Goal: Task Accomplishment & Management: Manage account settings

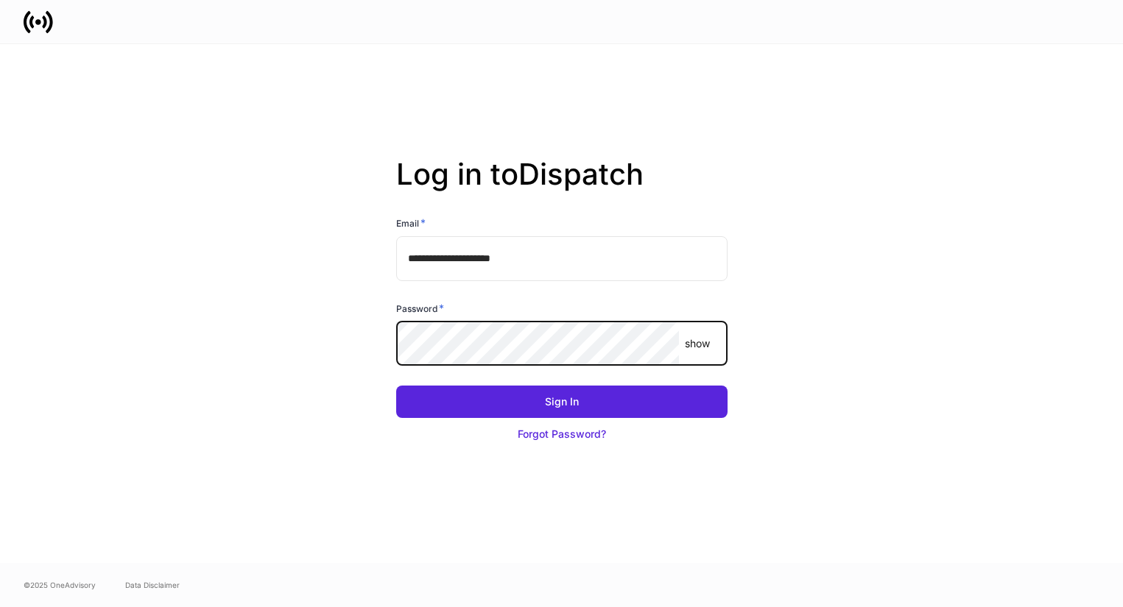
type input "**********"
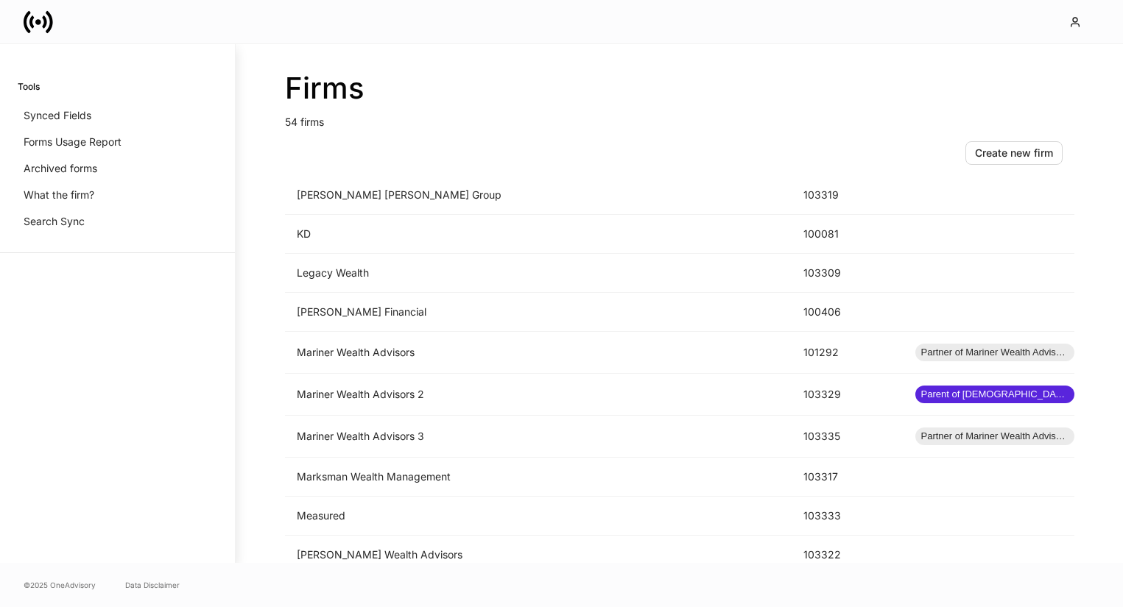
scroll to position [1109, 0]
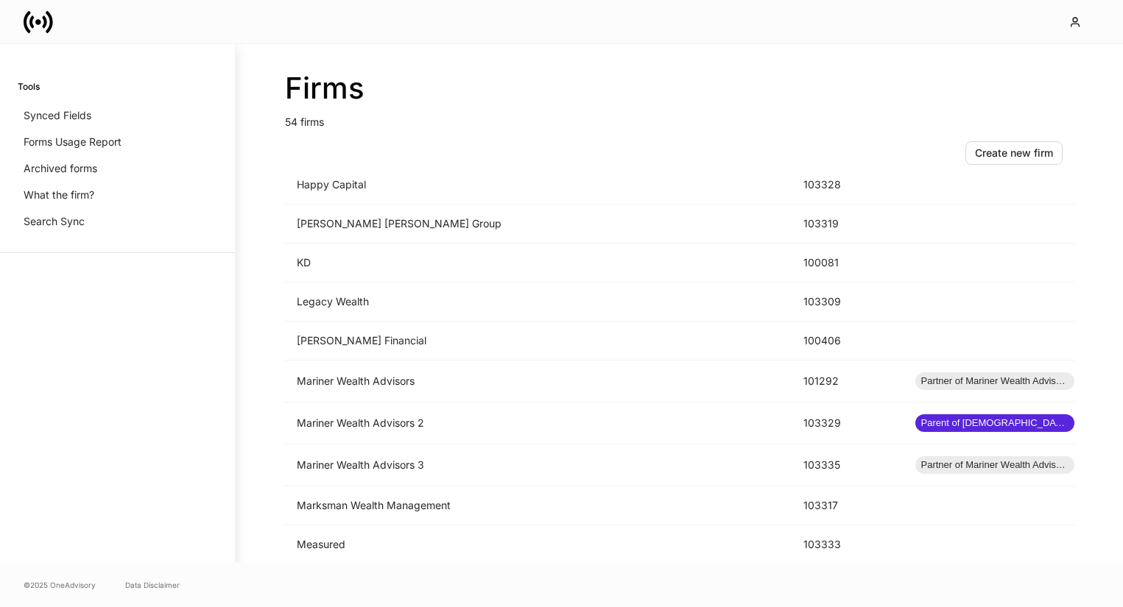
click at [974, 165] on div "Create new firm" at bounding box center [679, 153] width 789 height 47
click at [984, 155] on div "Create new firm" at bounding box center [1014, 153] width 78 height 15
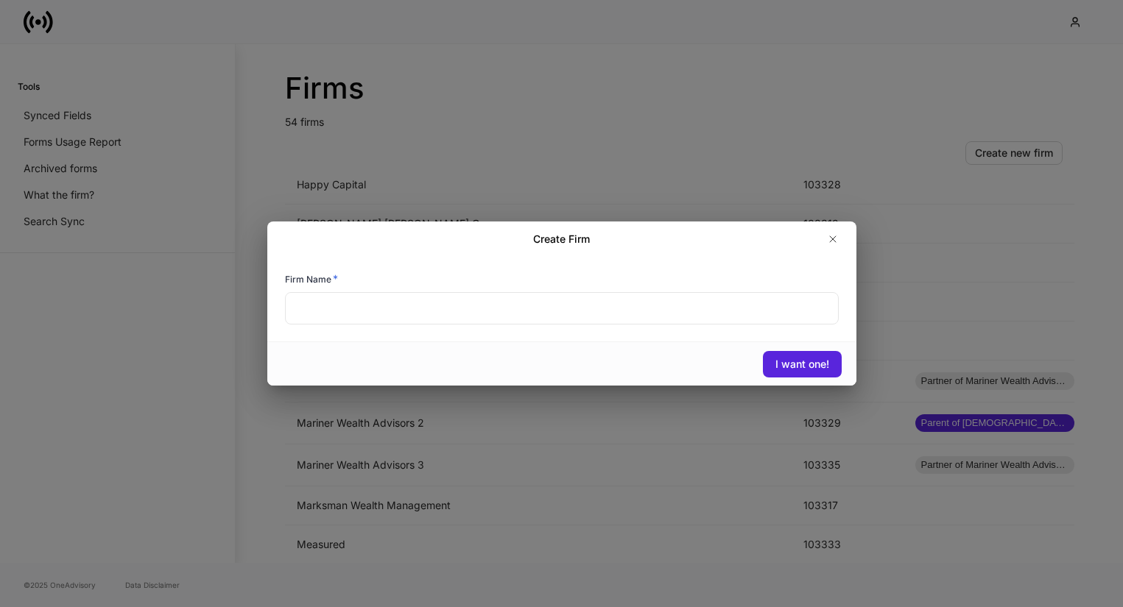
drag, startPoint x: 556, startPoint y: 306, endPoint x: 558, endPoint y: 289, distance: 16.3
click at [556, 306] on input "text" at bounding box center [562, 308] width 554 height 32
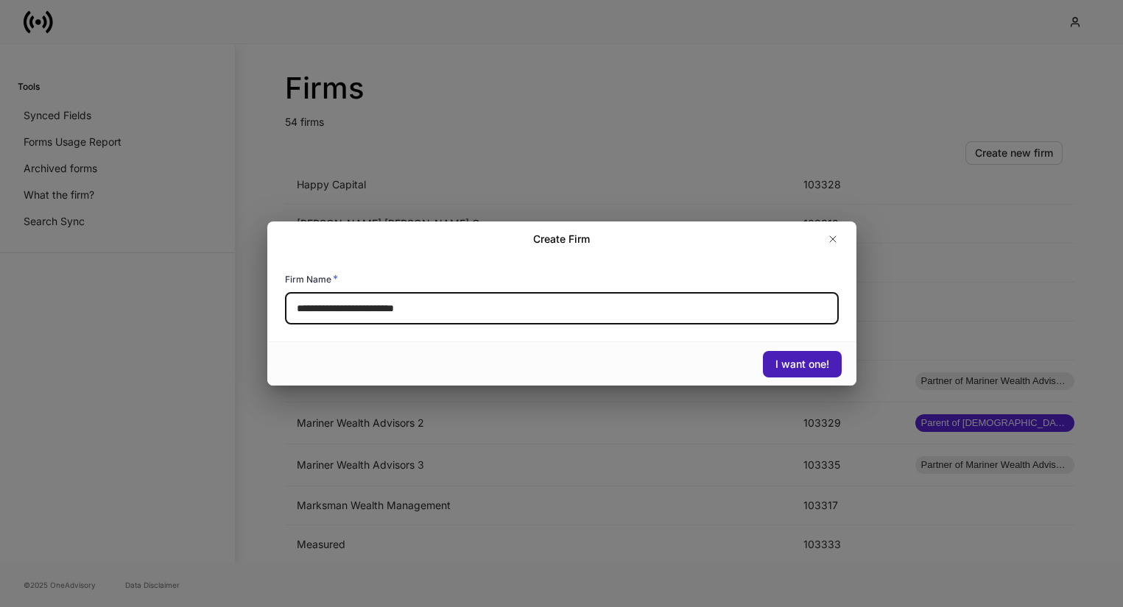
type input "**********"
click at [802, 368] on div "I want one!" at bounding box center [802, 364] width 54 height 15
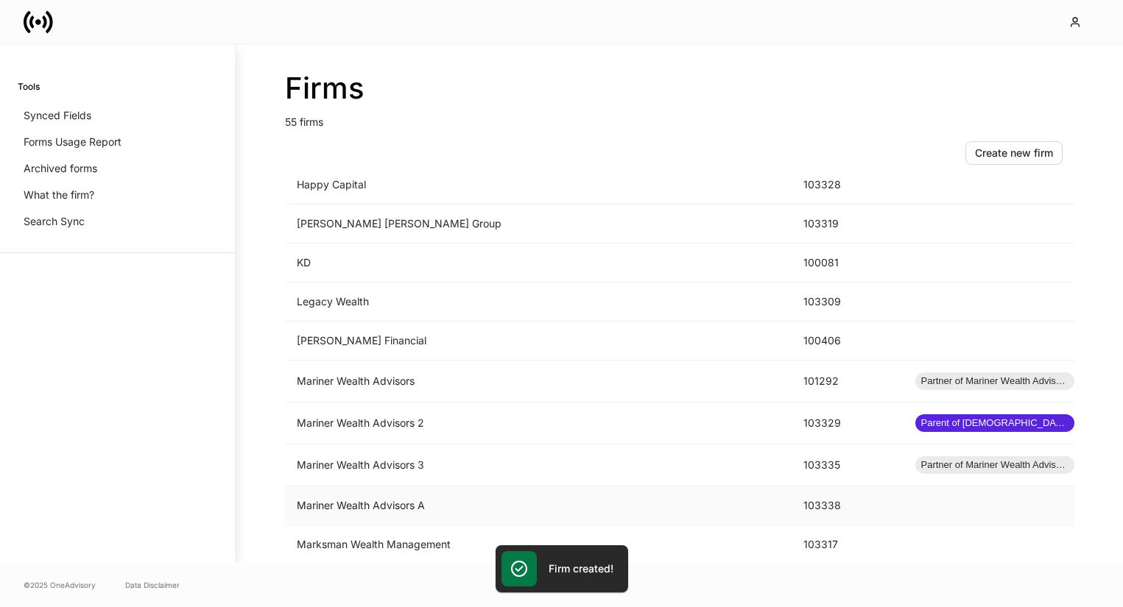
click at [594, 515] on td "Mariner Wealth Advisors A" at bounding box center [538, 506] width 507 height 39
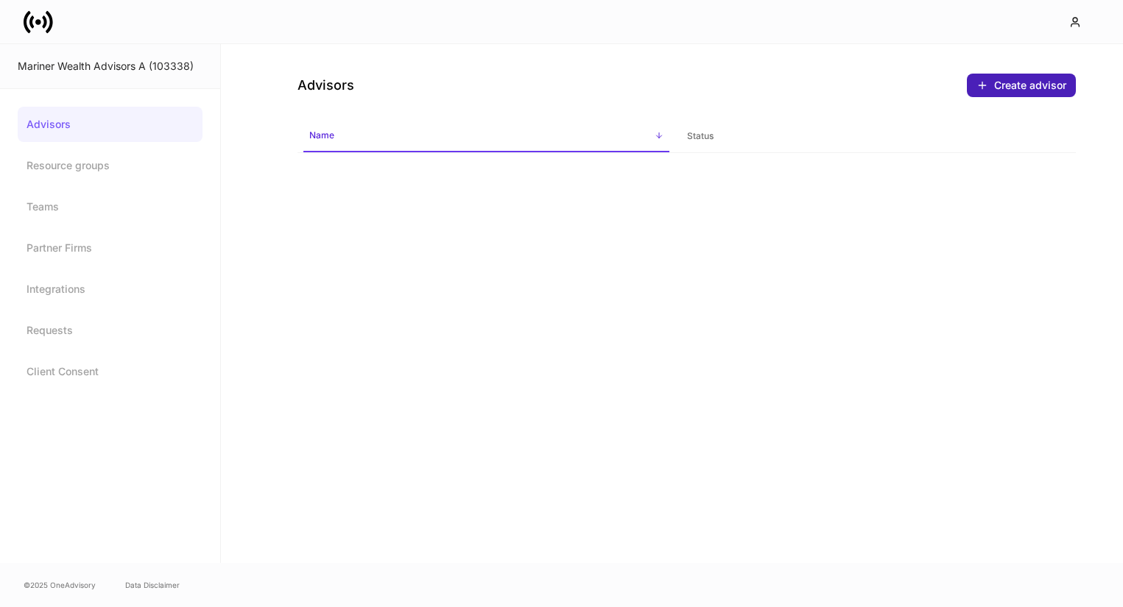
click at [999, 92] on div "Create advisor" at bounding box center [1030, 85] width 72 height 15
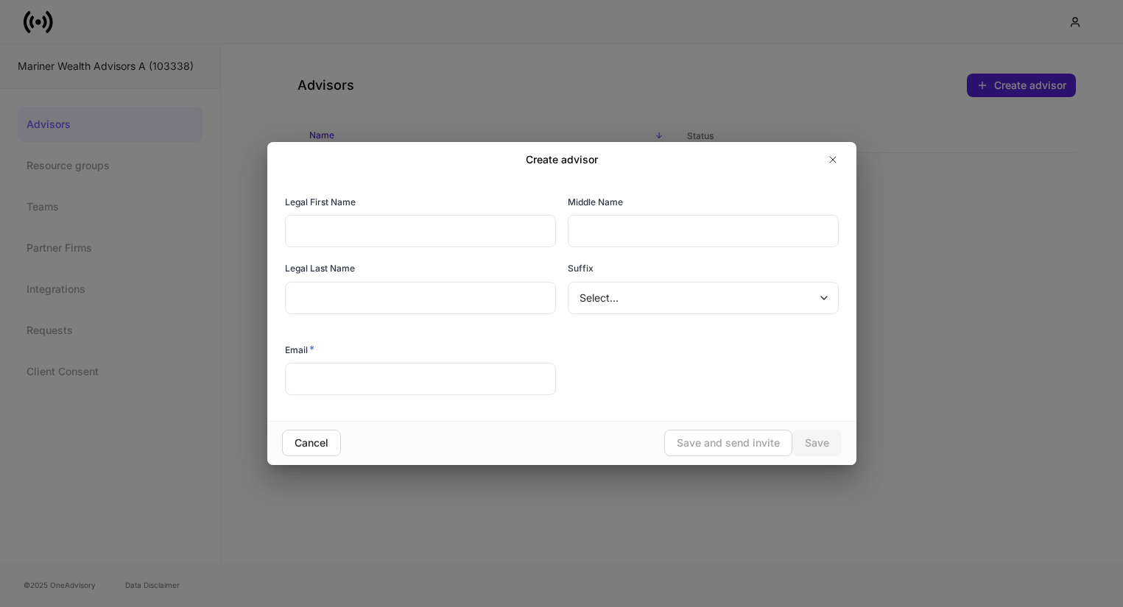
click at [447, 237] on input "text" at bounding box center [420, 231] width 271 height 32
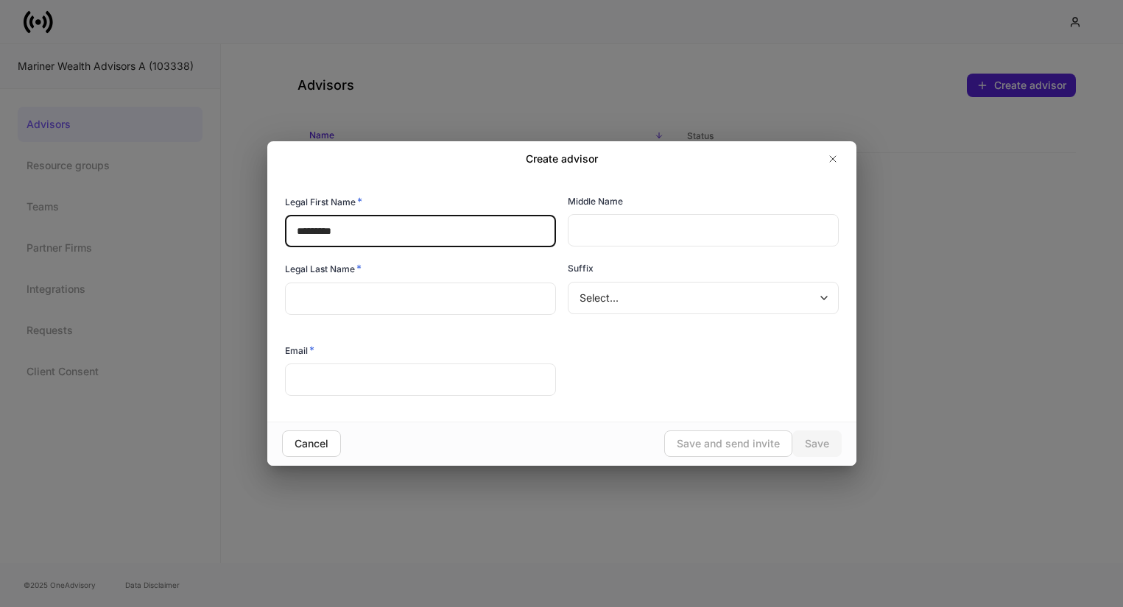
type input "********"
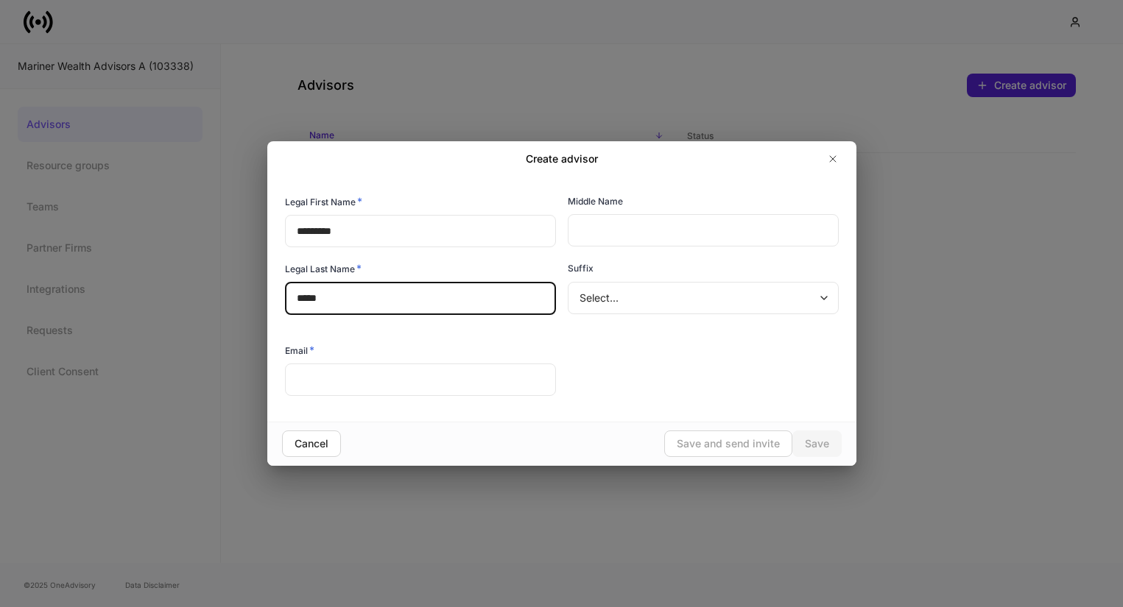
type input "*****"
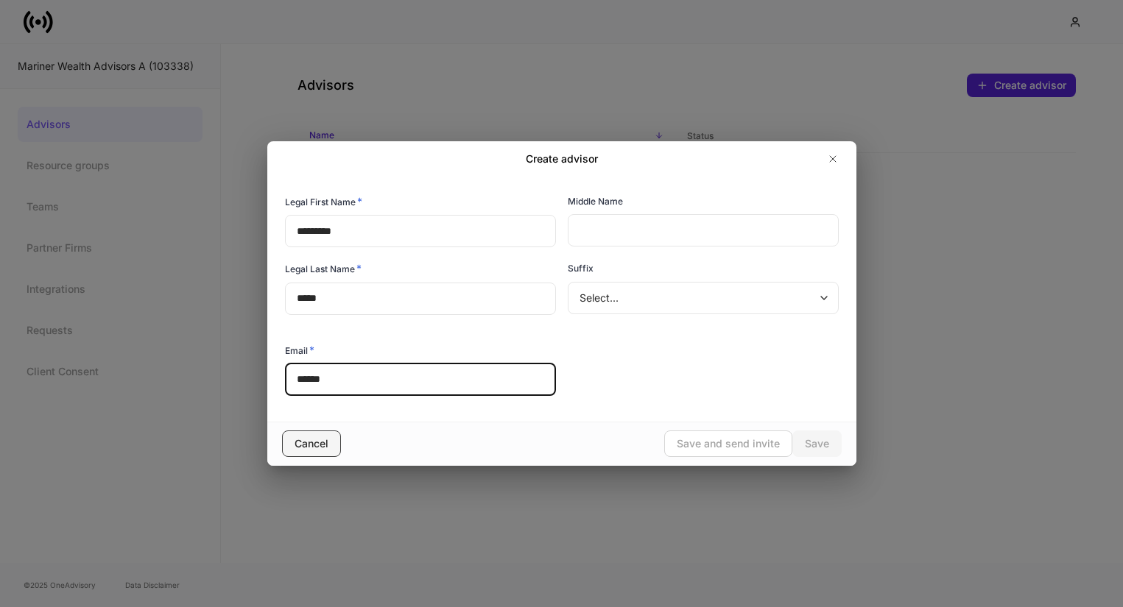
type input "******"
click at [311, 445] on div "Cancel" at bounding box center [311, 444] width 34 height 15
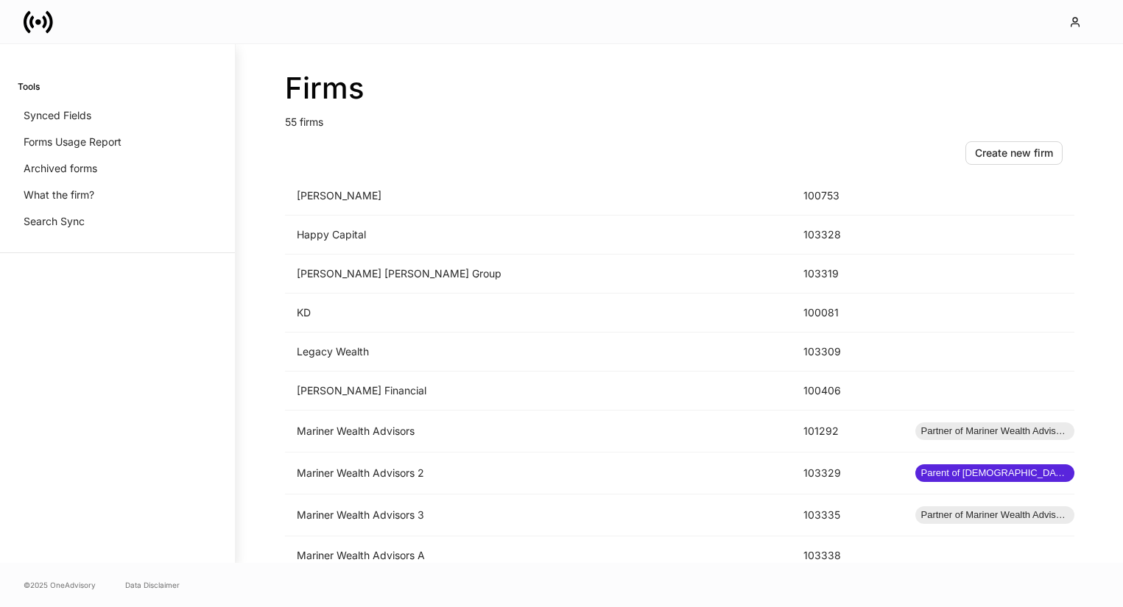
scroll to position [1158, 0]
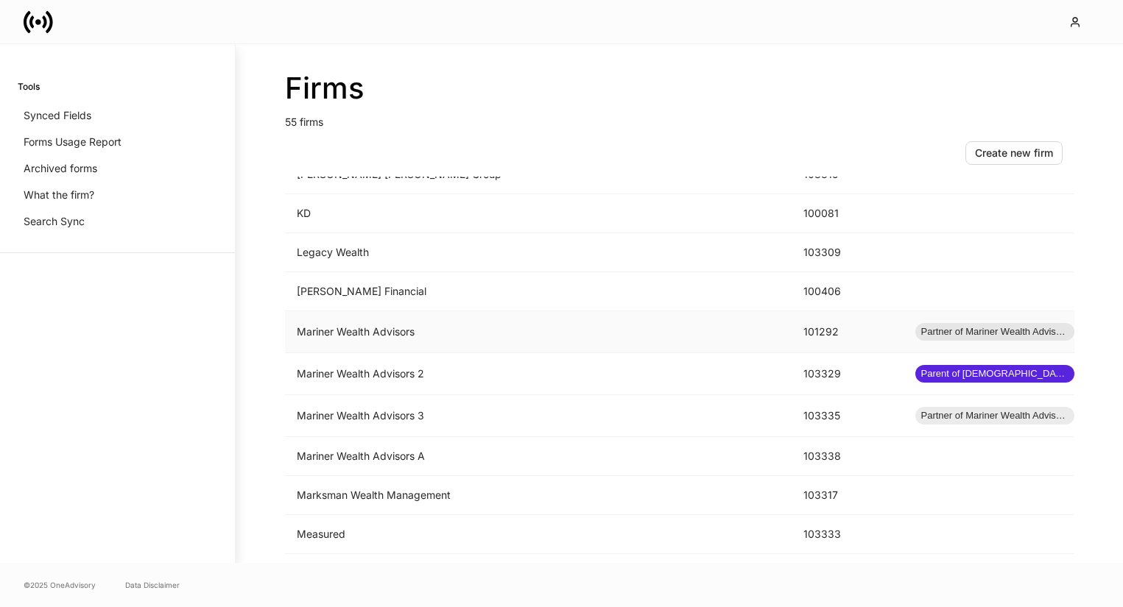
click at [400, 340] on td "Mariner Wealth Advisors" at bounding box center [538, 332] width 507 height 42
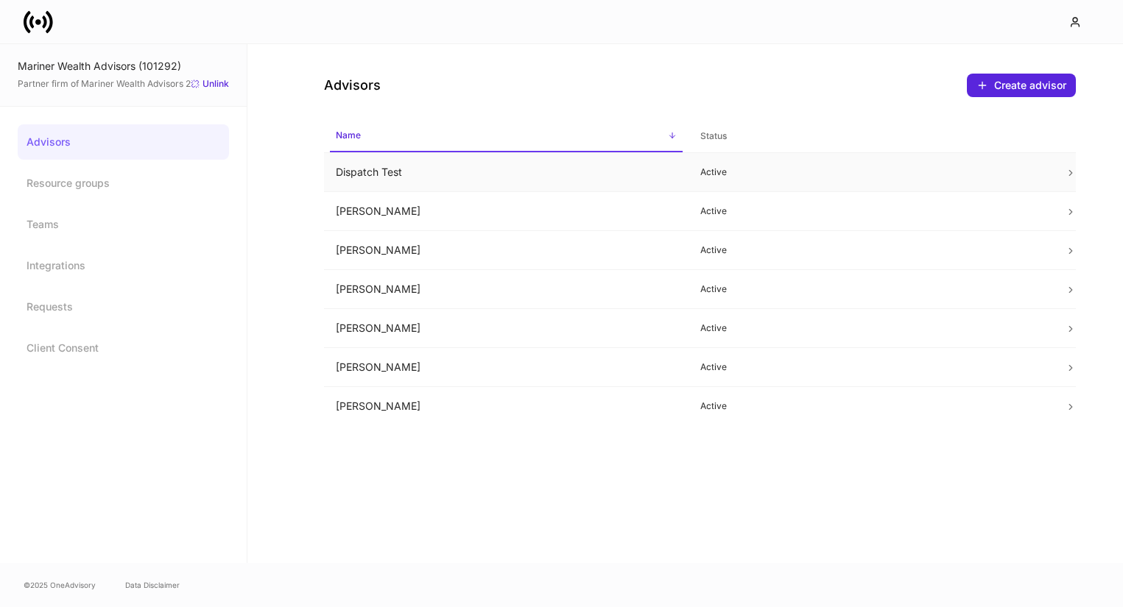
click at [409, 179] on td "Dispatch Test" at bounding box center [506, 172] width 364 height 39
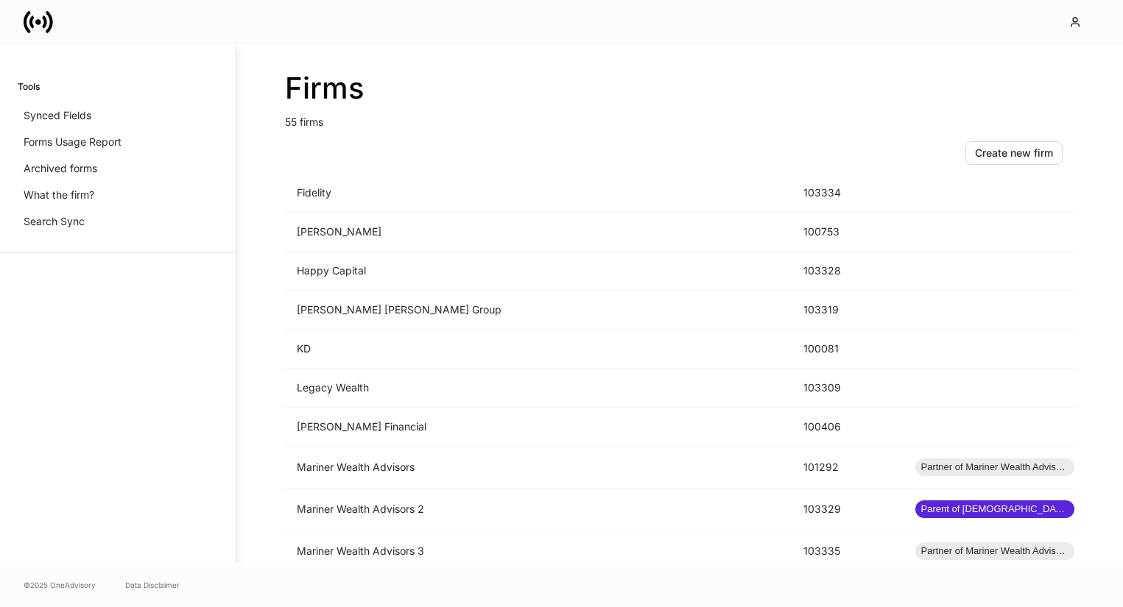
scroll to position [1068, 0]
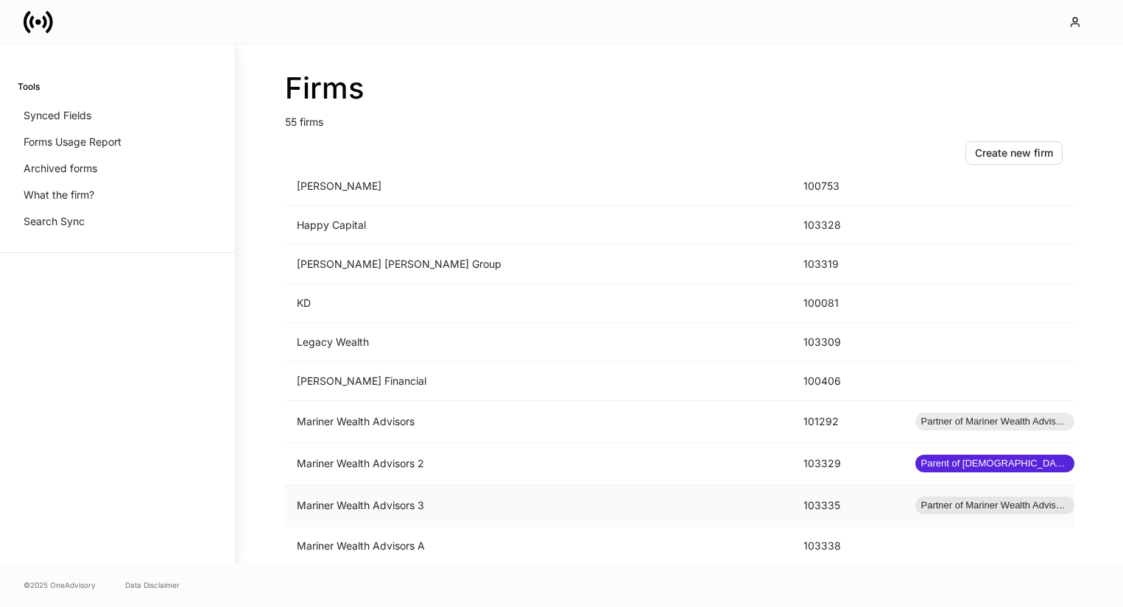
click at [509, 515] on td "Mariner Wealth Advisors 3" at bounding box center [538, 506] width 507 height 42
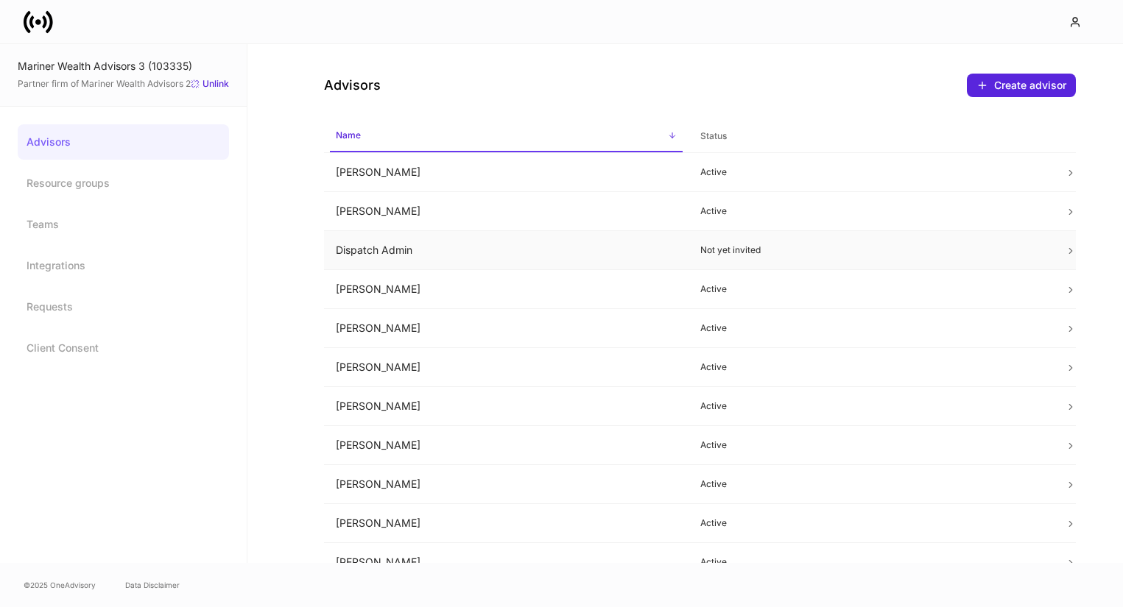
click at [507, 241] on td "Dispatch Admin" at bounding box center [506, 250] width 364 height 39
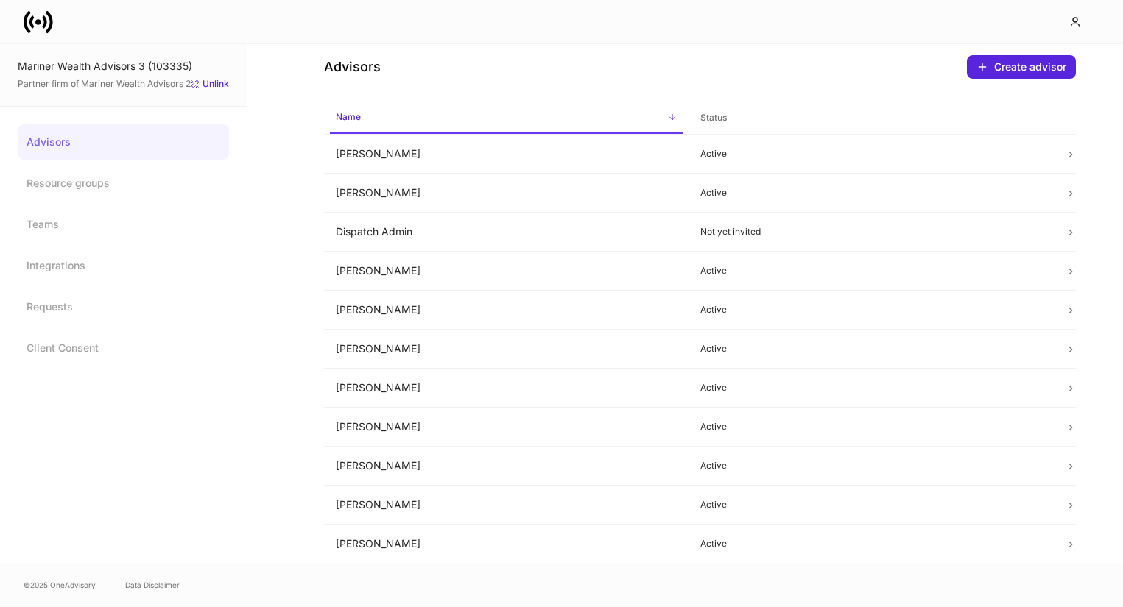
click at [29, 21] on icon at bounding box center [38, 21] width 29 height 29
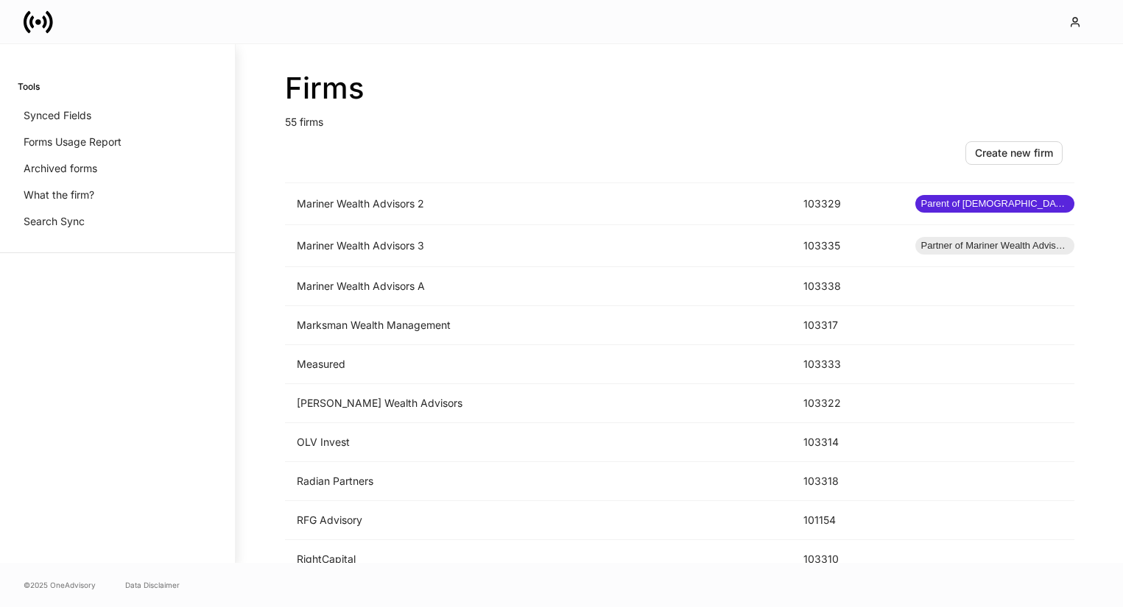
scroll to position [1237, 0]
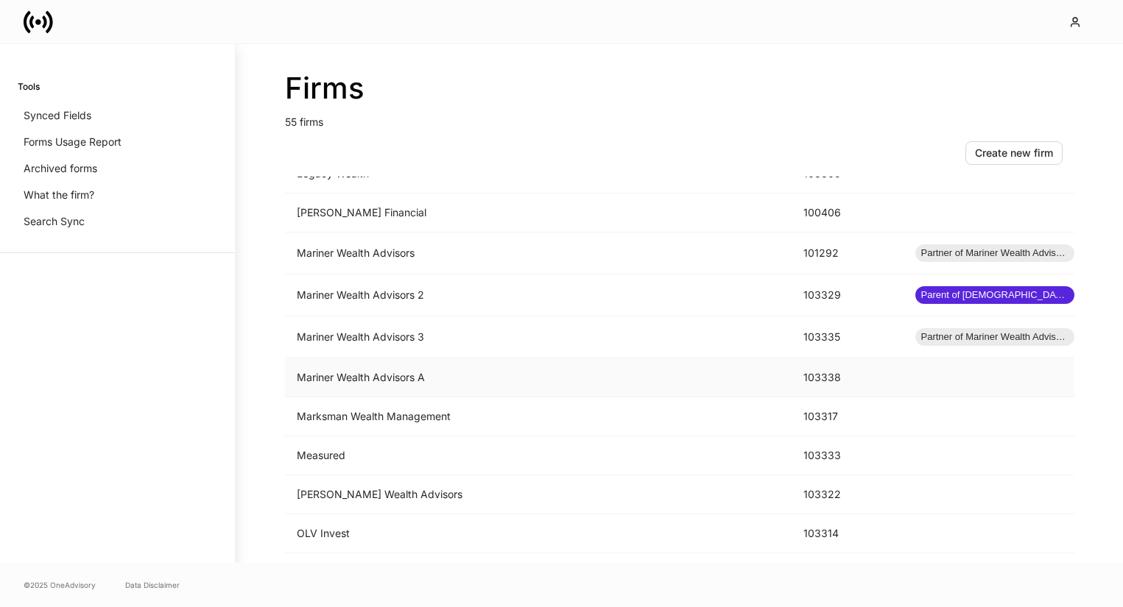
click at [473, 371] on td "Mariner Wealth Advisors A" at bounding box center [538, 378] width 507 height 39
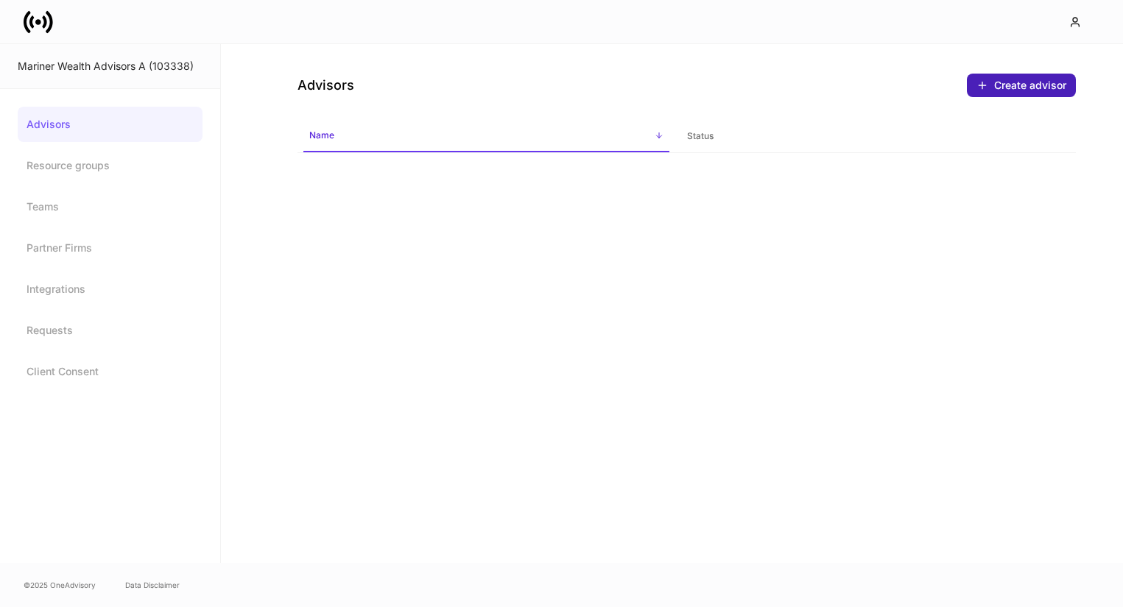
click at [989, 82] on div "Create advisor" at bounding box center [1021, 85] width 90 height 15
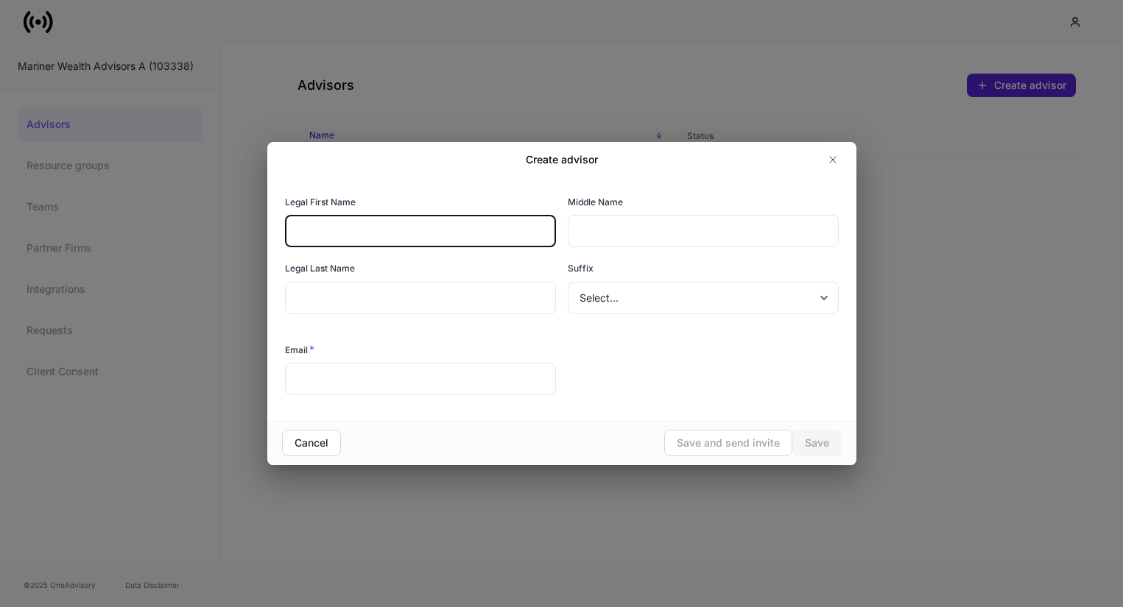
click at [445, 236] on input "text" at bounding box center [420, 231] width 271 height 32
type input "********"
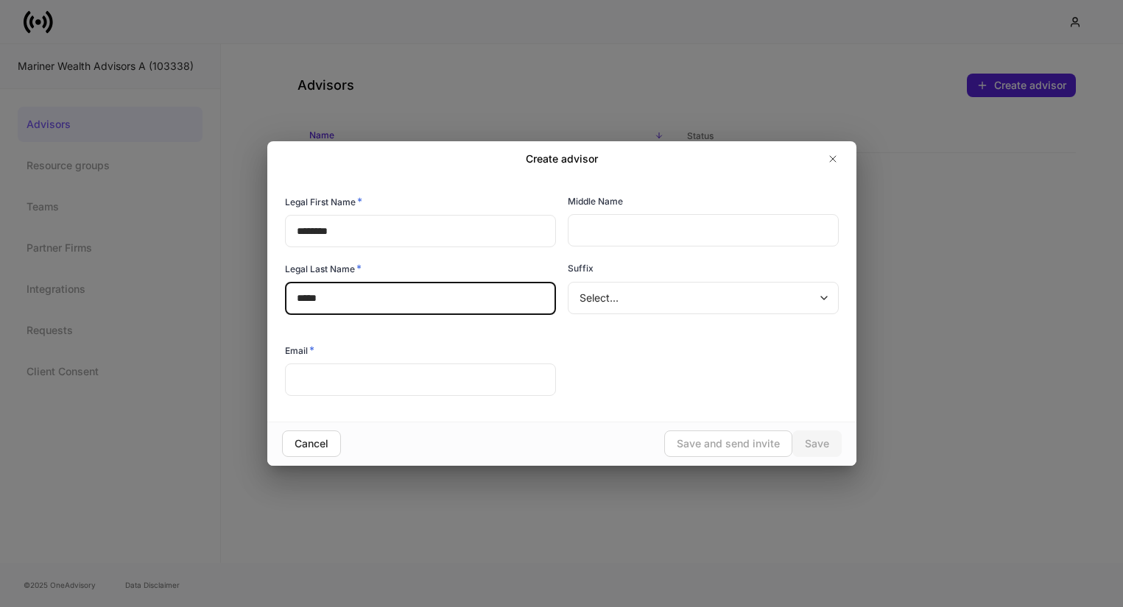
type input "*****"
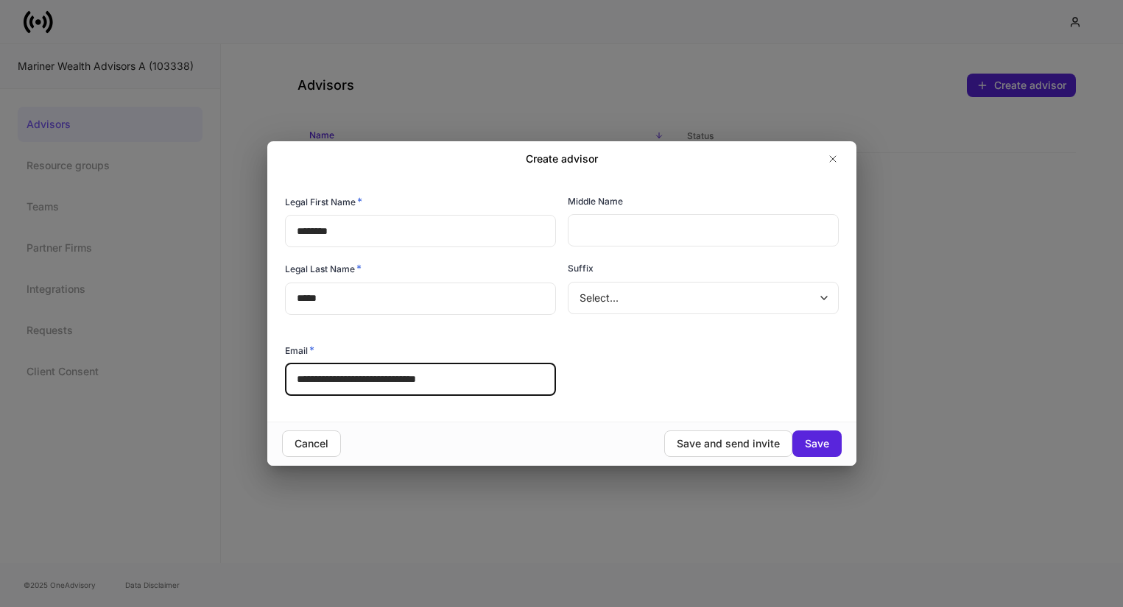
click at [455, 380] on input "**********" at bounding box center [420, 380] width 271 height 32
type input "**********"
click at [652, 357] on div "**********" at bounding box center [555, 291] width 565 height 216
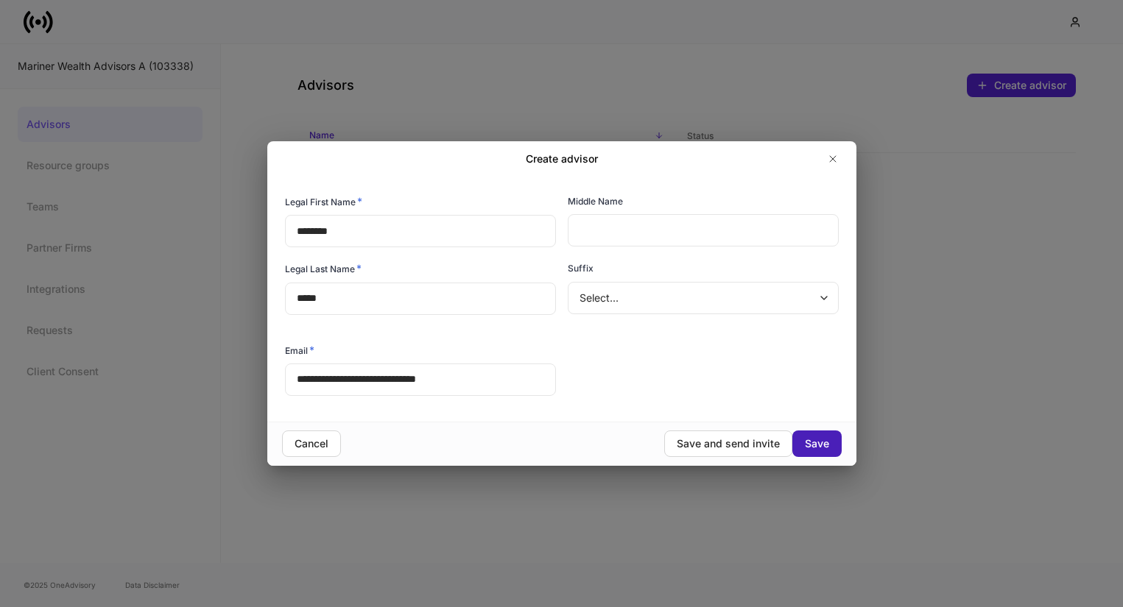
click at [814, 441] on div "Save" at bounding box center [817, 444] width 24 height 15
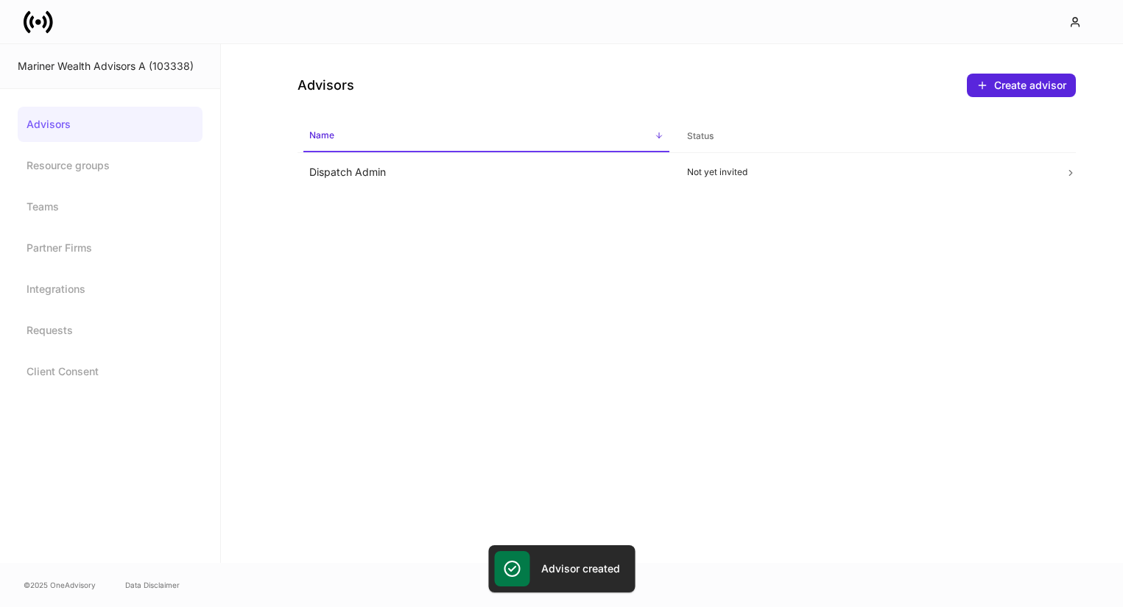
click at [47, 27] on icon at bounding box center [38, 21] width 29 height 29
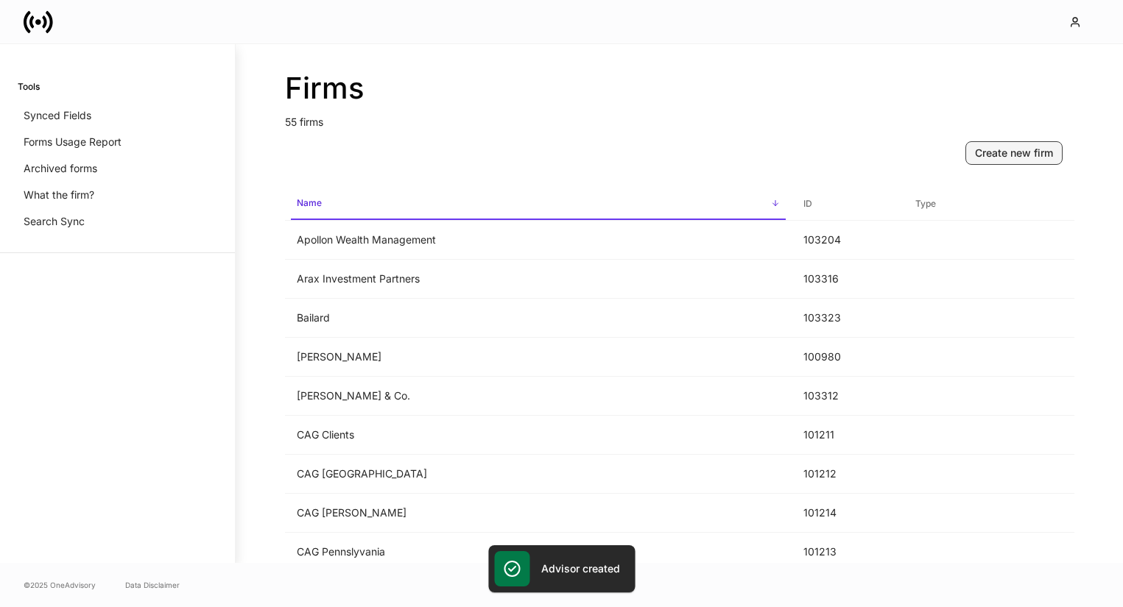
click at [998, 154] on div "Create new firm" at bounding box center [1014, 153] width 78 height 15
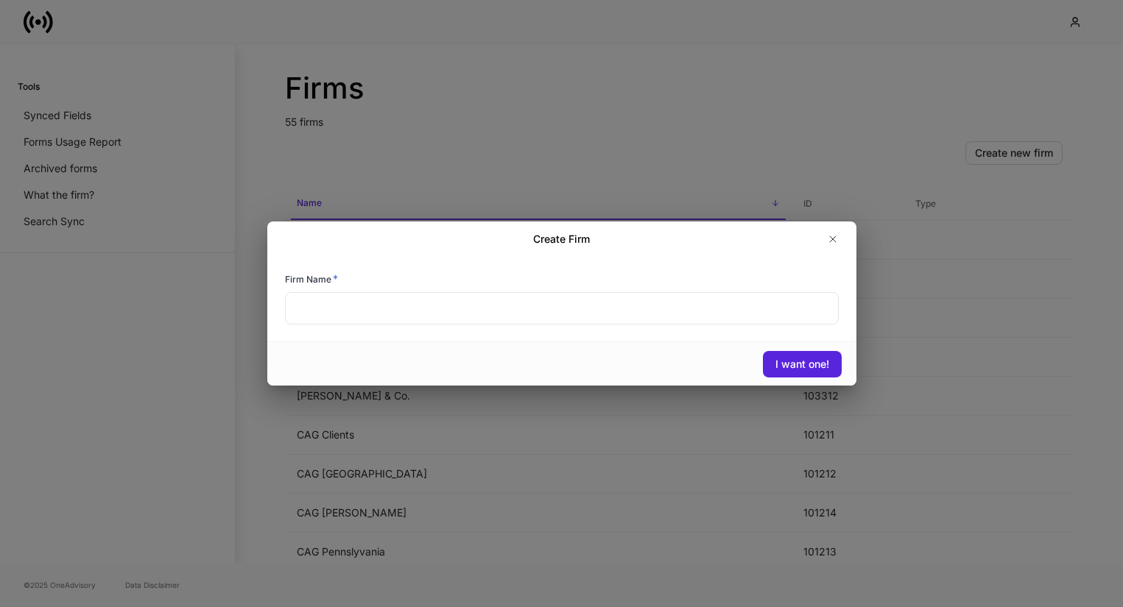
click at [565, 318] on input "text" at bounding box center [562, 308] width 554 height 32
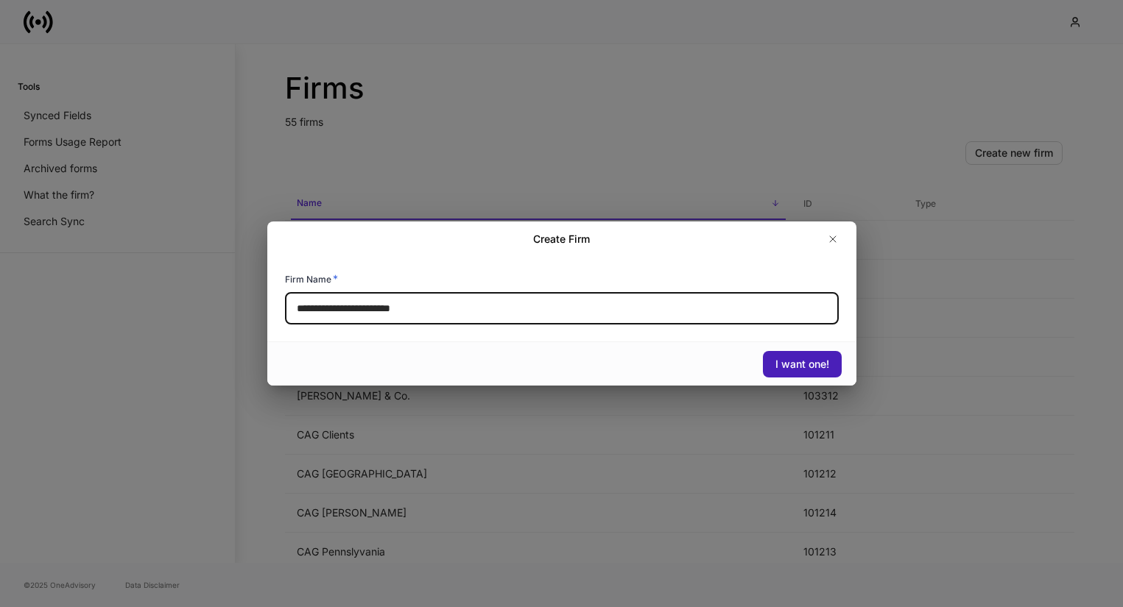
type input "**********"
click at [783, 359] on div "I want one!" at bounding box center [802, 364] width 54 height 15
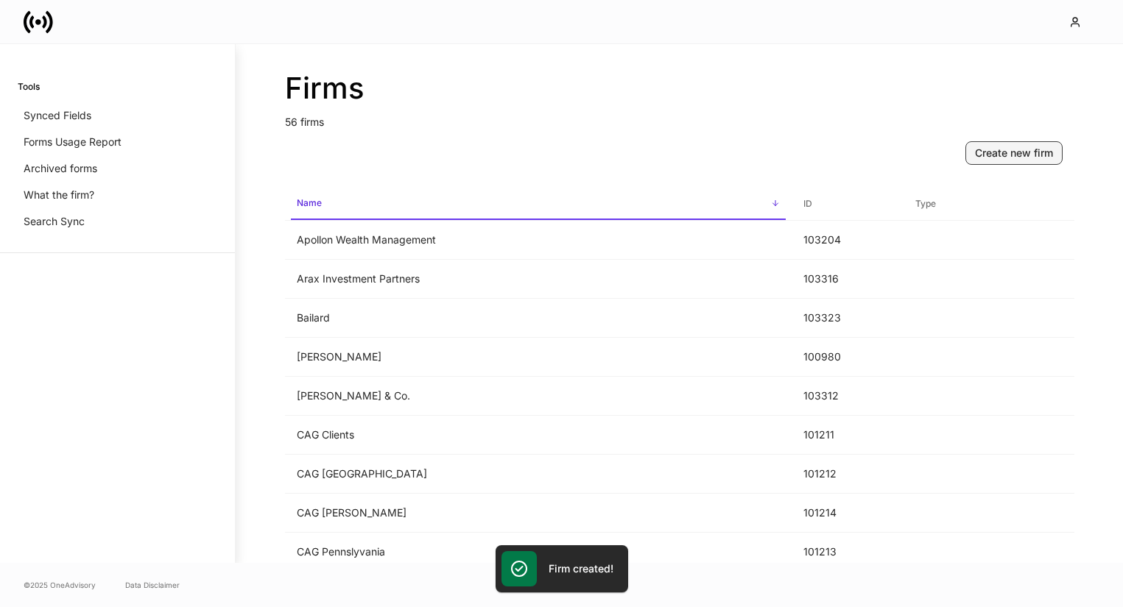
click at [992, 158] on div "Create new firm" at bounding box center [1014, 153] width 78 height 15
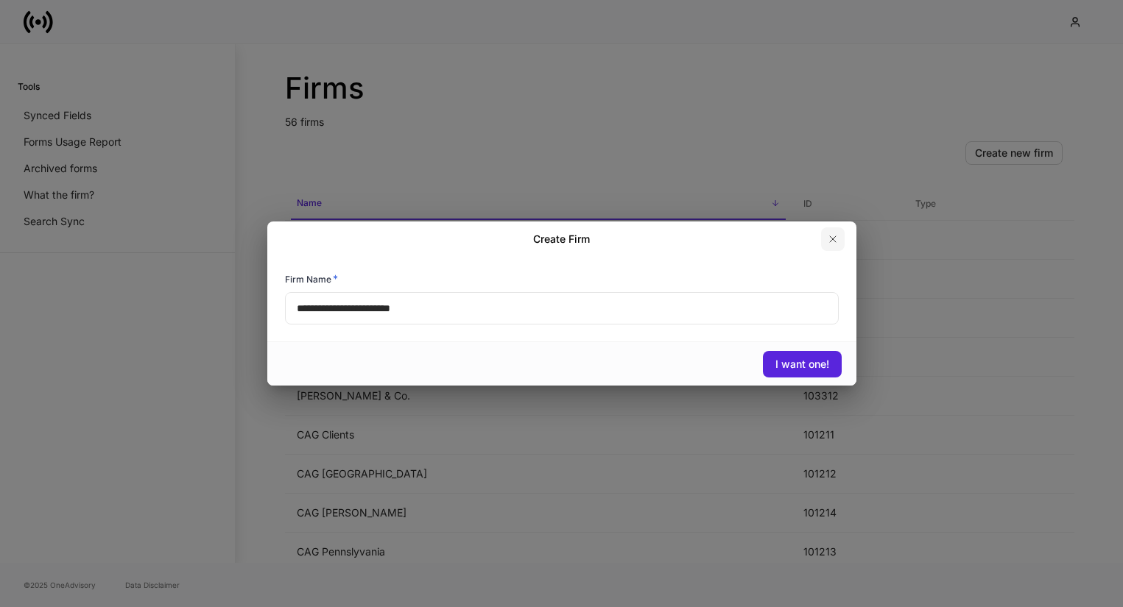
click at [830, 236] on icon "button" at bounding box center [833, 239] width 6 height 6
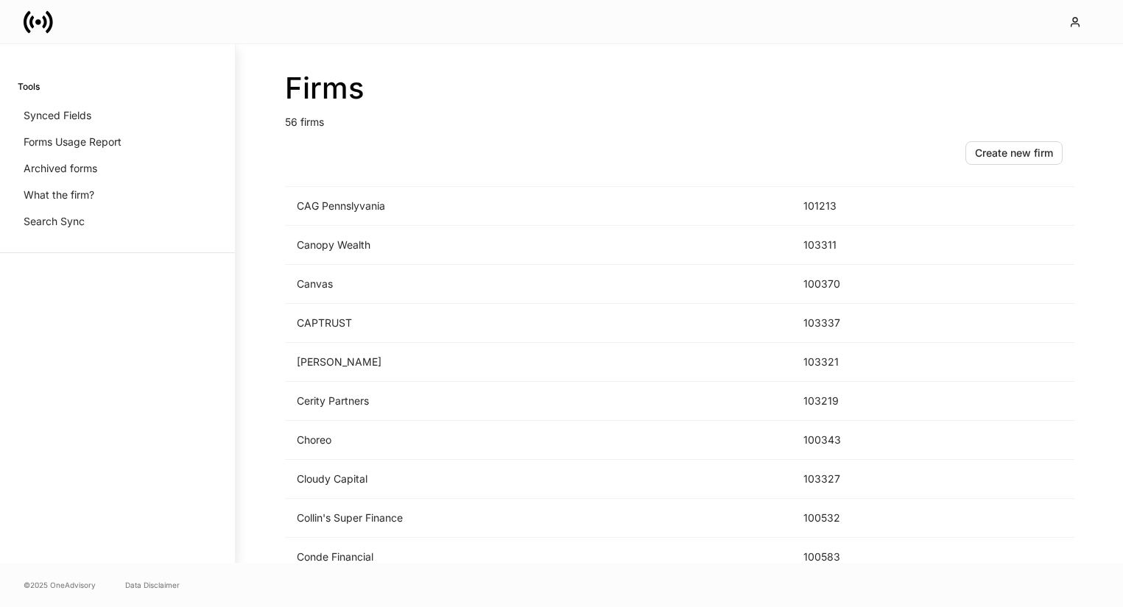
scroll to position [143, 0]
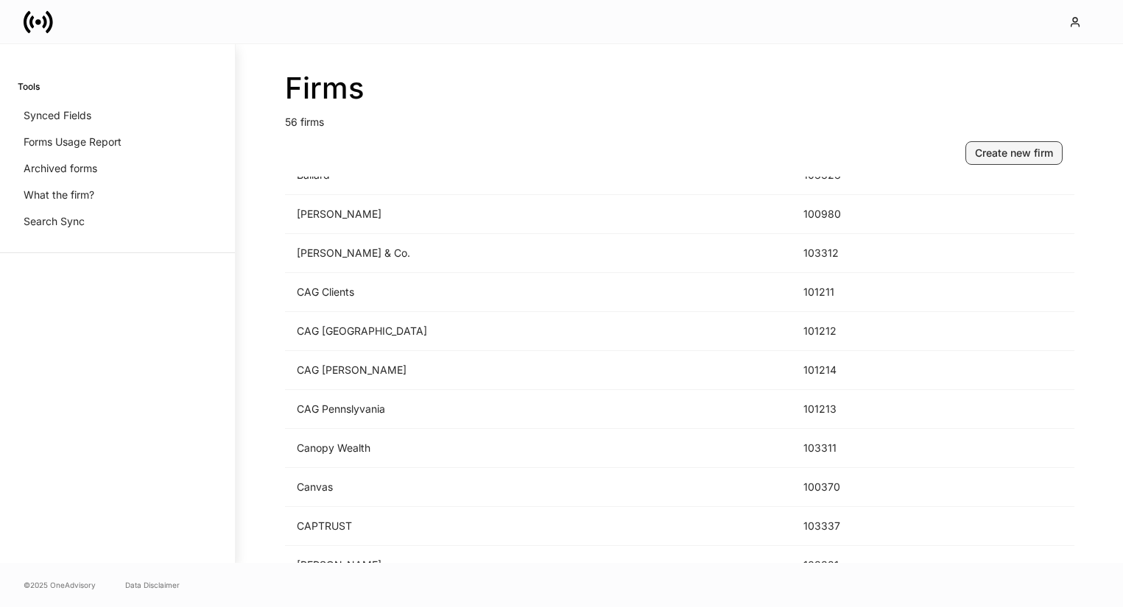
click at [981, 152] on div "Create new firm" at bounding box center [1014, 153] width 78 height 15
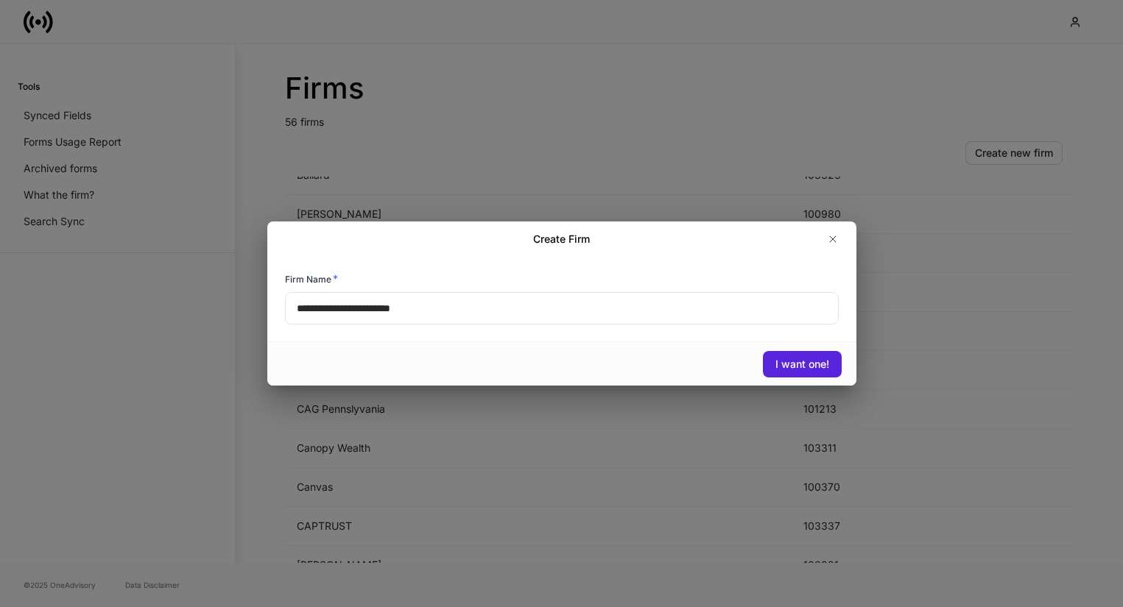
click at [464, 301] on input "**********" at bounding box center [562, 308] width 554 height 32
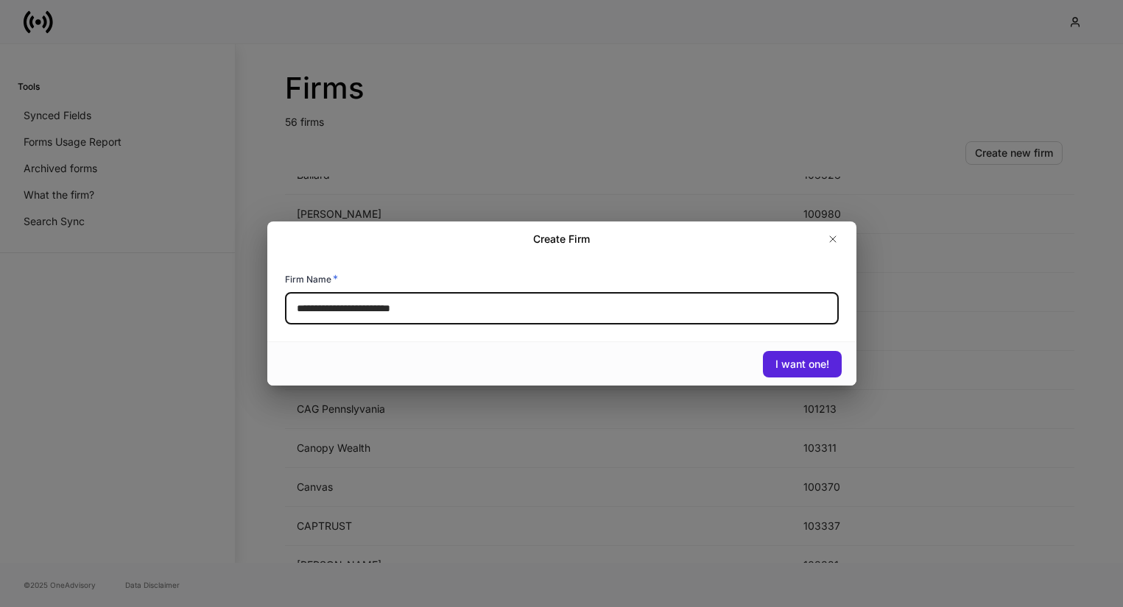
click at [463, 312] on input "**********" at bounding box center [562, 308] width 554 height 32
type input "**********"
click at [785, 364] on div "I want one!" at bounding box center [802, 364] width 54 height 15
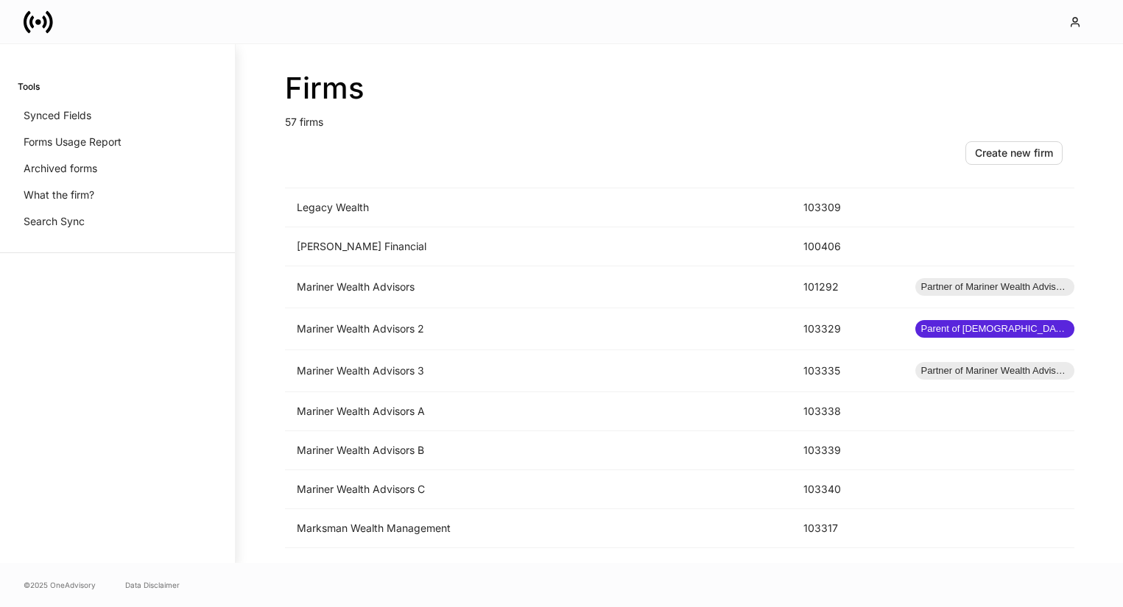
scroll to position [1118, 0]
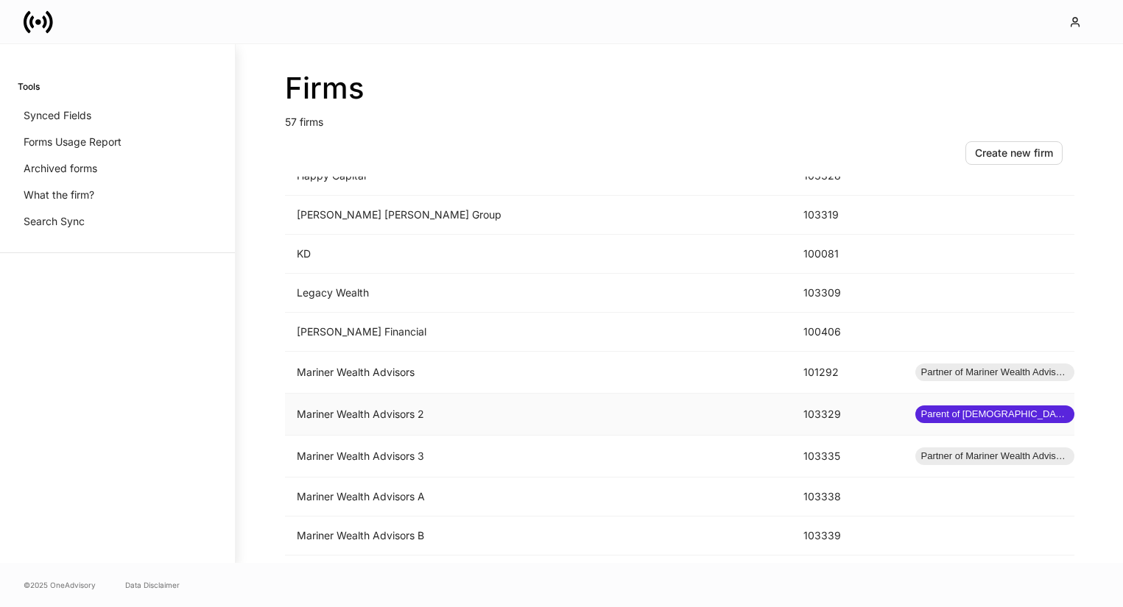
click at [429, 417] on td "Mariner Wealth Advisors 2" at bounding box center [538, 415] width 507 height 42
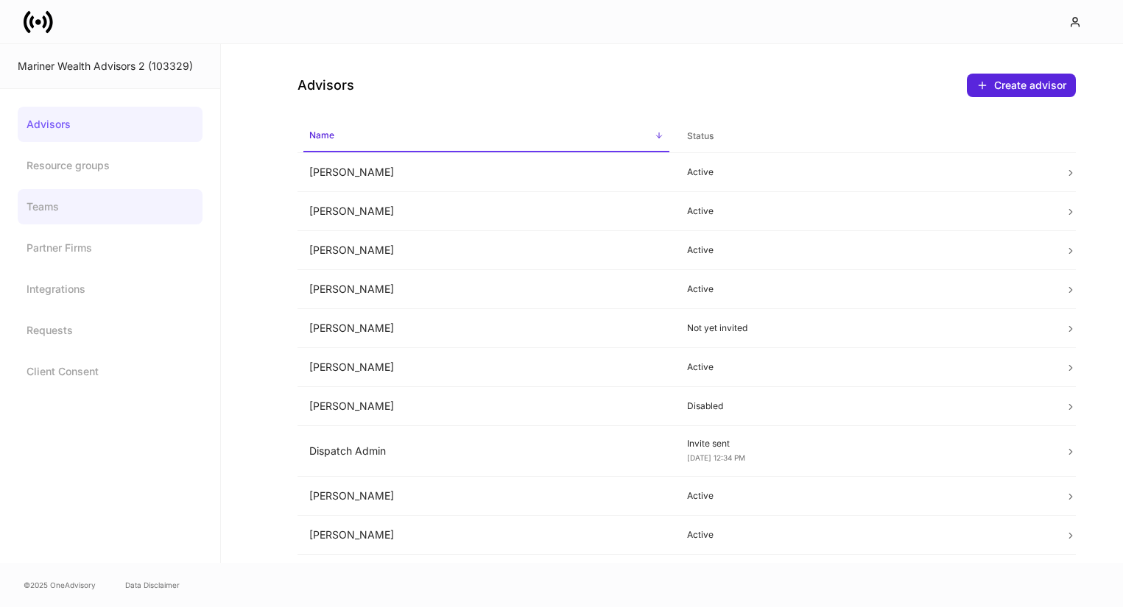
click at [73, 213] on link "Teams" at bounding box center [110, 206] width 185 height 35
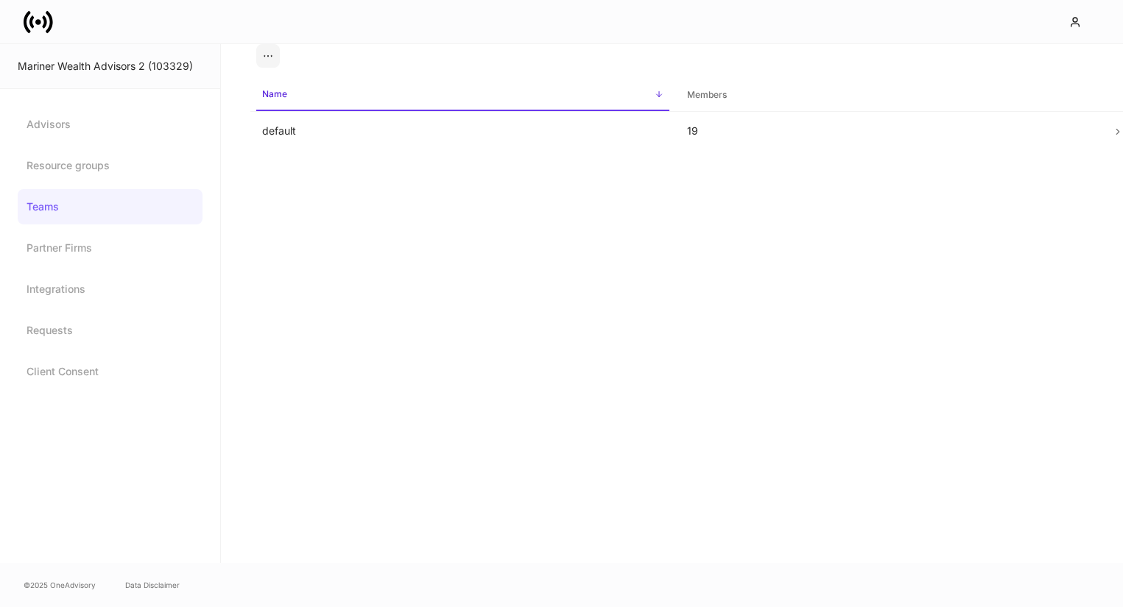
click at [37, 32] on icon at bounding box center [38, 21] width 29 height 29
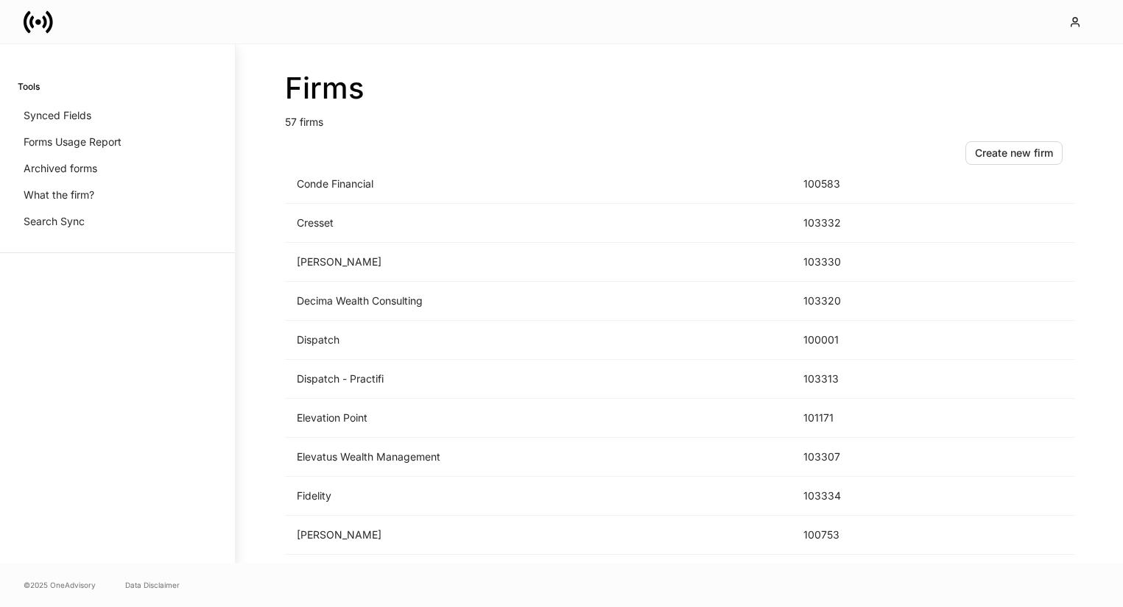
scroll to position [1299, 0]
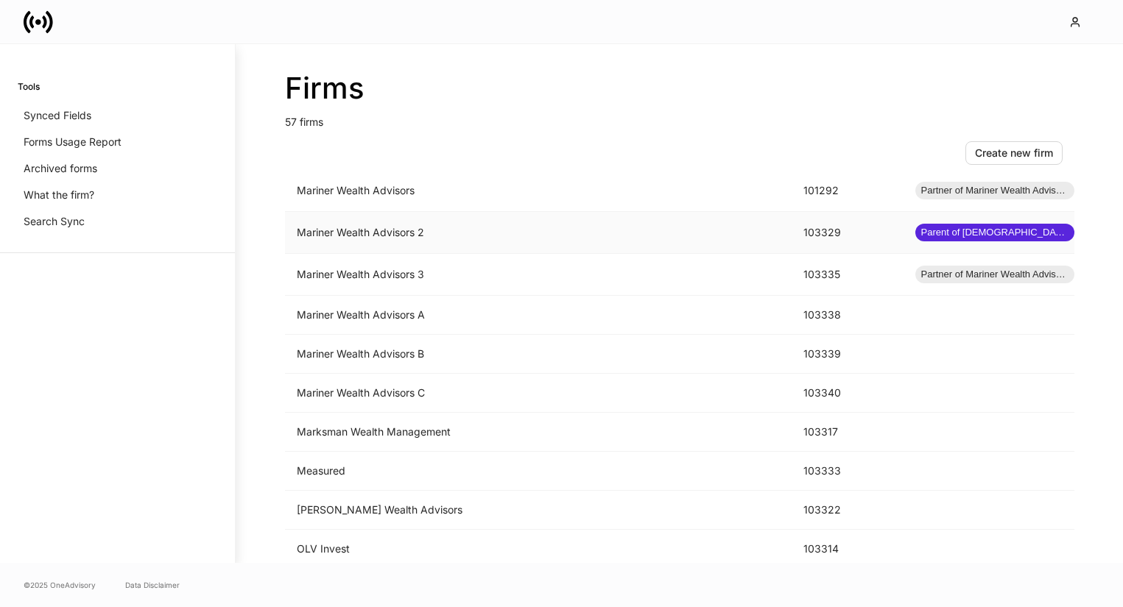
click at [360, 227] on td "Mariner Wealth Advisors 2" at bounding box center [538, 233] width 507 height 42
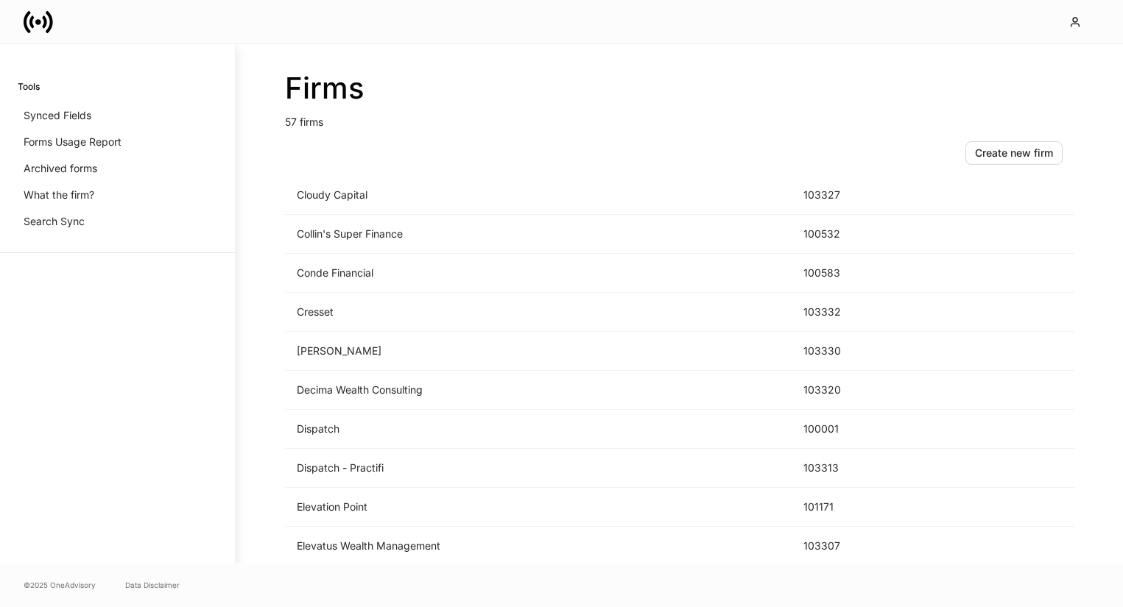
scroll to position [1148, 0]
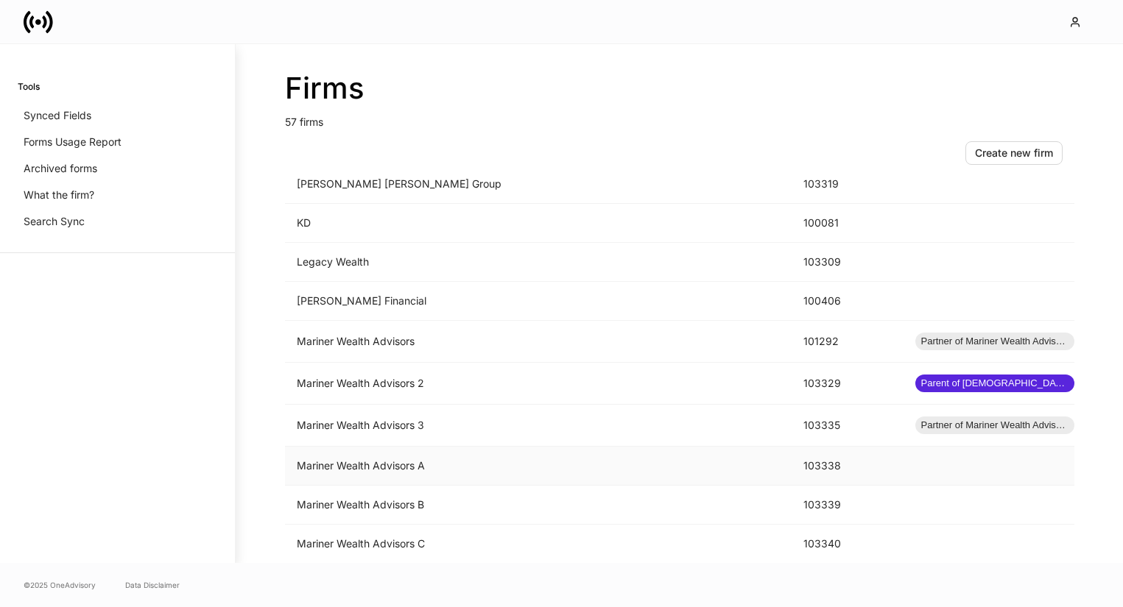
click at [543, 461] on td "Mariner Wealth Advisors A" at bounding box center [538, 466] width 507 height 39
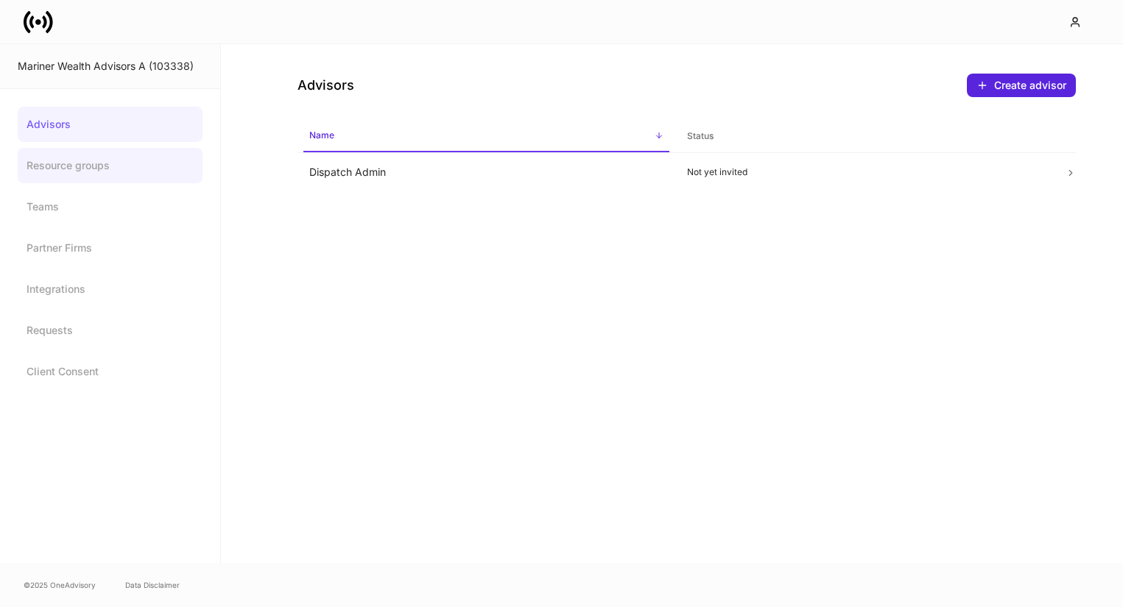
click at [126, 172] on link "Resource groups" at bounding box center [110, 165] width 185 height 35
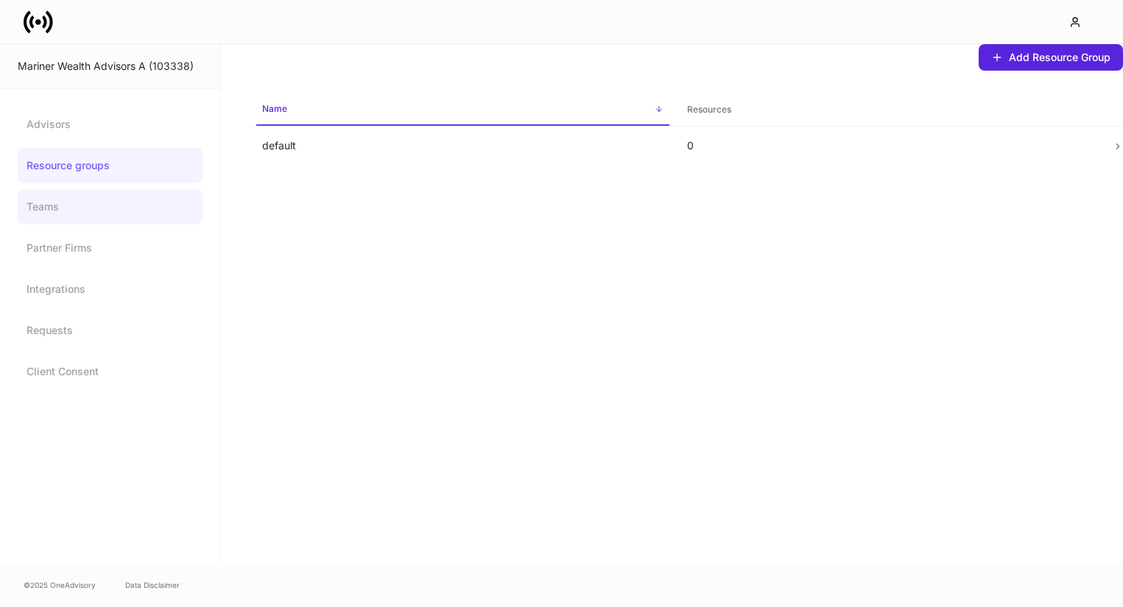
click at [111, 206] on link "Teams" at bounding box center [110, 206] width 185 height 35
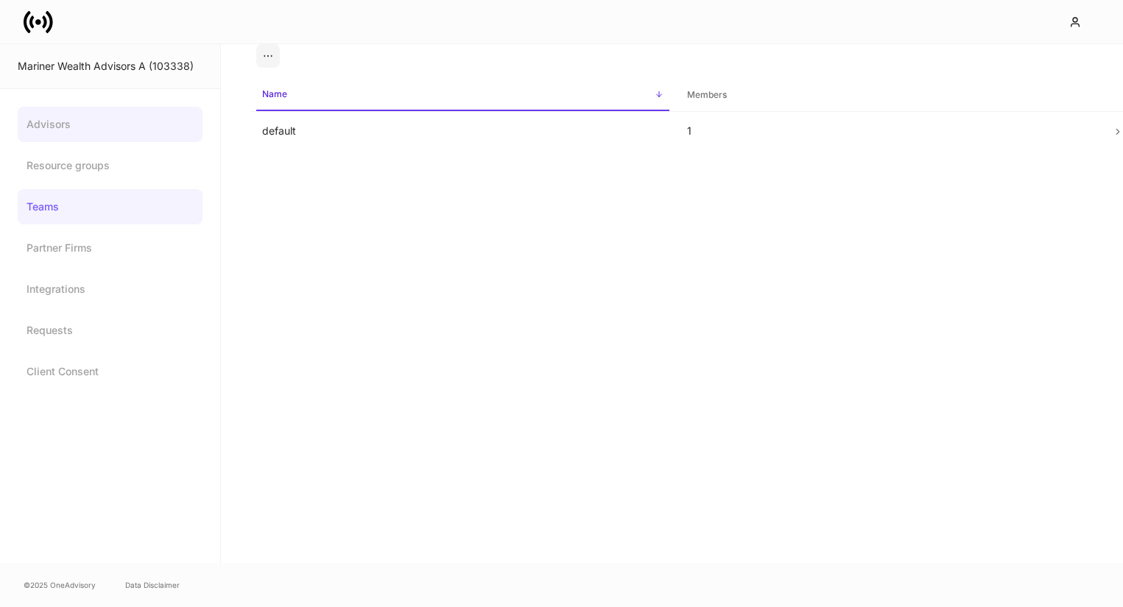
click at [109, 116] on link "Advisors" at bounding box center [110, 124] width 185 height 35
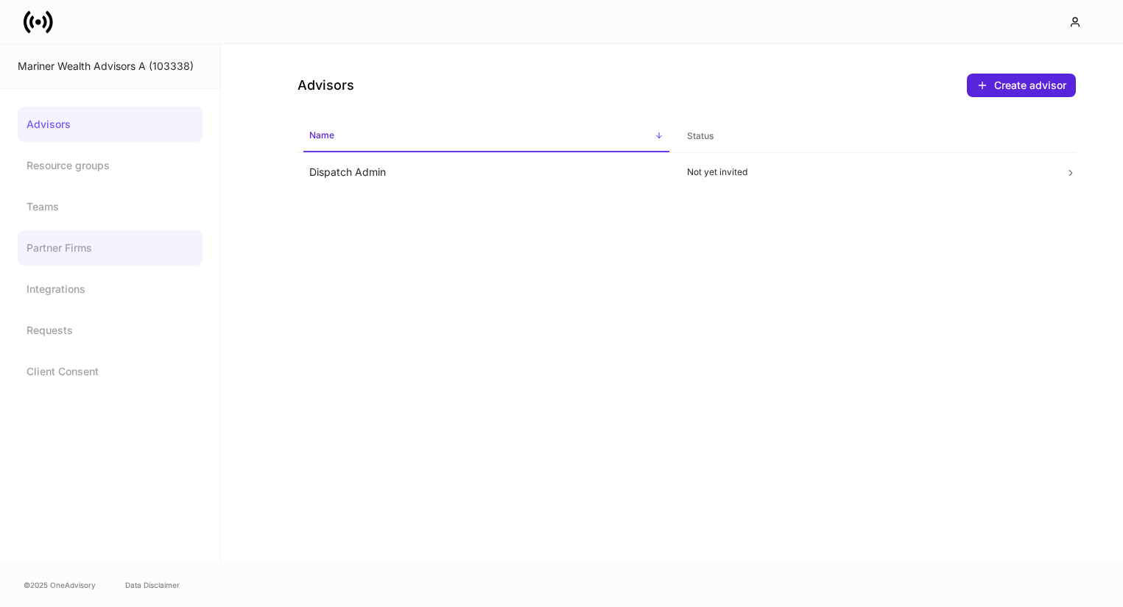
click at [90, 244] on link "Partner Firms" at bounding box center [110, 247] width 185 height 35
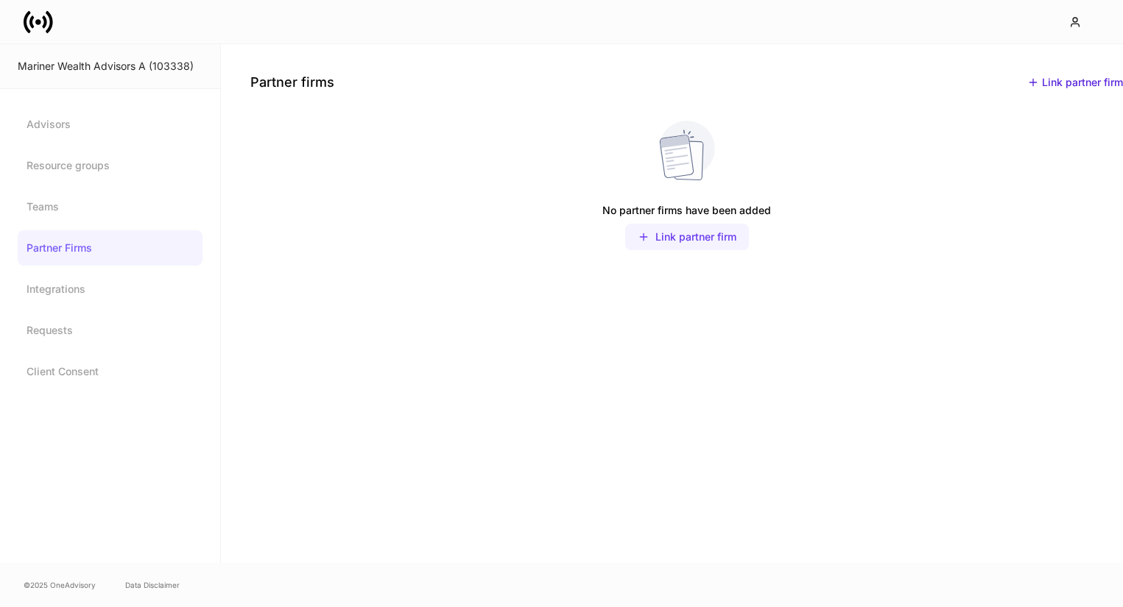
click at [707, 244] on div "Link partner firm" at bounding box center [695, 237] width 81 height 15
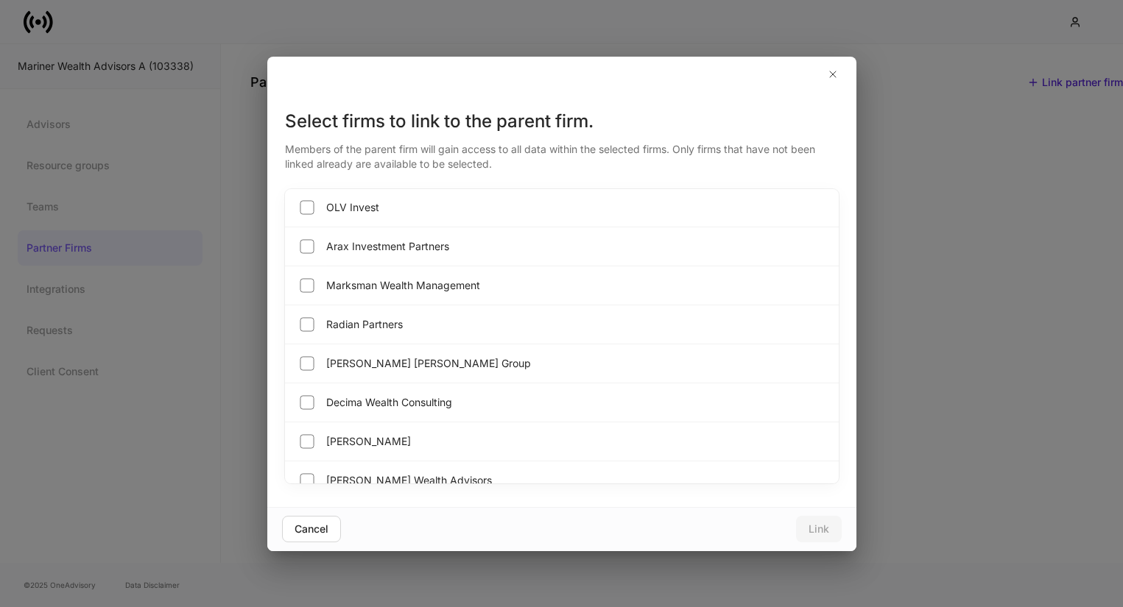
scroll to position [981, 0]
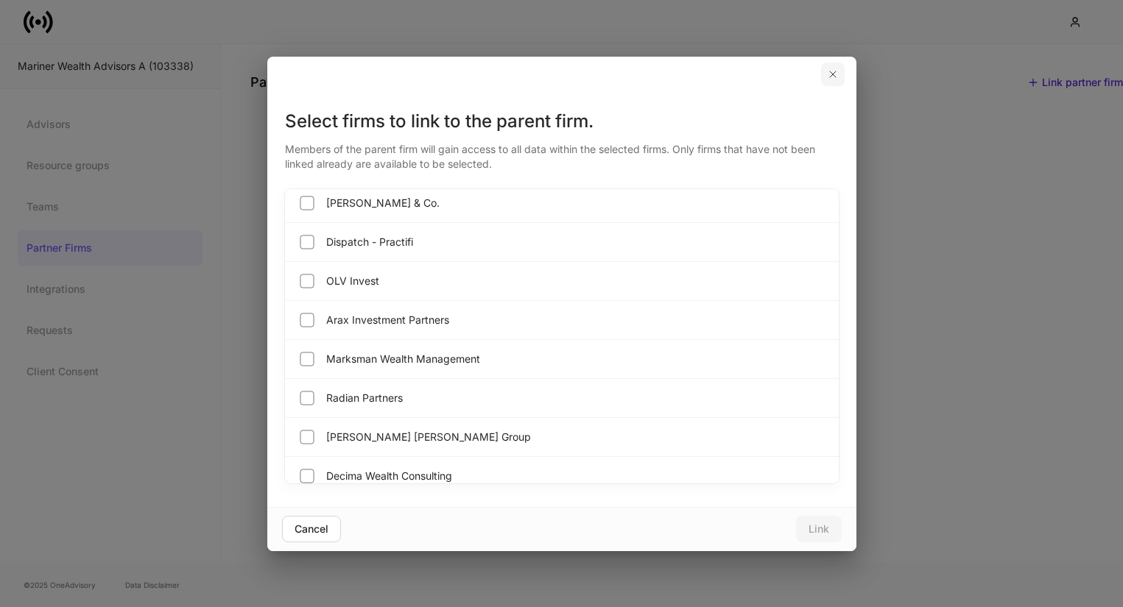
click at [834, 71] on icon "button" at bounding box center [833, 74] width 6 height 6
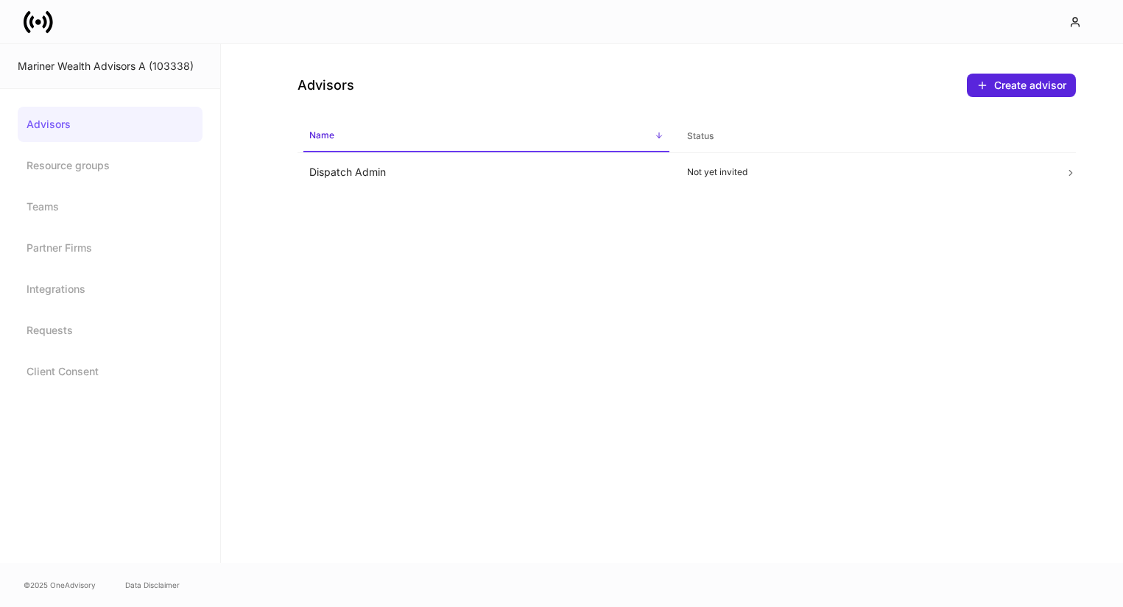
click at [40, 21] on icon at bounding box center [38, 22] width 6 height 6
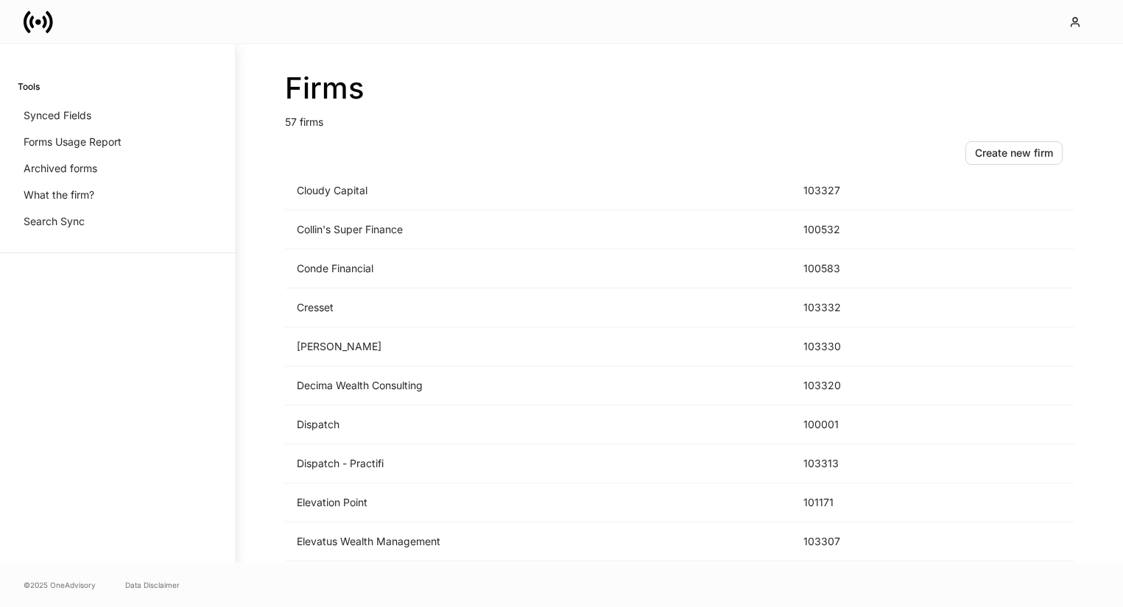
scroll to position [1065, 0]
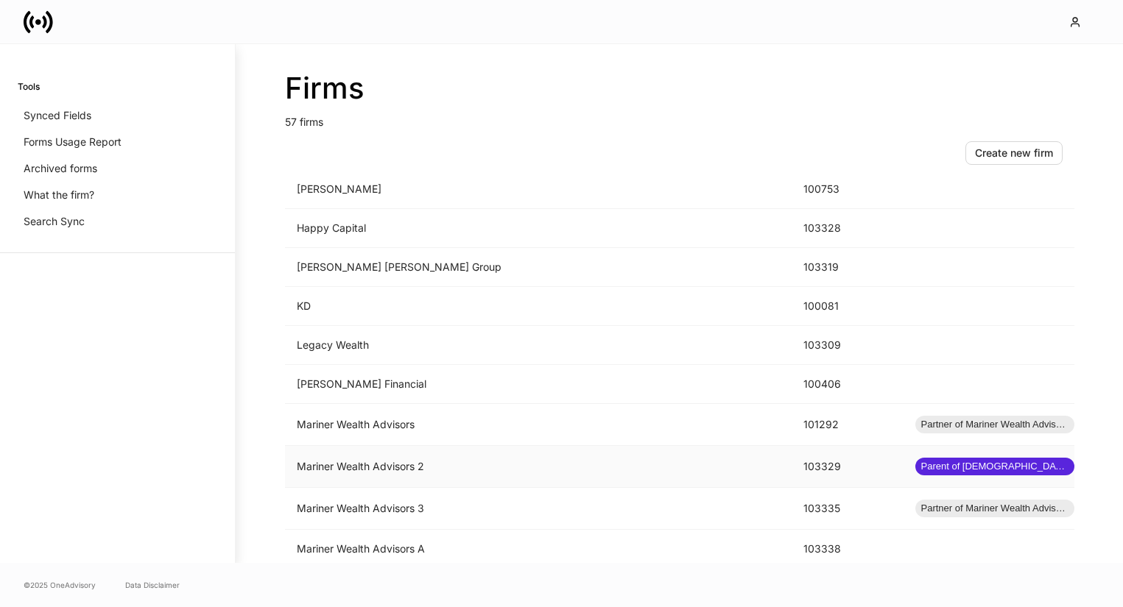
click at [430, 456] on td "Mariner Wealth Advisors 2" at bounding box center [538, 467] width 507 height 42
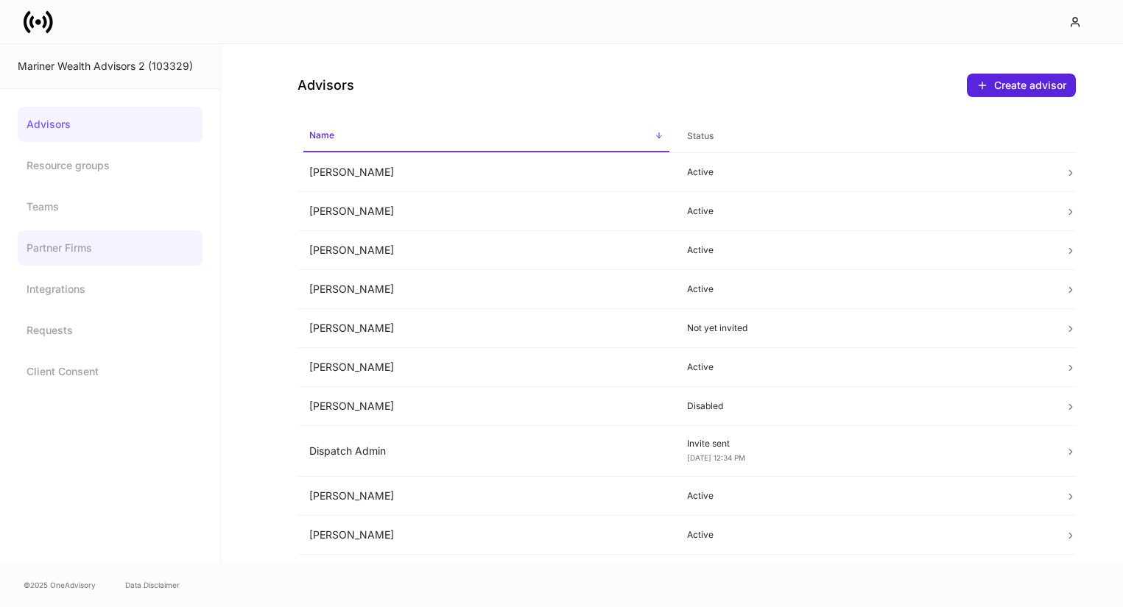
click at [101, 246] on link "Partner Firms" at bounding box center [110, 247] width 185 height 35
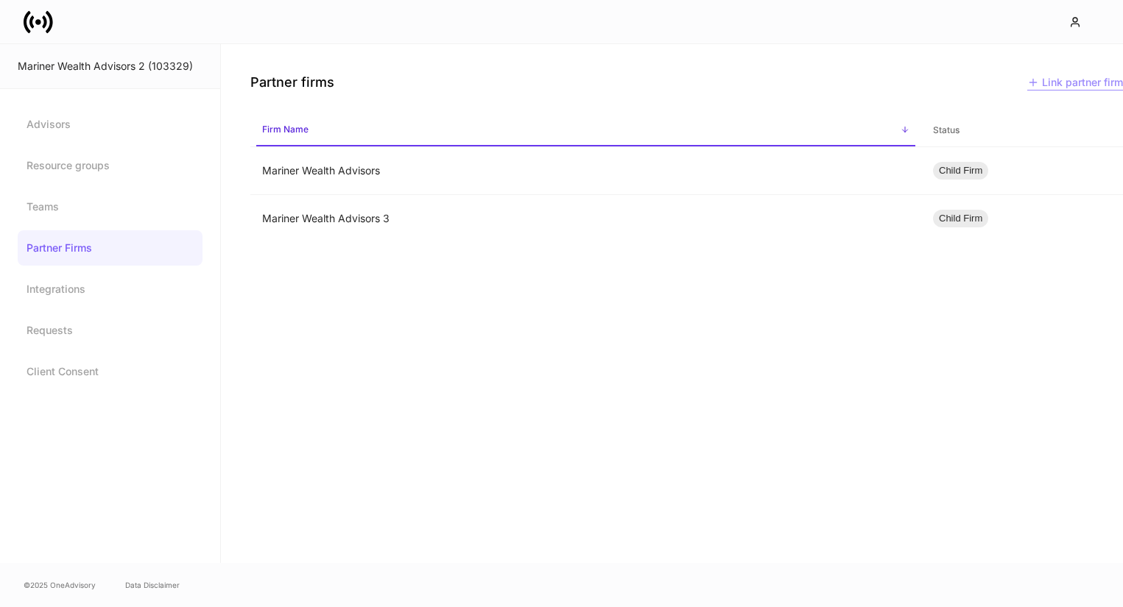
click at [1056, 86] on div "Link partner firm" at bounding box center [1075, 82] width 96 height 15
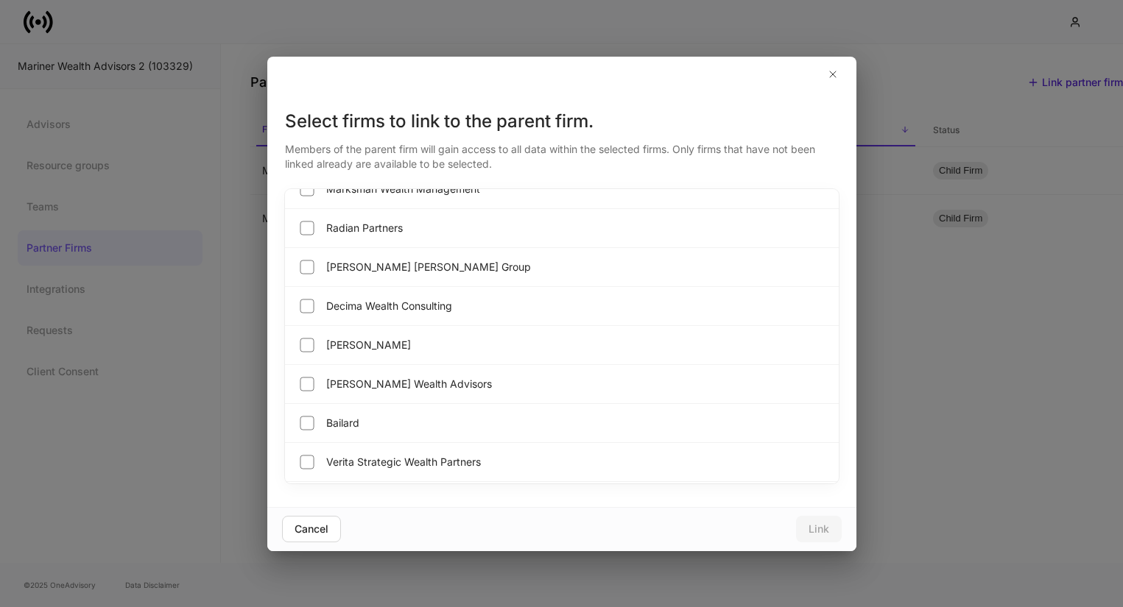
scroll to position [1734, 0]
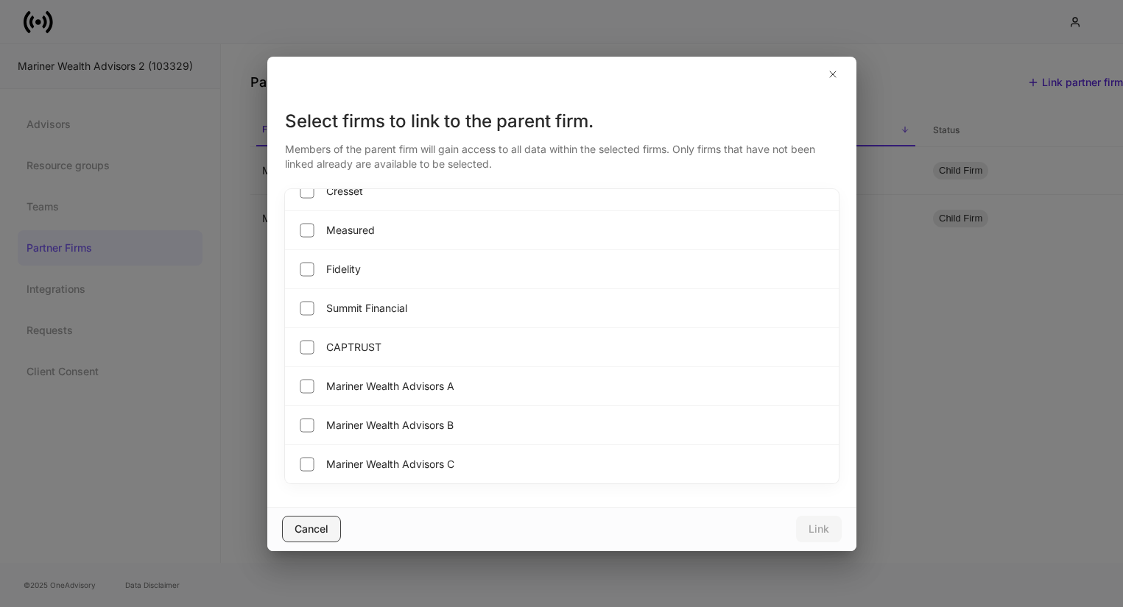
click at [314, 519] on button "Cancel" at bounding box center [311, 529] width 59 height 27
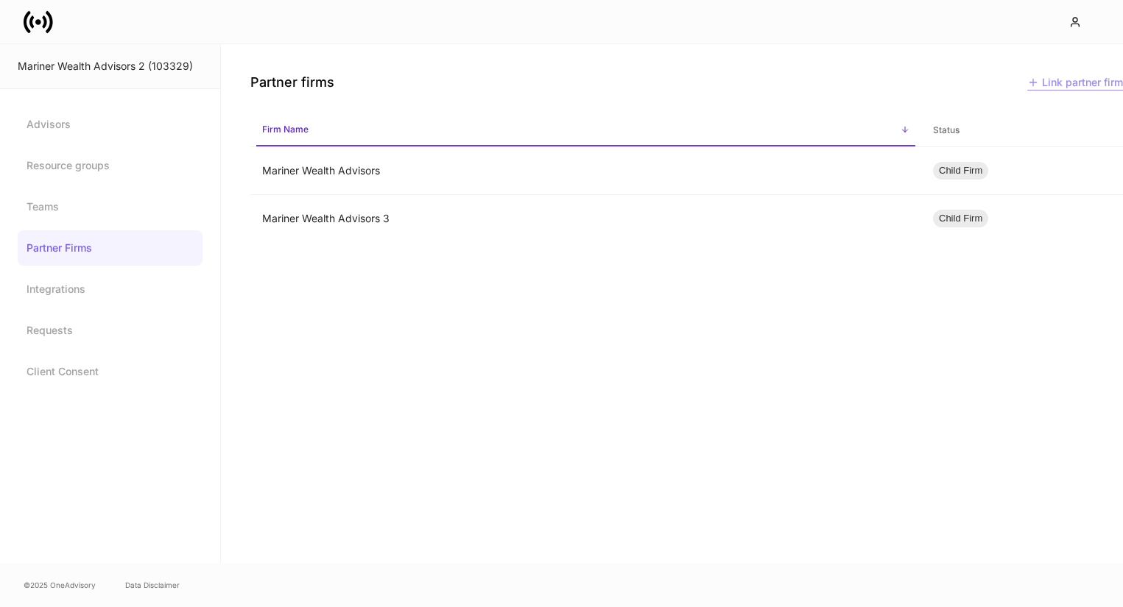
click at [1069, 90] on div "Link partner firm" at bounding box center [1075, 82] width 96 height 15
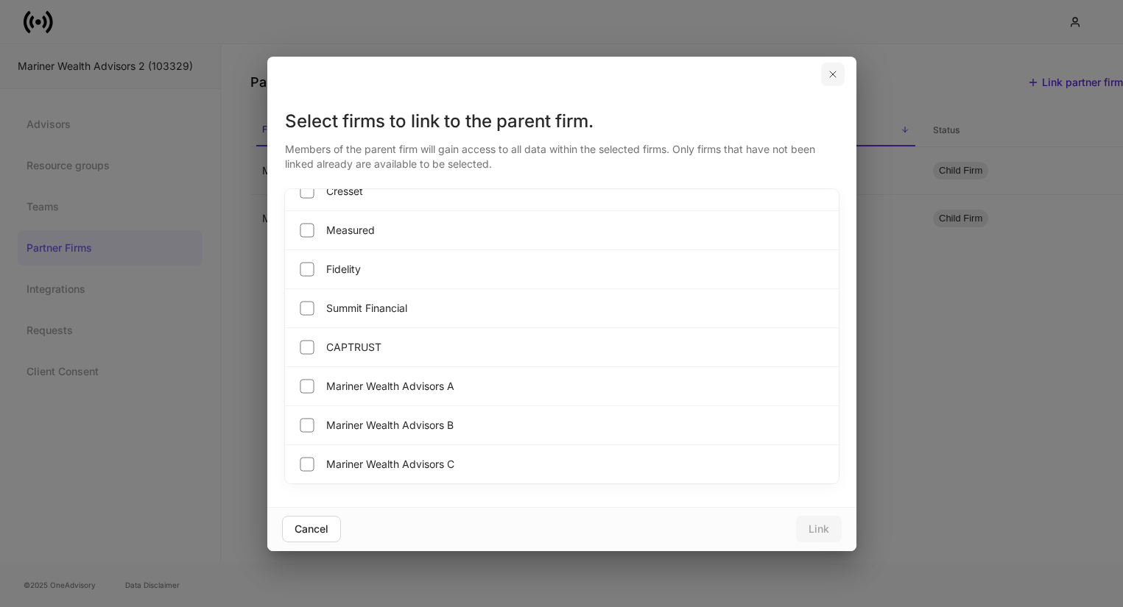
click at [836, 75] on icon "button" at bounding box center [833, 74] width 12 height 12
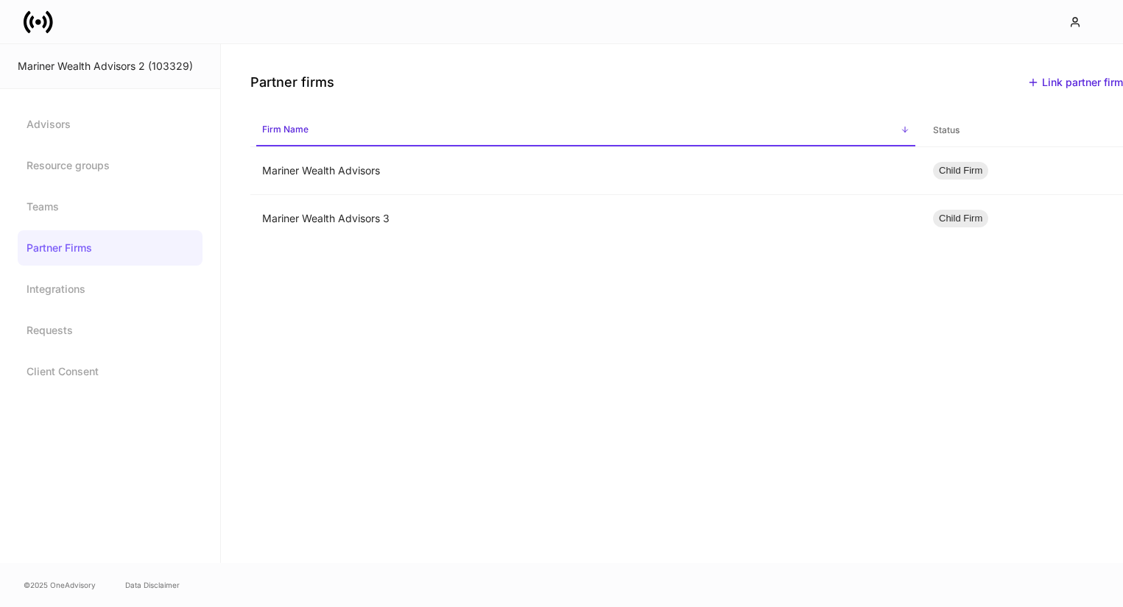
click at [158, 254] on link "Partner Firms" at bounding box center [110, 247] width 185 height 35
click at [114, 76] on div "Mariner Wealth Advisors 2 (103329)" at bounding box center [110, 66] width 220 height 45
click at [32, 11] on icon at bounding box center [38, 21] width 29 height 29
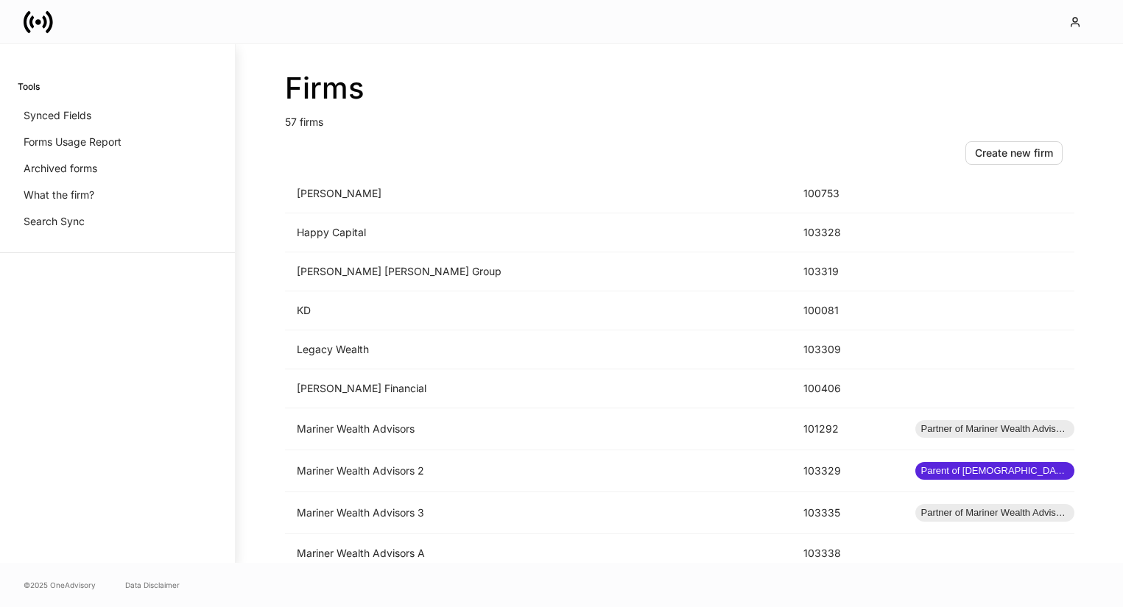
scroll to position [1137, 0]
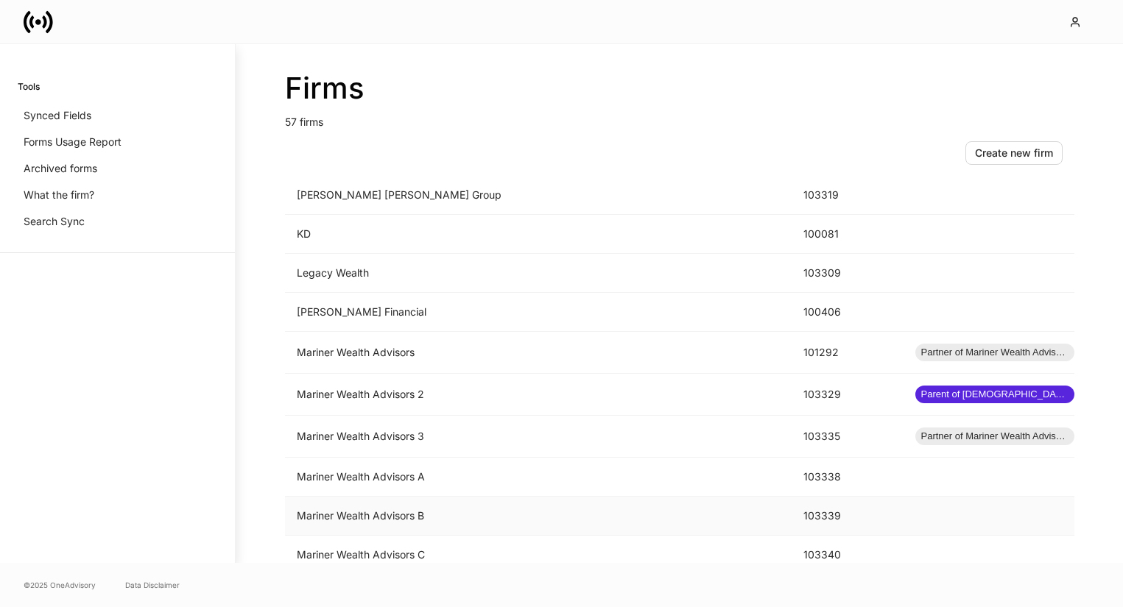
click at [467, 506] on td "Mariner Wealth Advisors B" at bounding box center [538, 516] width 507 height 39
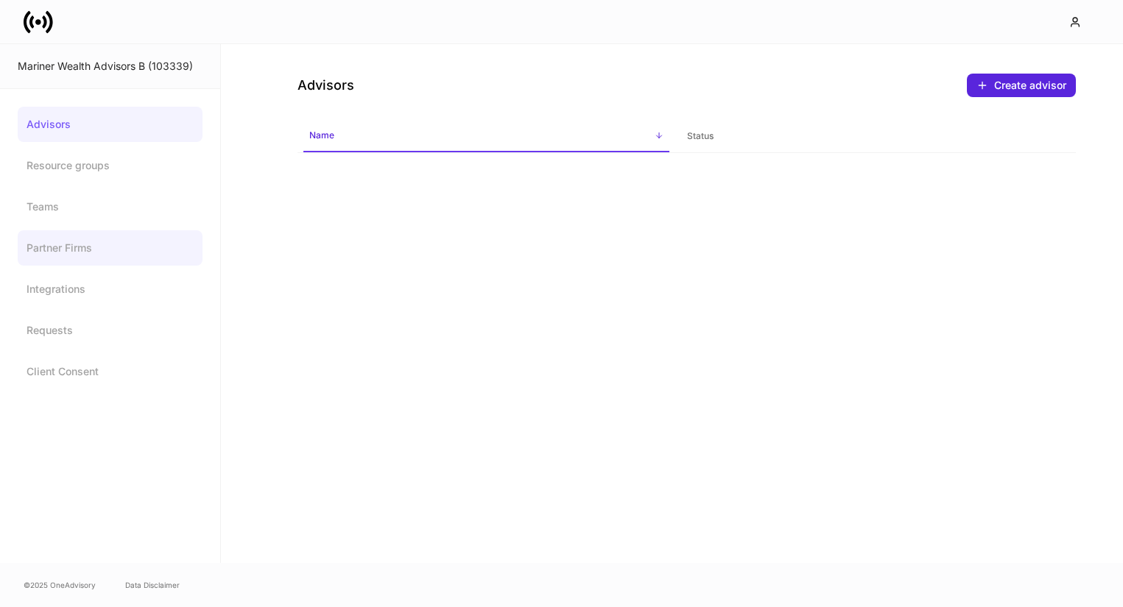
click at [120, 241] on link "Partner Firms" at bounding box center [110, 247] width 185 height 35
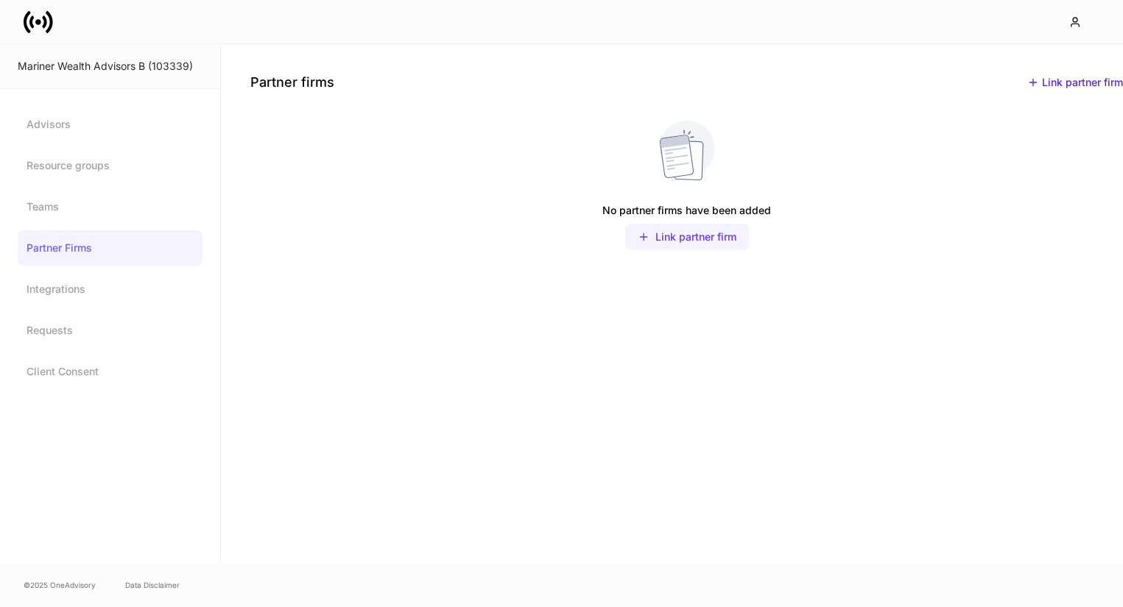
click at [684, 241] on div "Link partner firm" at bounding box center [695, 237] width 81 height 15
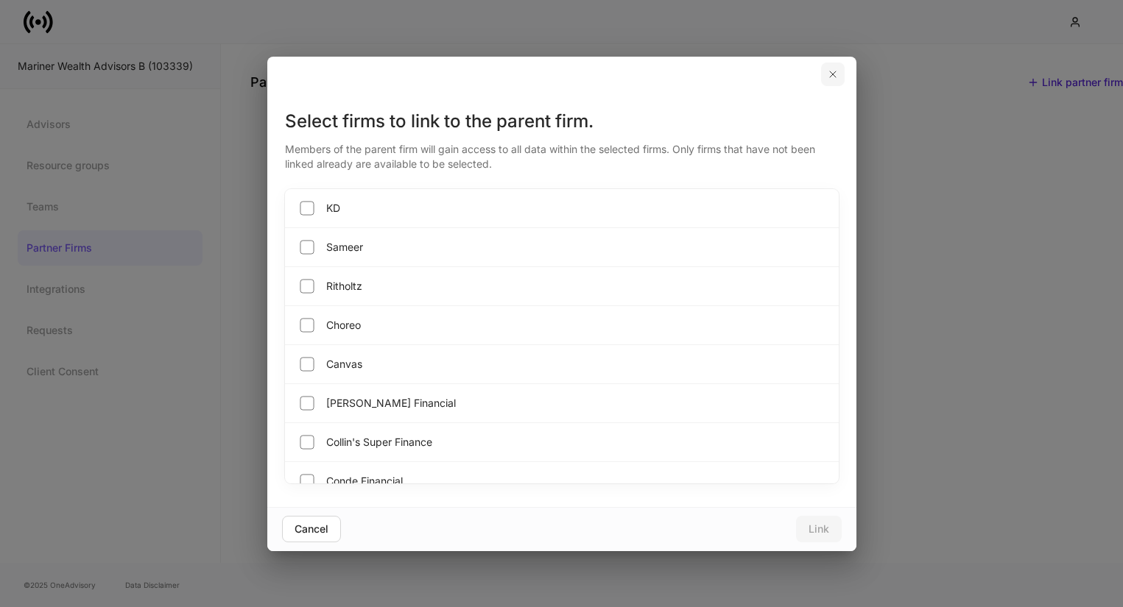
click at [832, 77] on icon "button" at bounding box center [833, 74] width 12 height 12
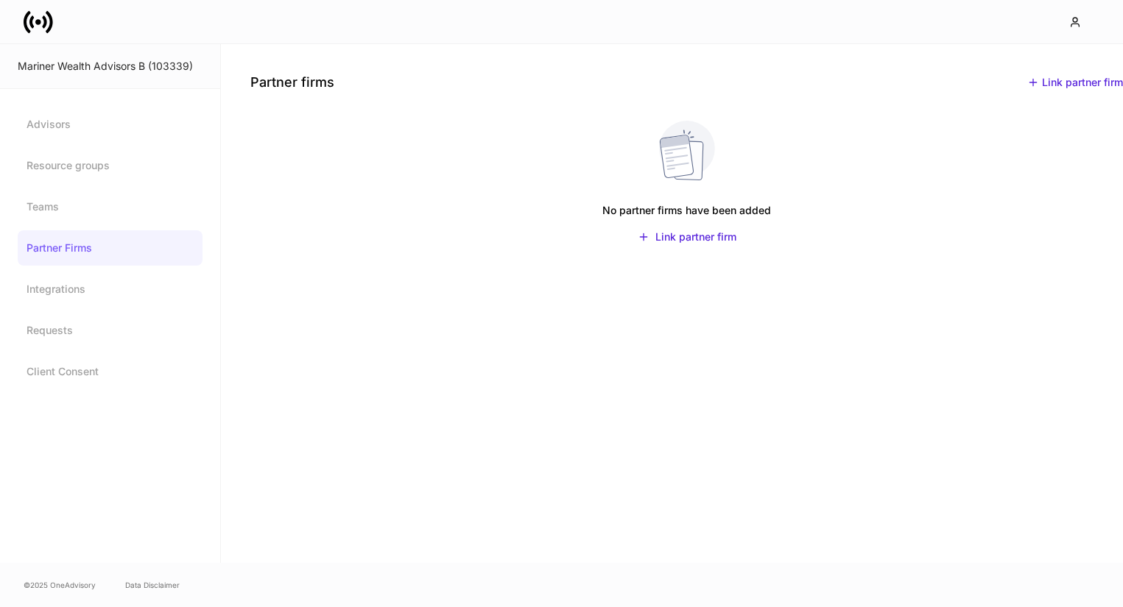
click at [38, 14] on icon at bounding box center [38, 21] width 29 height 29
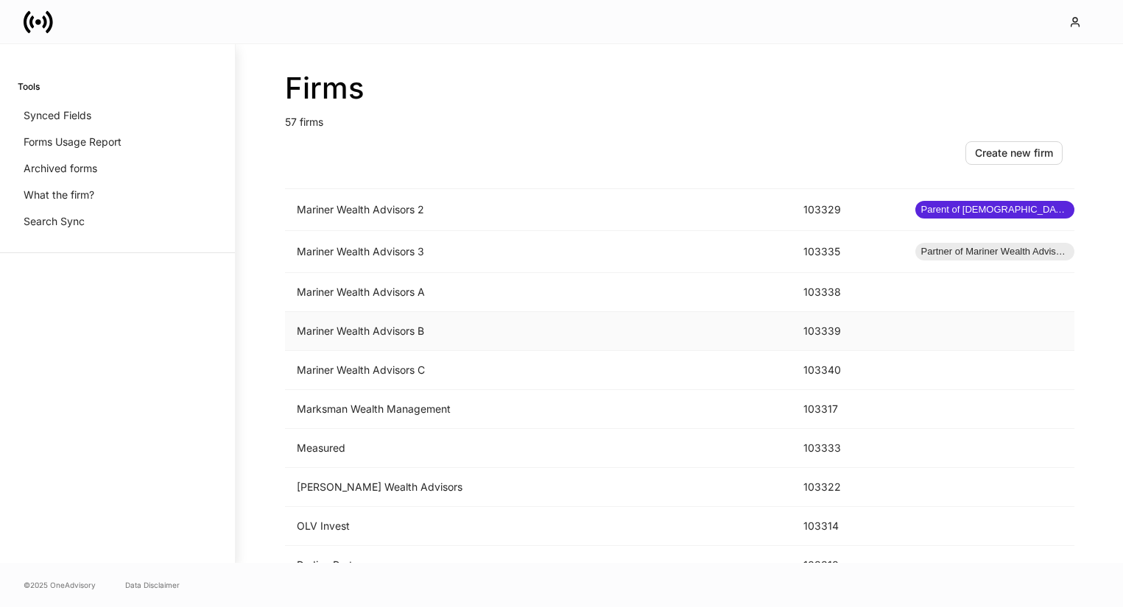
scroll to position [1178, 0]
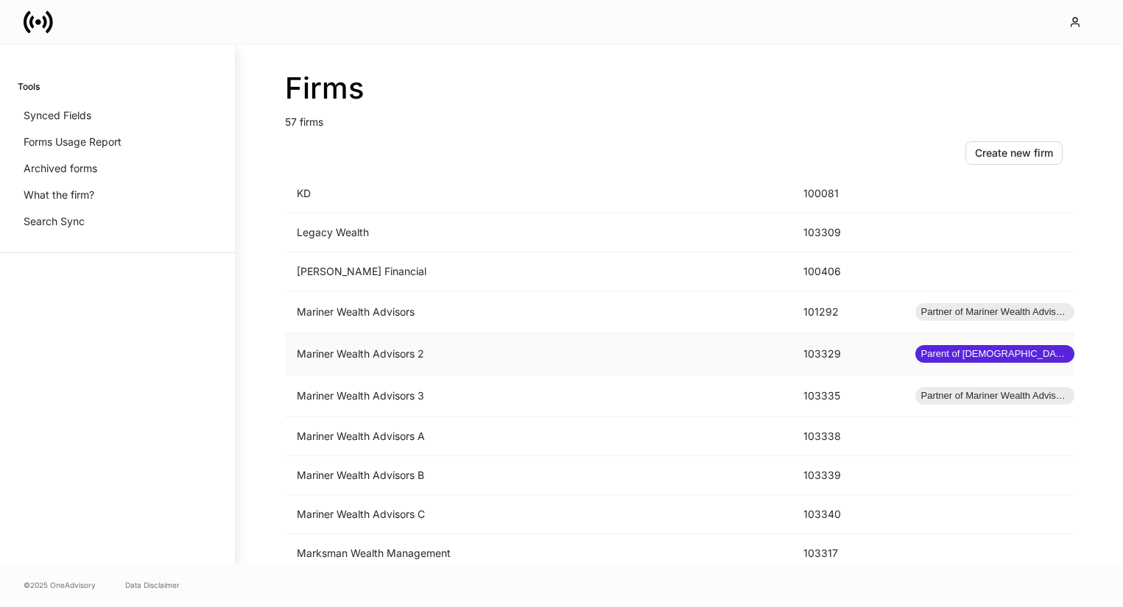
click at [374, 359] on td "Mariner Wealth Advisors 2" at bounding box center [538, 355] width 507 height 42
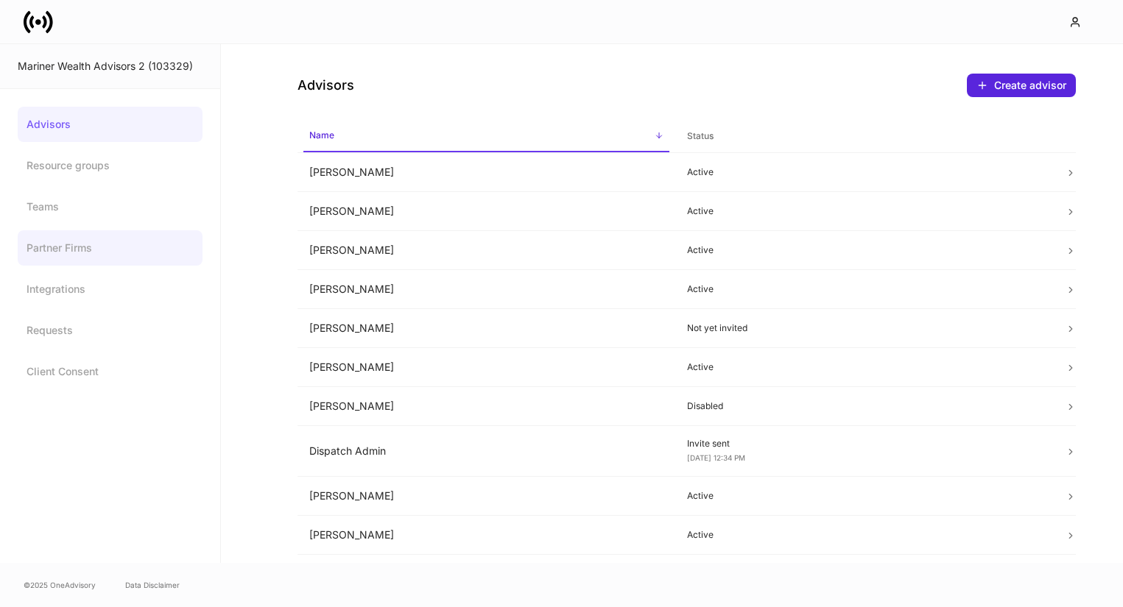
click at [95, 257] on link "Partner Firms" at bounding box center [110, 247] width 185 height 35
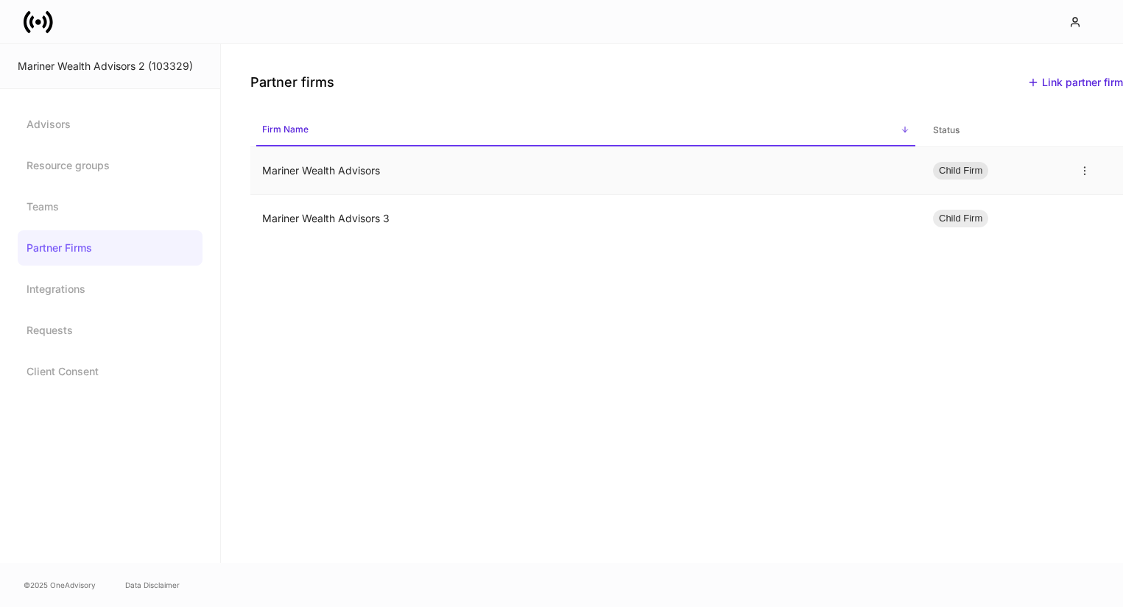
click at [598, 177] on td "Mariner Wealth Advisors" at bounding box center [585, 171] width 671 height 48
click at [1063, 83] on div "Link partner firm" at bounding box center [1075, 82] width 96 height 15
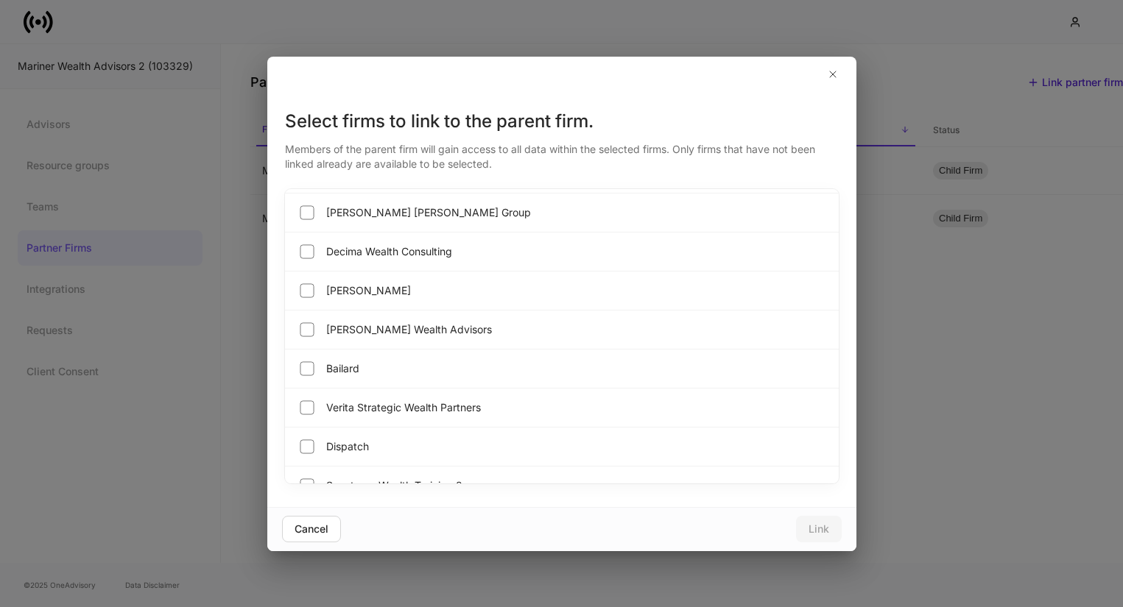
scroll to position [1734, 0]
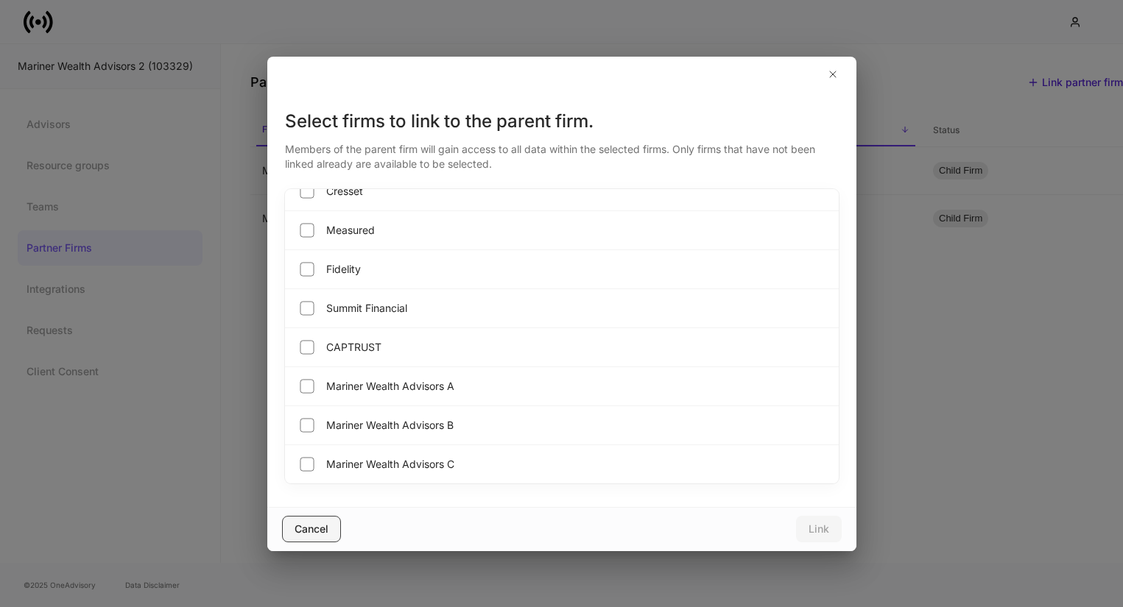
click at [315, 529] on div "Cancel" at bounding box center [311, 529] width 34 height 15
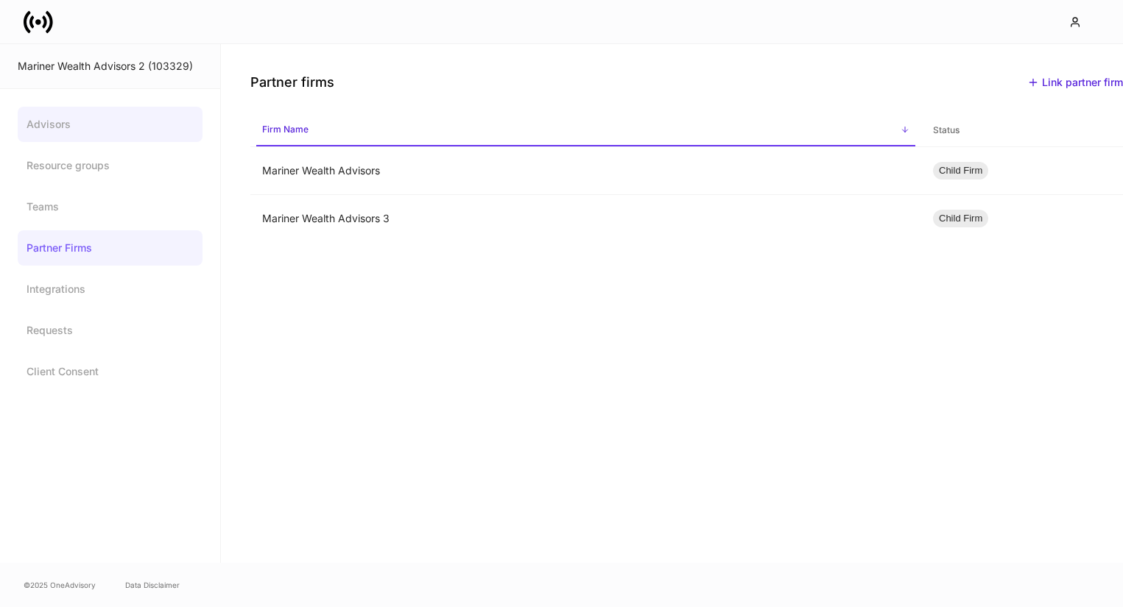
click at [76, 120] on link "Advisors" at bounding box center [110, 124] width 185 height 35
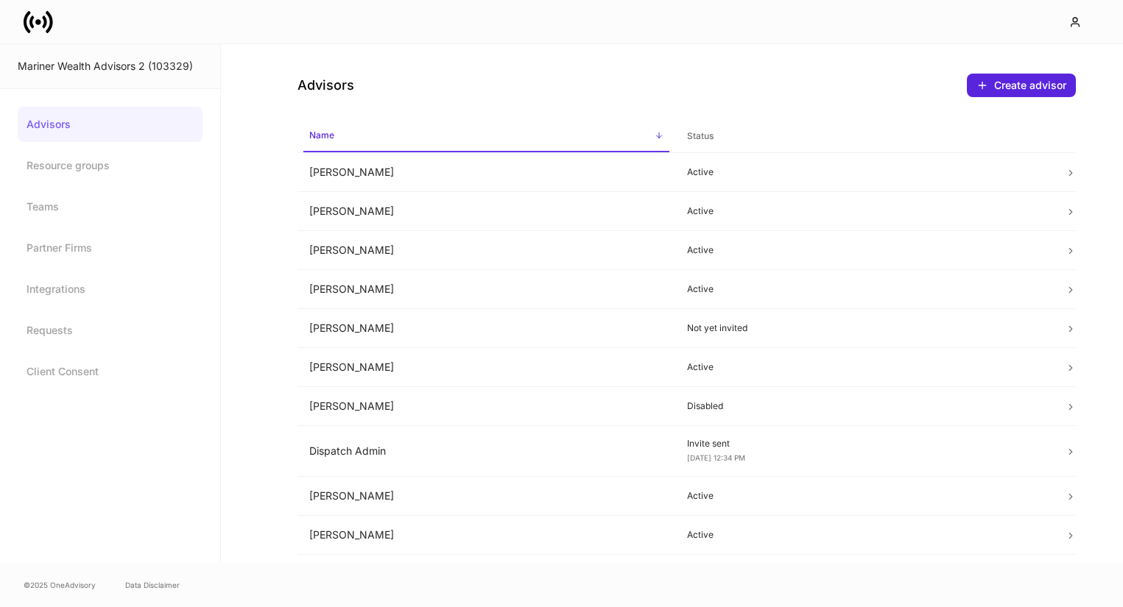
click at [66, 107] on link "Advisors" at bounding box center [110, 124] width 185 height 35
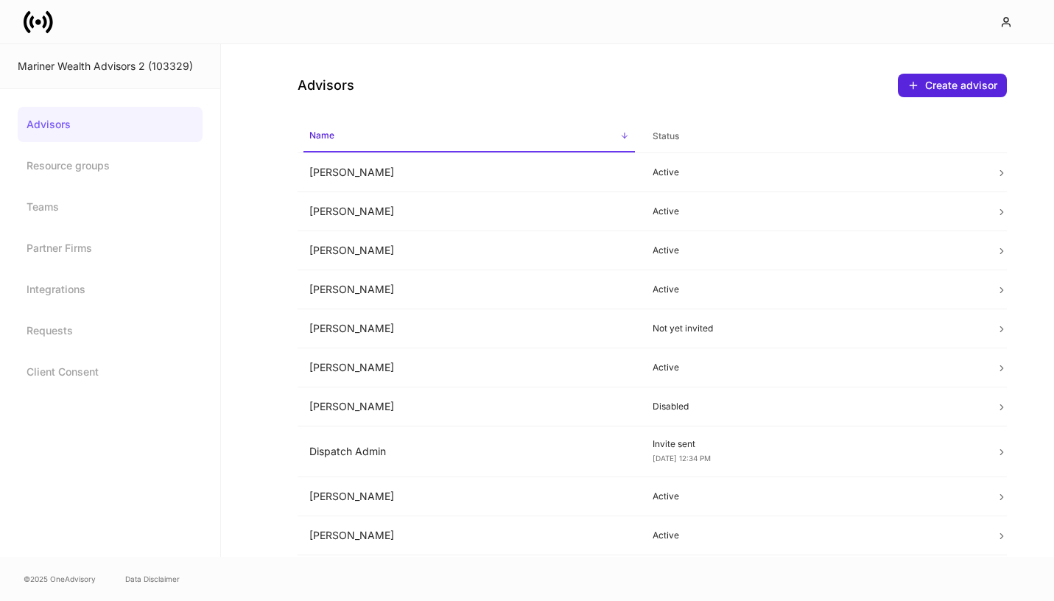
click at [41, 24] on icon at bounding box center [38, 21] width 29 height 29
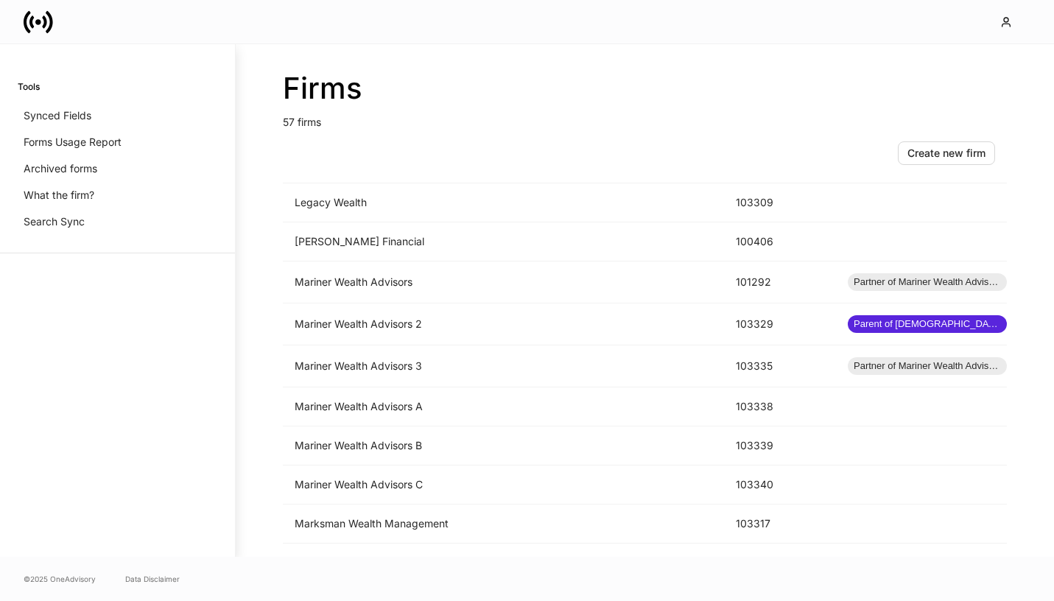
scroll to position [1299, 0]
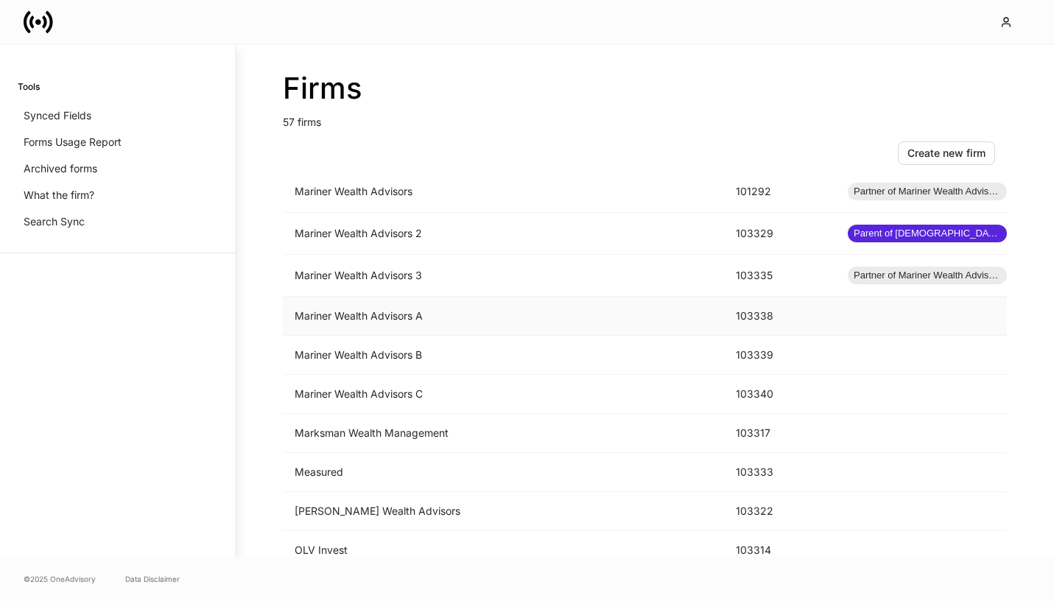
click at [564, 311] on td "Mariner Wealth Advisors A" at bounding box center [503, 316] width 441 height 39
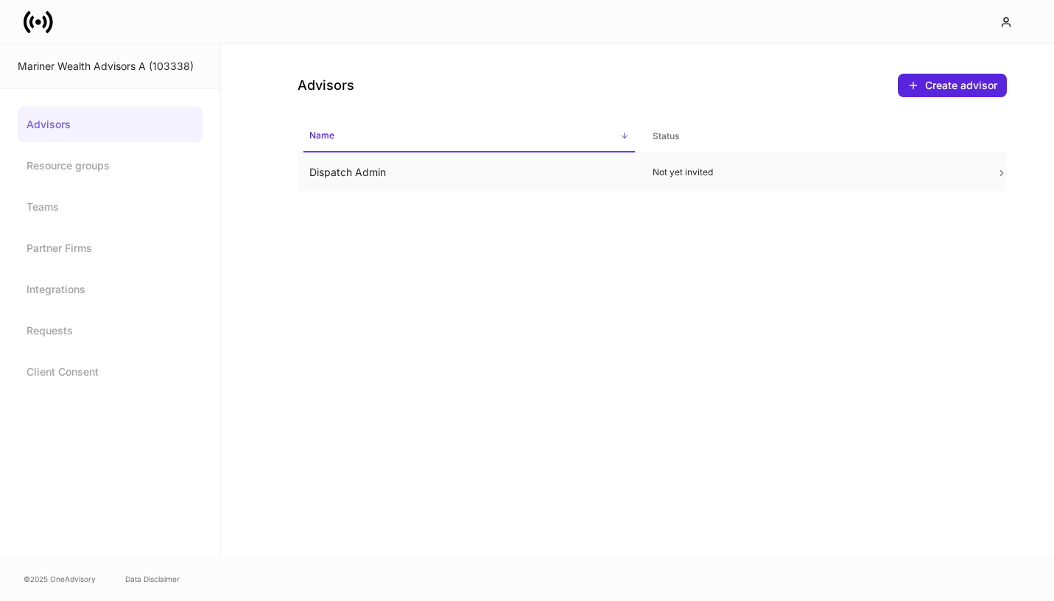
click at [772, 166] on td "Not yet invited" at bounding box center [811, 172] width 343 height 39
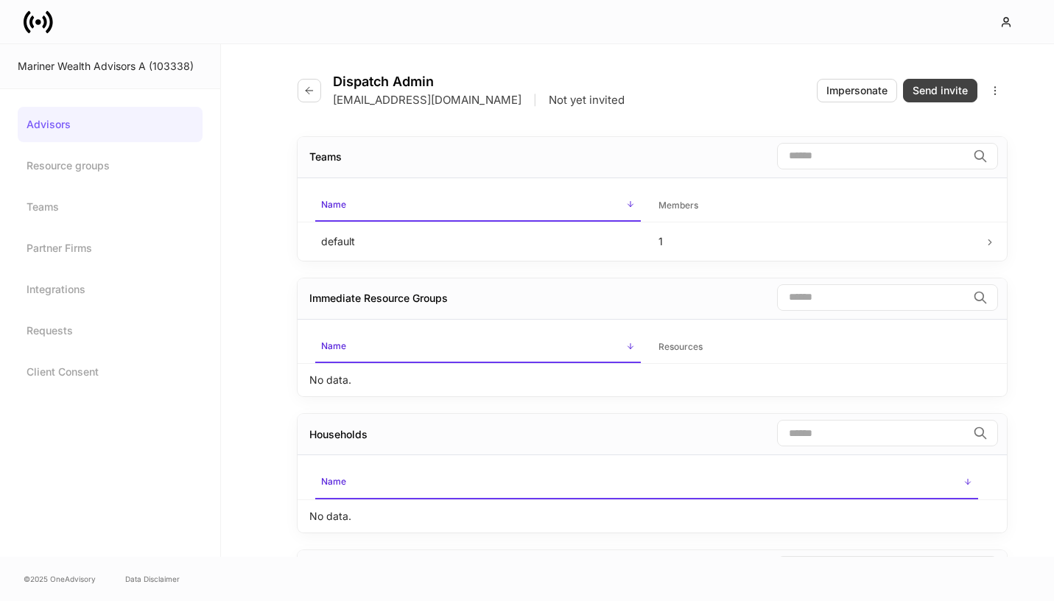
click at [930, 96] on div "Send invite" at bounding box center [939, 90] width 55 height 15
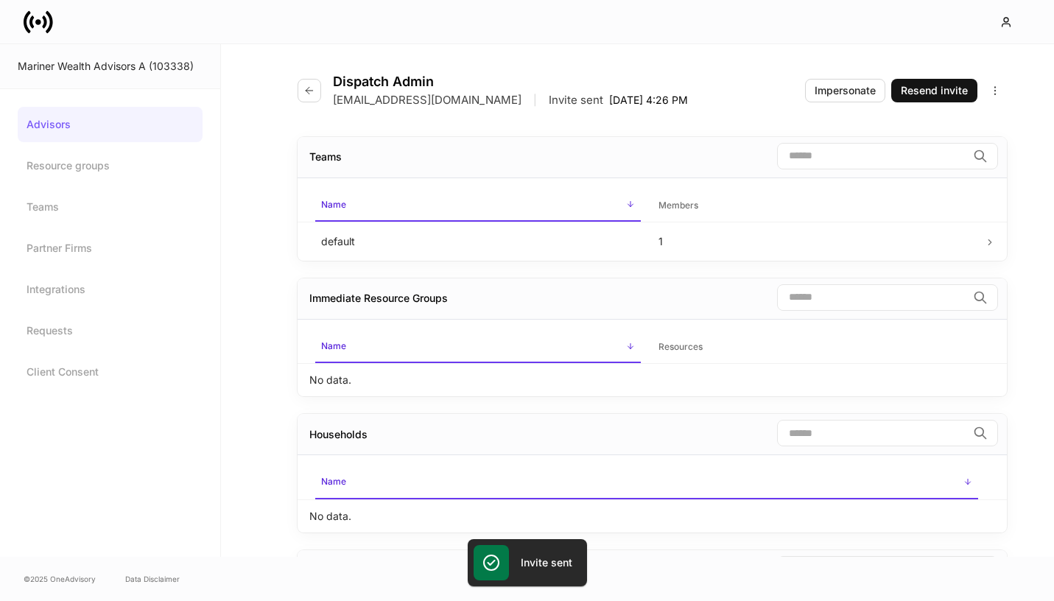
click at [37, 18] on icon at bounding box center [38, 21] width 29 height 29
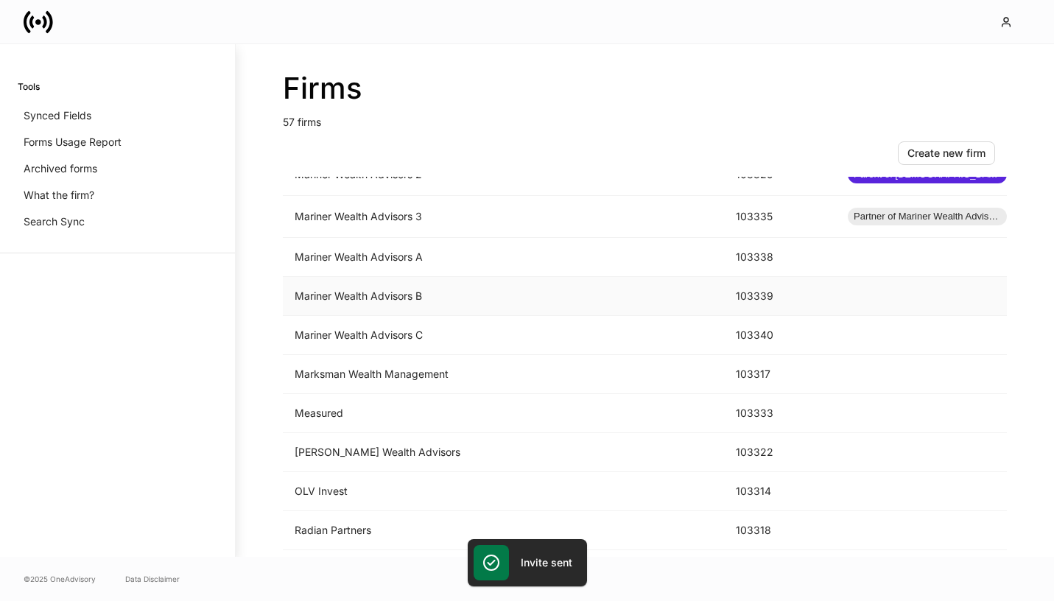
scroll to position [1175, 0]
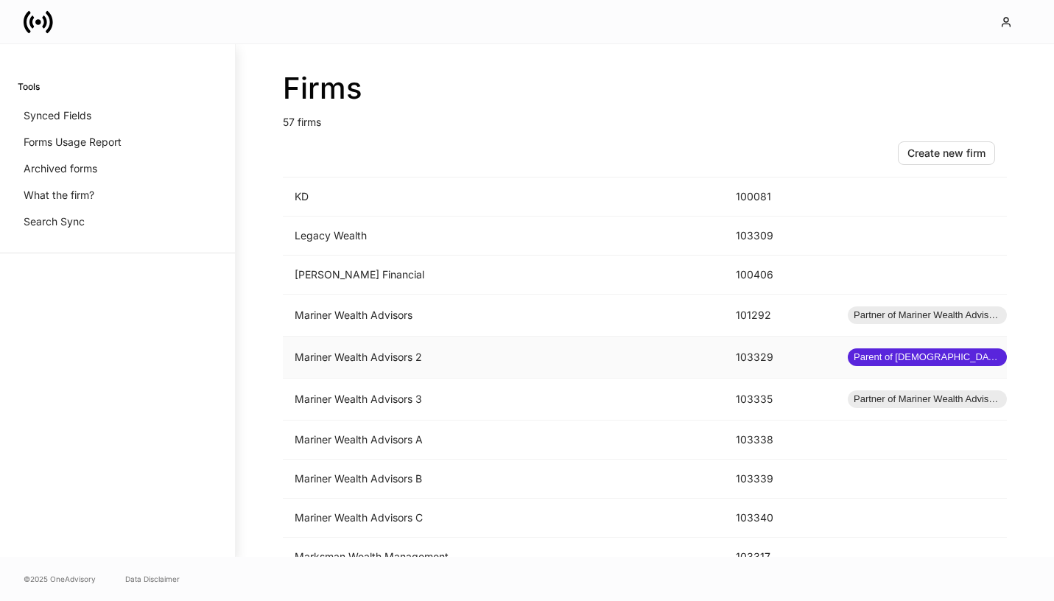
click at [359, 361] on td "Mariner Wealth Advisors 2" at bounding box center [503, 357] width 441 height 42
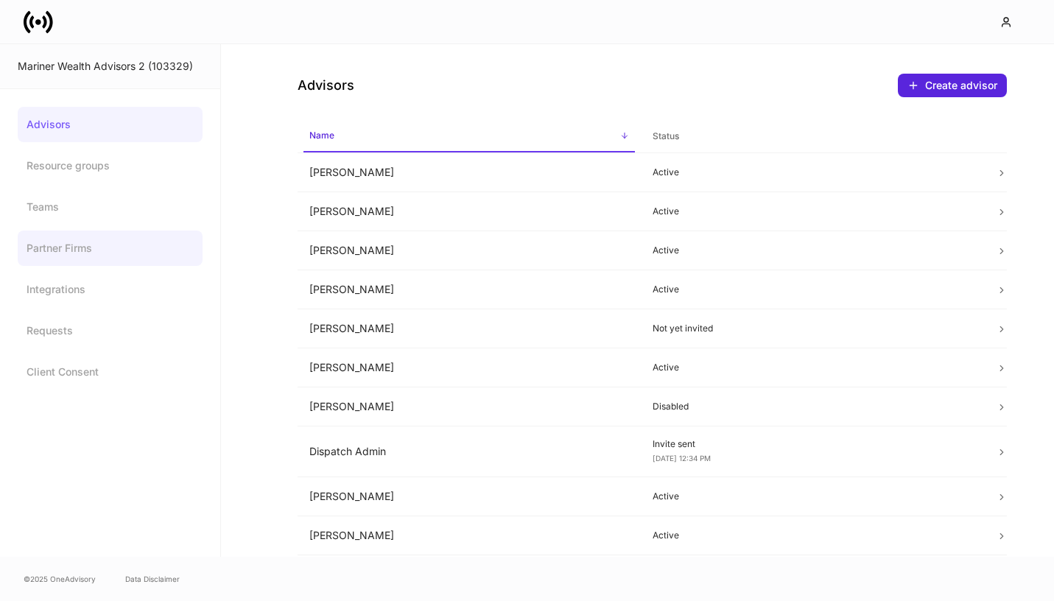
click at [139, 250] on link "Partner Firms" at bounding box center [110, 247] width 185 height 35
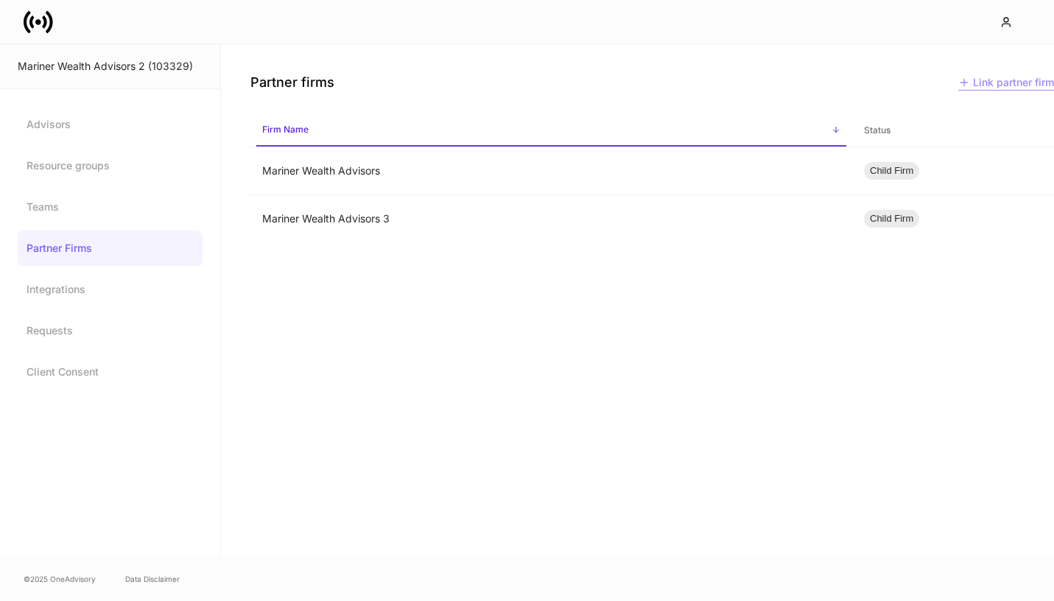
click at [998, 78] on div "Link partner firm" at bounding box center [1006, 82] width 96 height 15
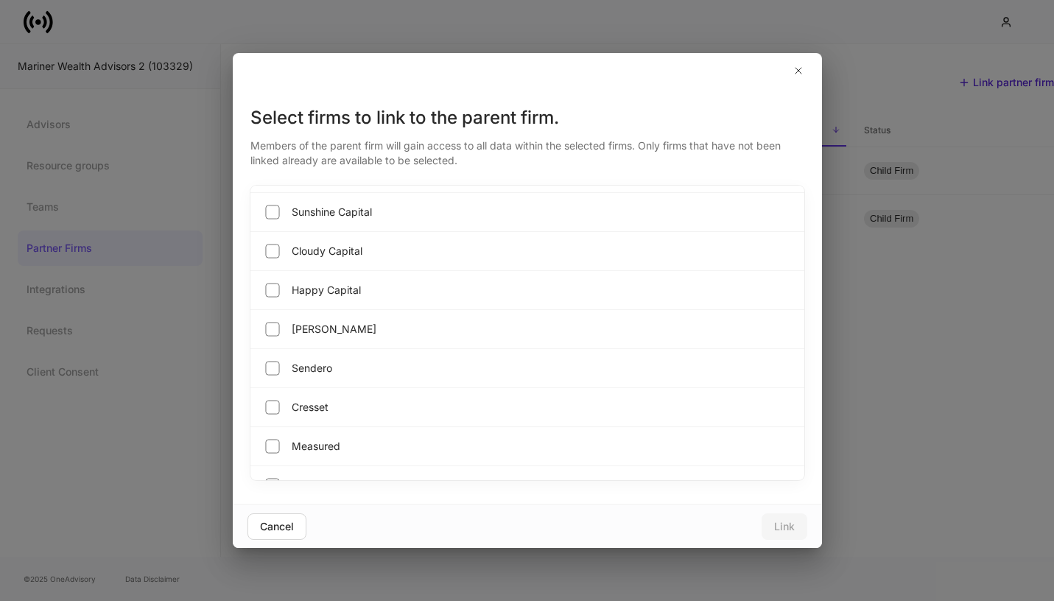
scroll to position [1734, 0]
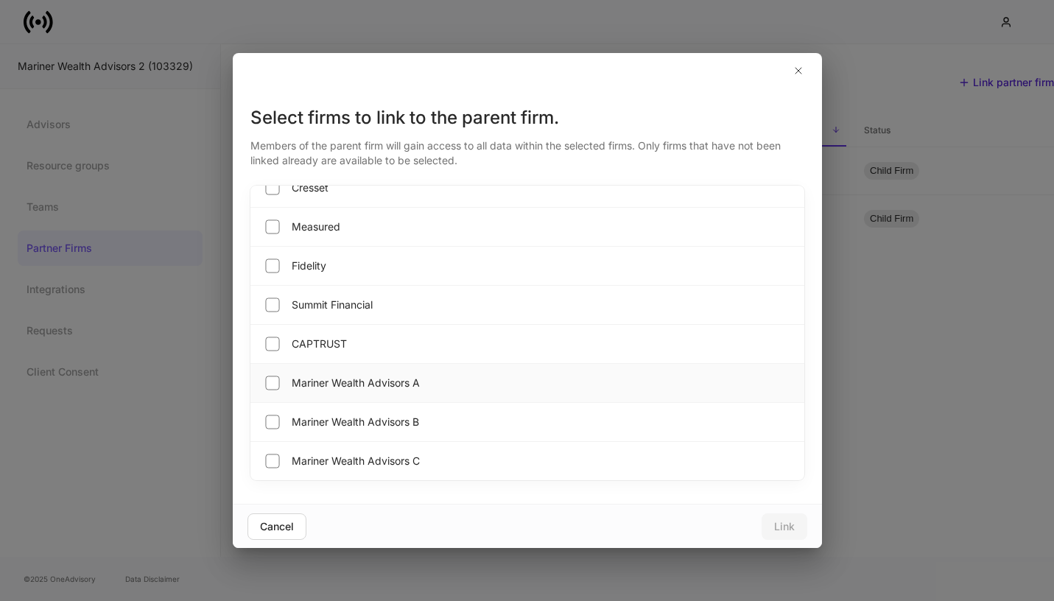
click at [406, 389] on span "Mariner Wealth Advisors A" at bounding box center [356, 382] width 128 height 15
click at [272, 528] on div "Cancel" at bounding box center [277, 526] width 34 height 15
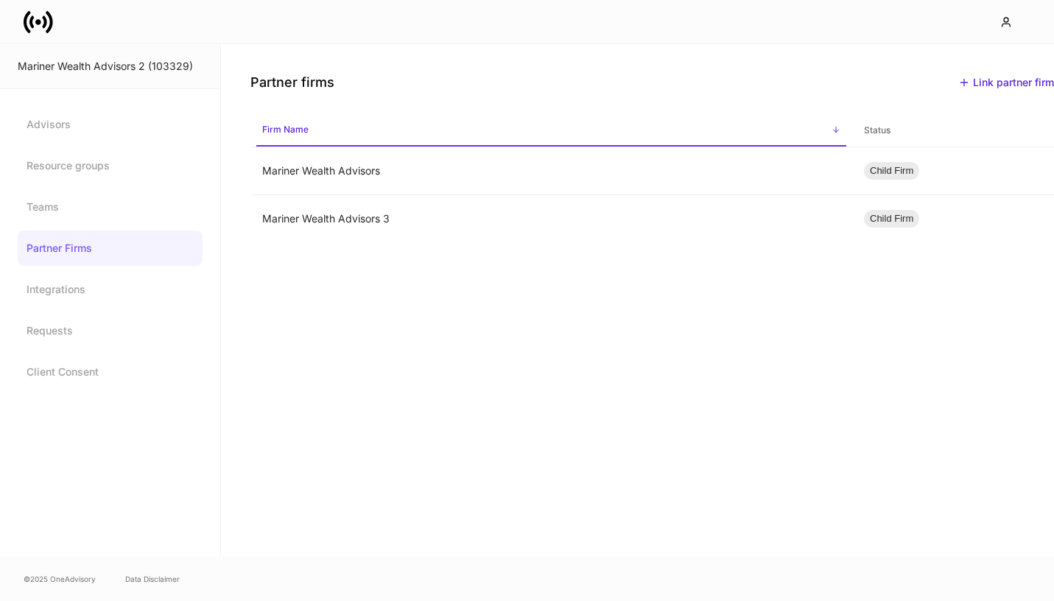
click at [38, 18] on icon at bounding box center [38, 21] width 29 height 29
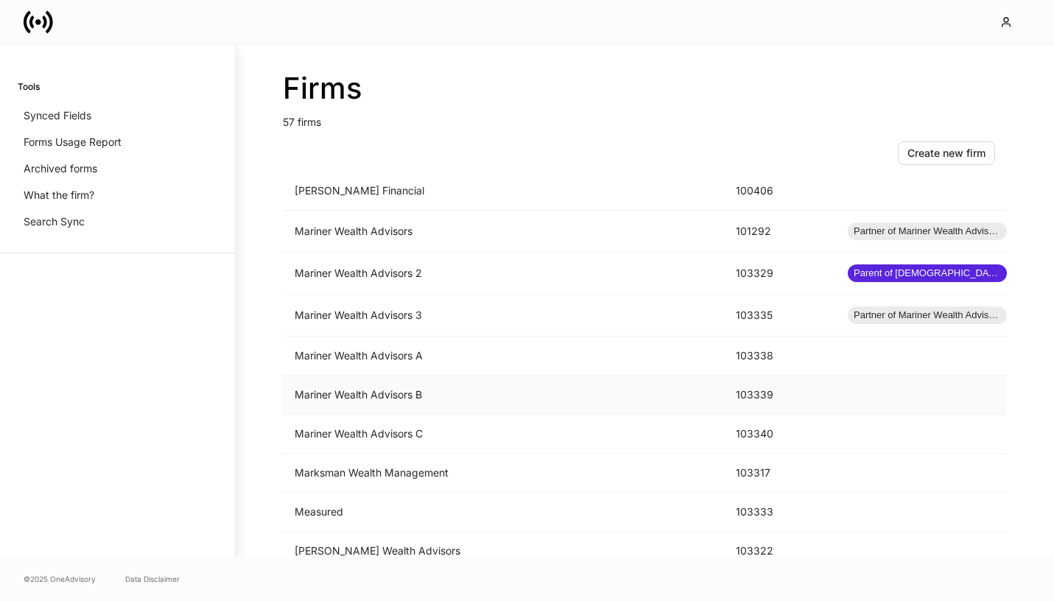
scroll to position [1224, 0]
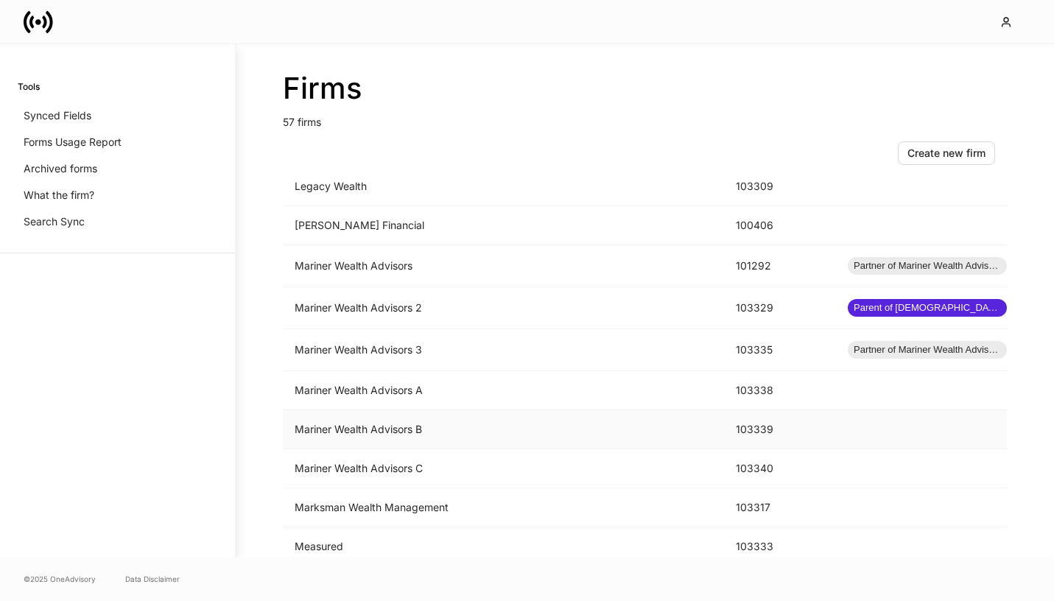
click at [393, 420] on td "Mariner Wealth Advisors B" at bounding box center [503, 429] width 441 height 39
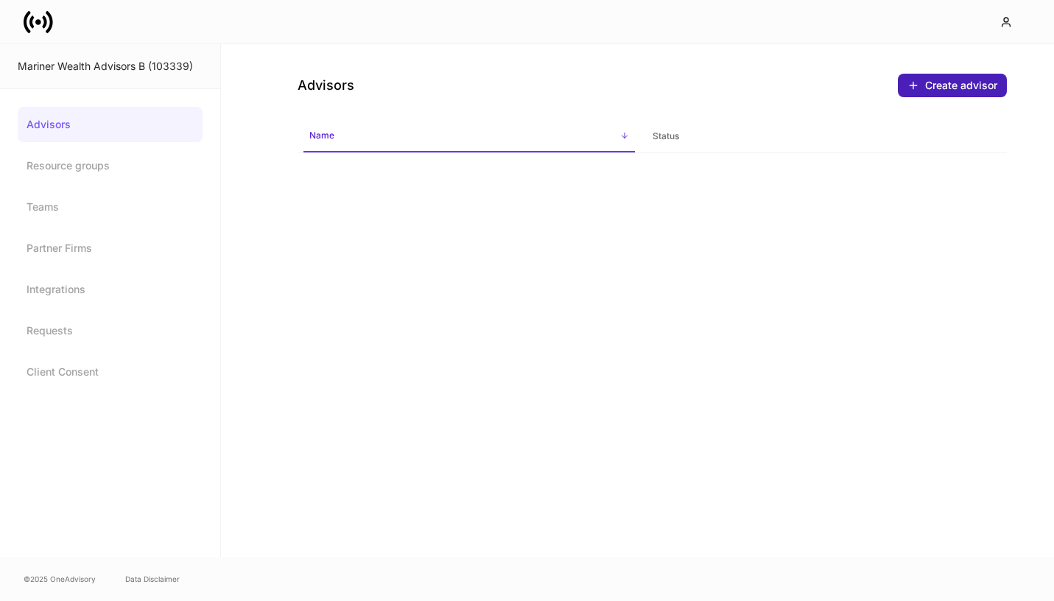
click at [936, 89] on div "Create advisor" at bounding box center [961, 85] width 72 height 15
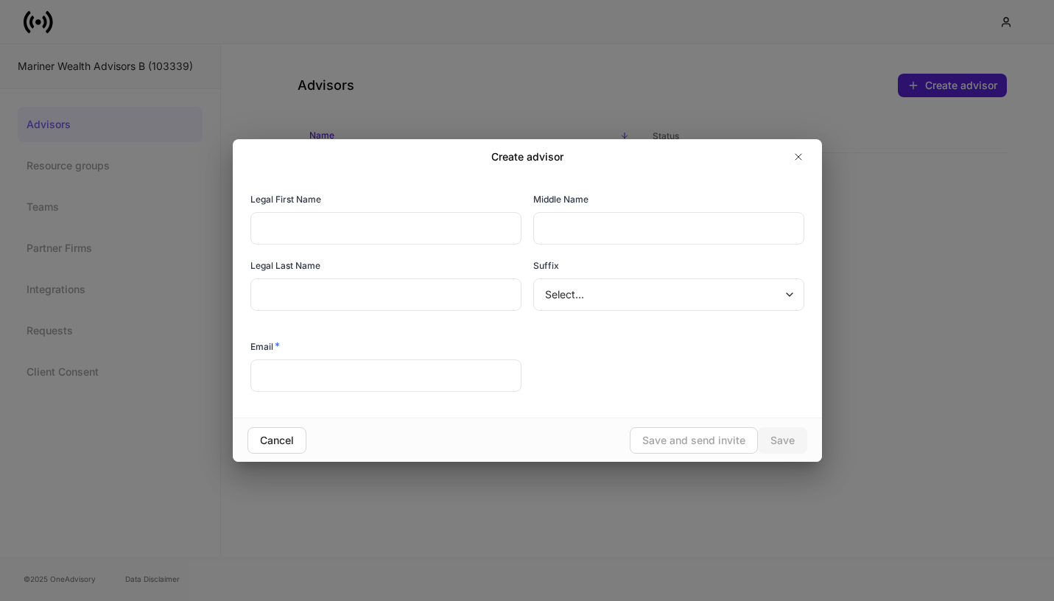
click at [401, 378] on input "text" at bounding box center [385, 375] width 271 height 32
paste input "**********"
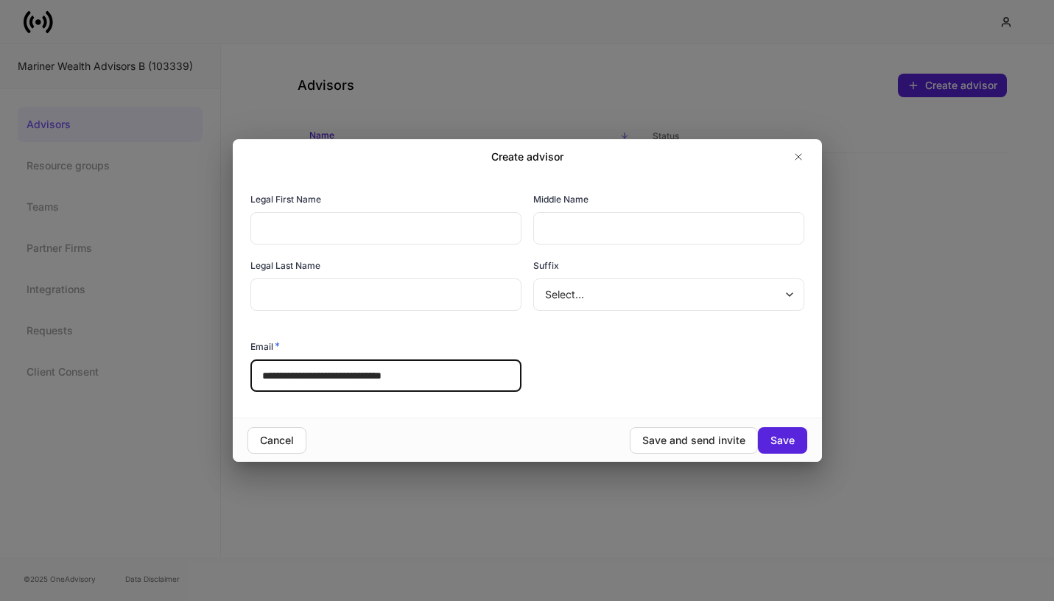
click at [345, 375] on input "**********" at bounding box center [385, 375] width 271 height 32
type input "**********"
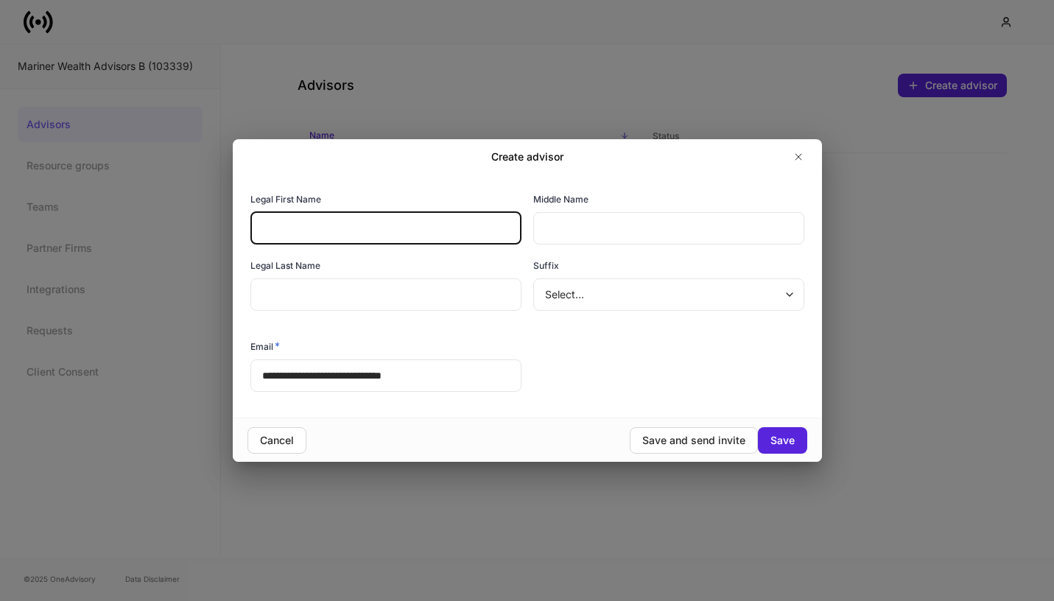
click at [357, 220] on input "text" at bounding box center [385, 228] width 271 height 32
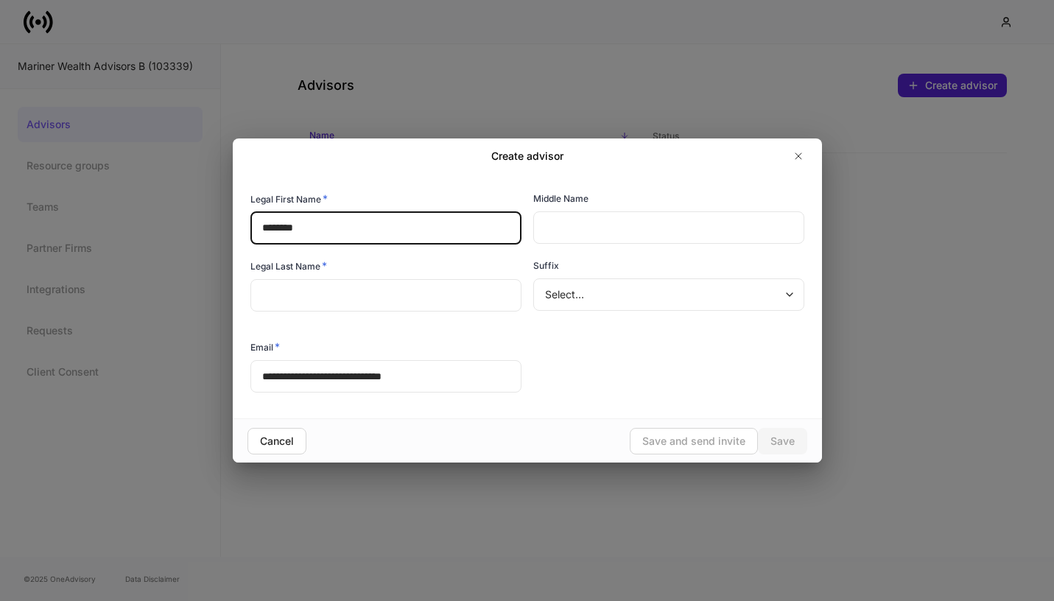
type input "********"
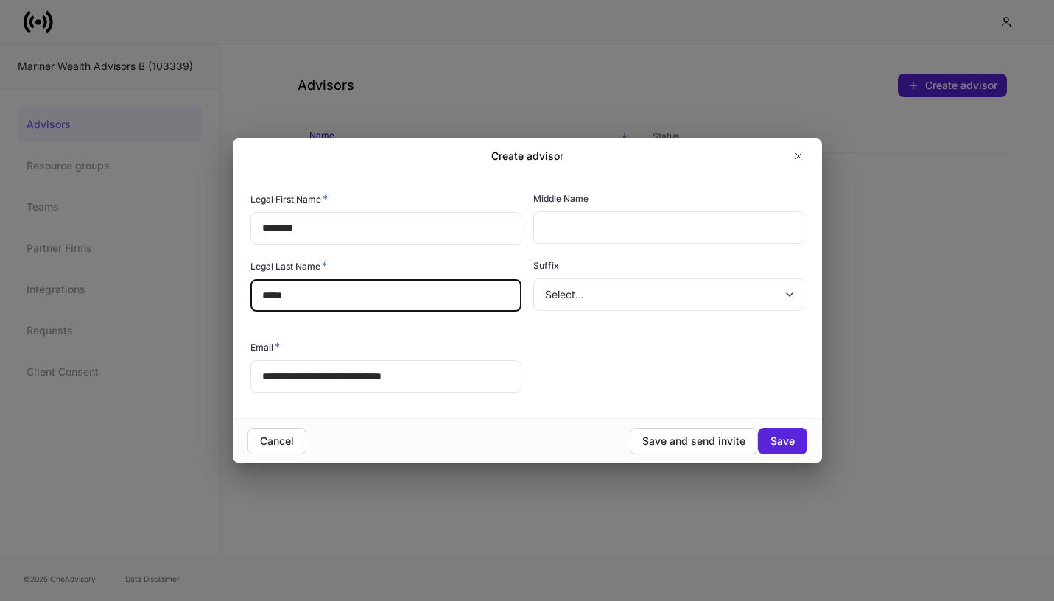
type input "*****"
click at [588, 360] on div "**********" at bounding box center [521, 288] width 565 height 216
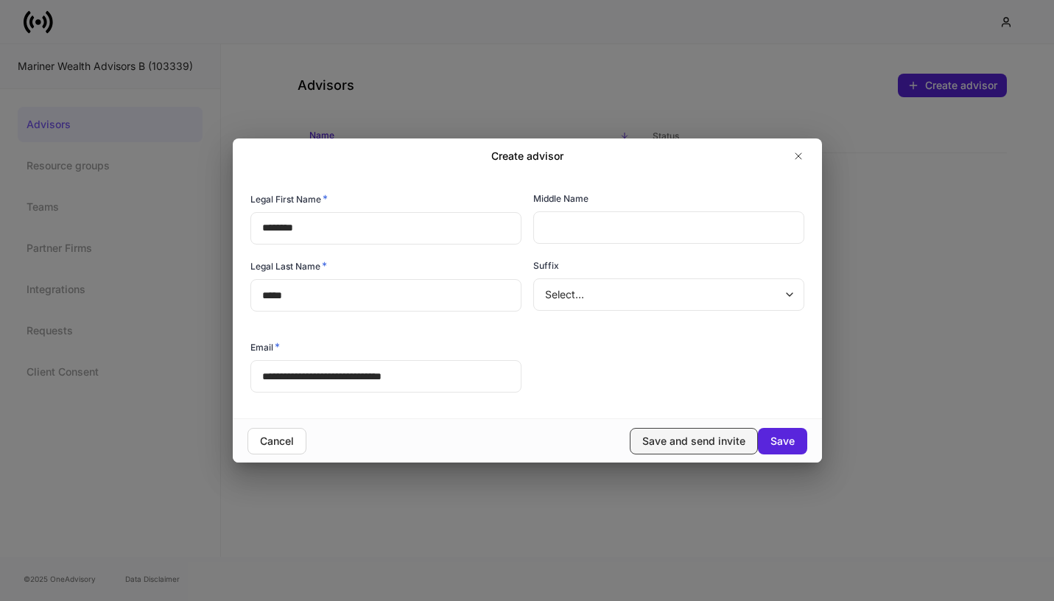
click at [666, 444] on div "Save and send invite" at bounding box center [693, 441] width 103 height 15
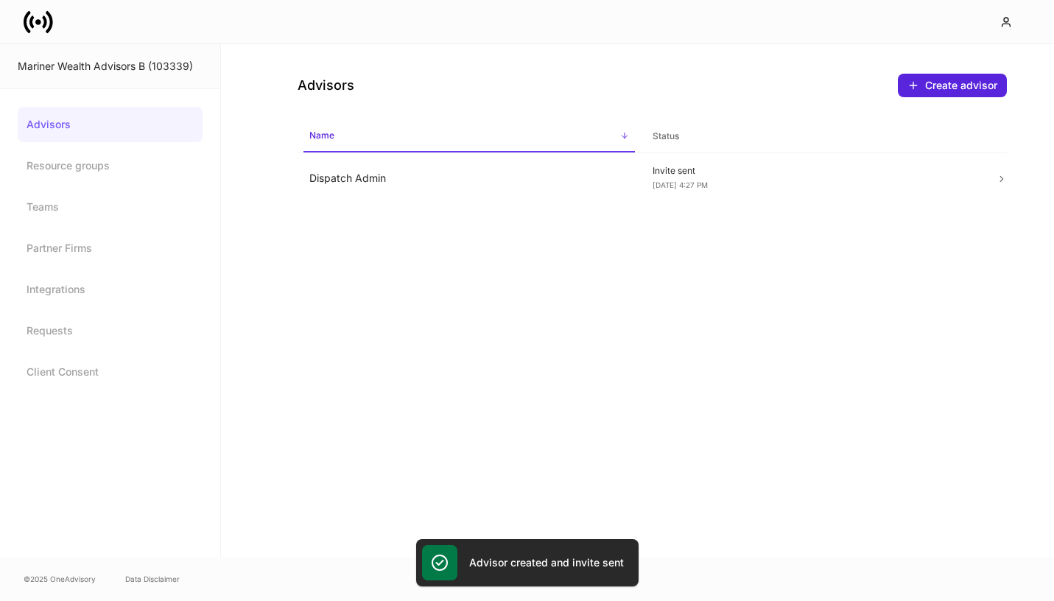
click at [53, 26] on link at bounding box center [44, 21] width 41 height 29
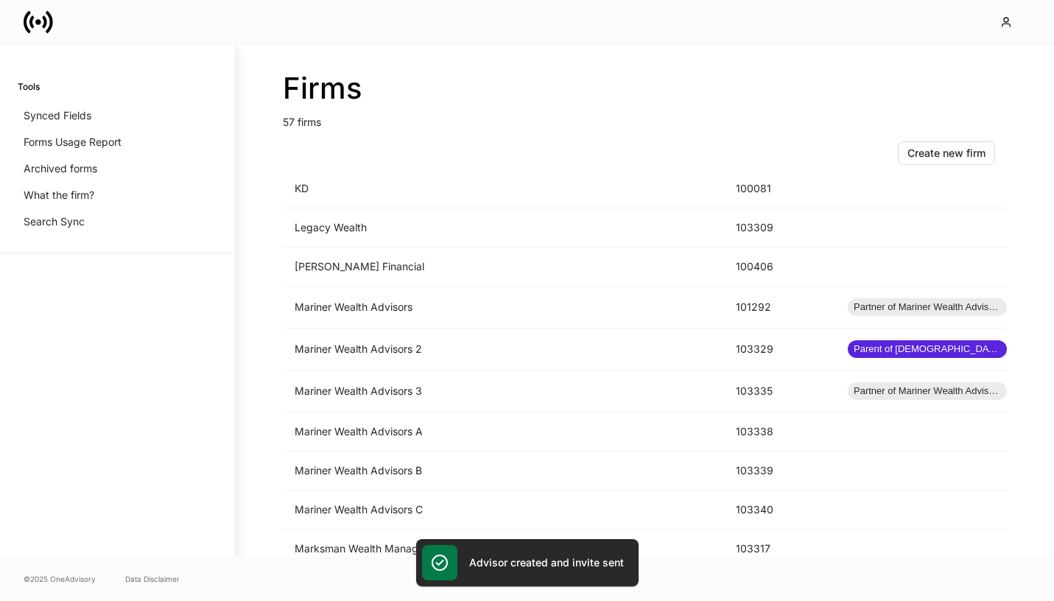
scroll to position [1240, 0]
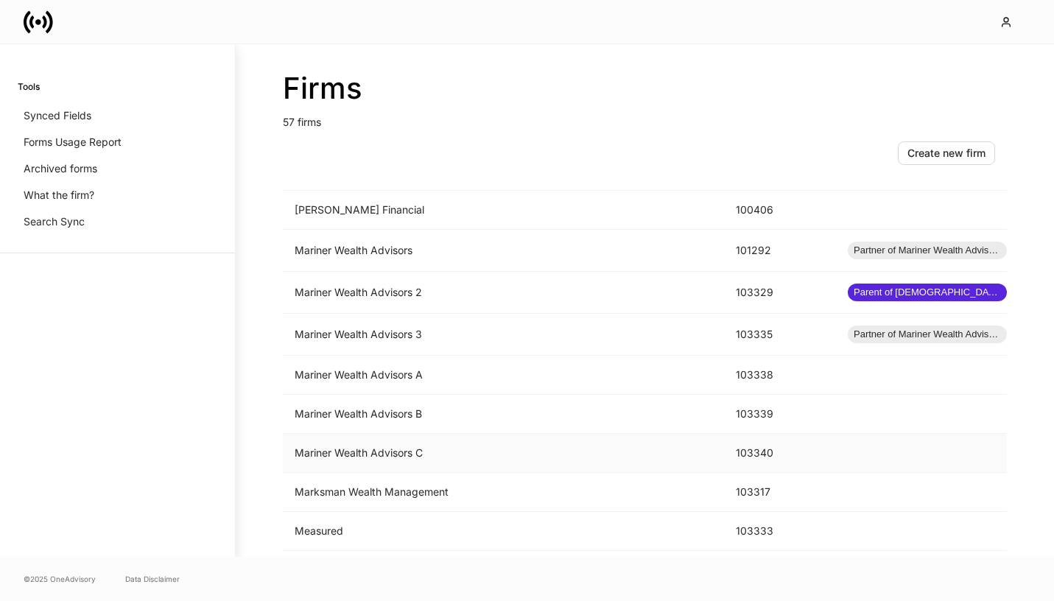
click at [524, 452] on td "Mariner Wealth Advisors C" at bounding box center [503, 453] width 441 height 39
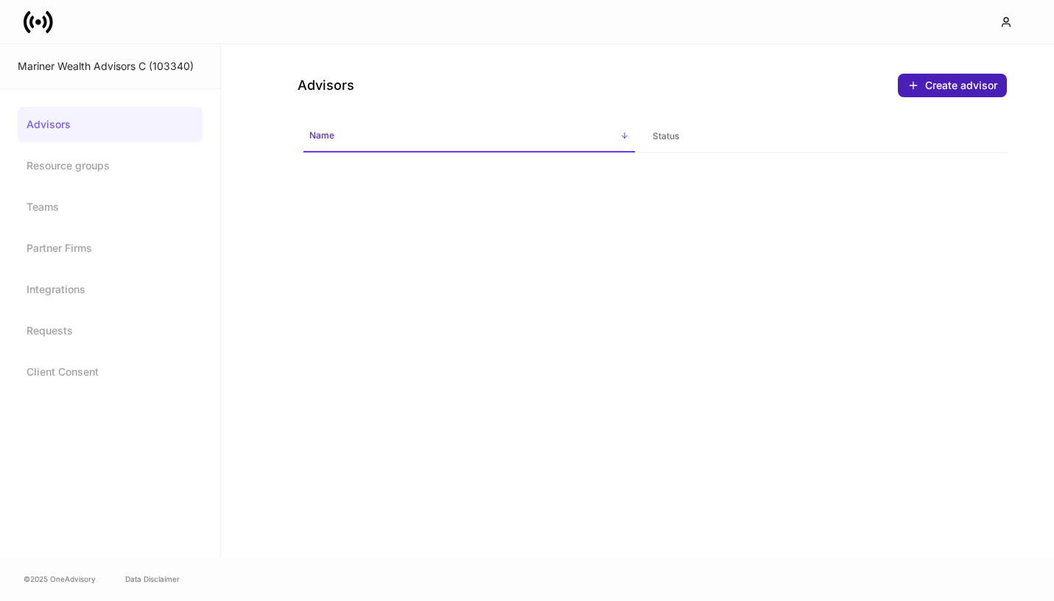
click at [967, 84] on div "Create advisor" at bounding box center [961, 85] width 72 height 15
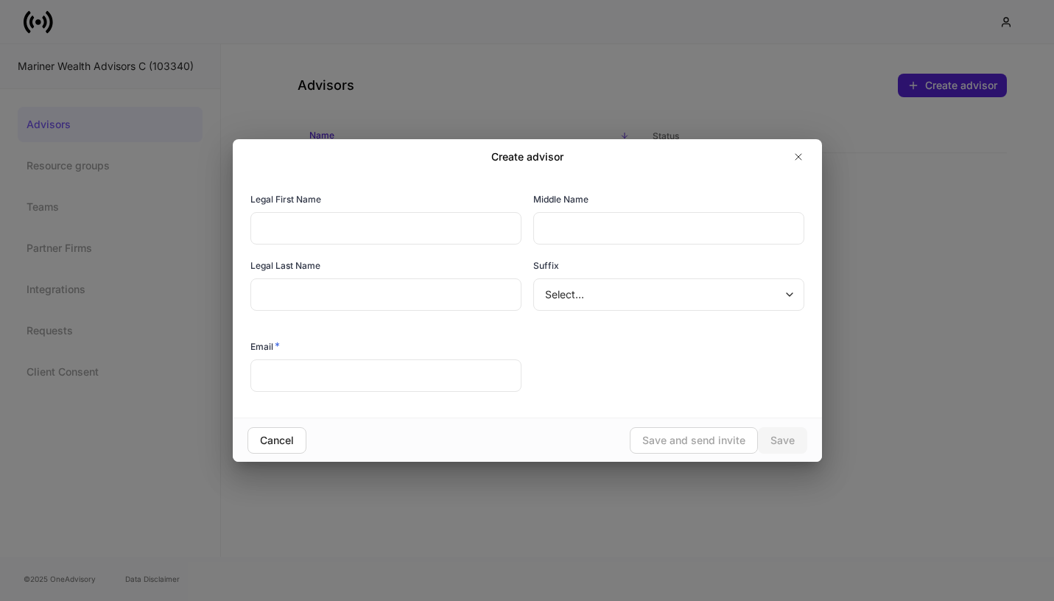
click at [467, 225] on input "text" at bounding box center [385, 228] width 271 height 32
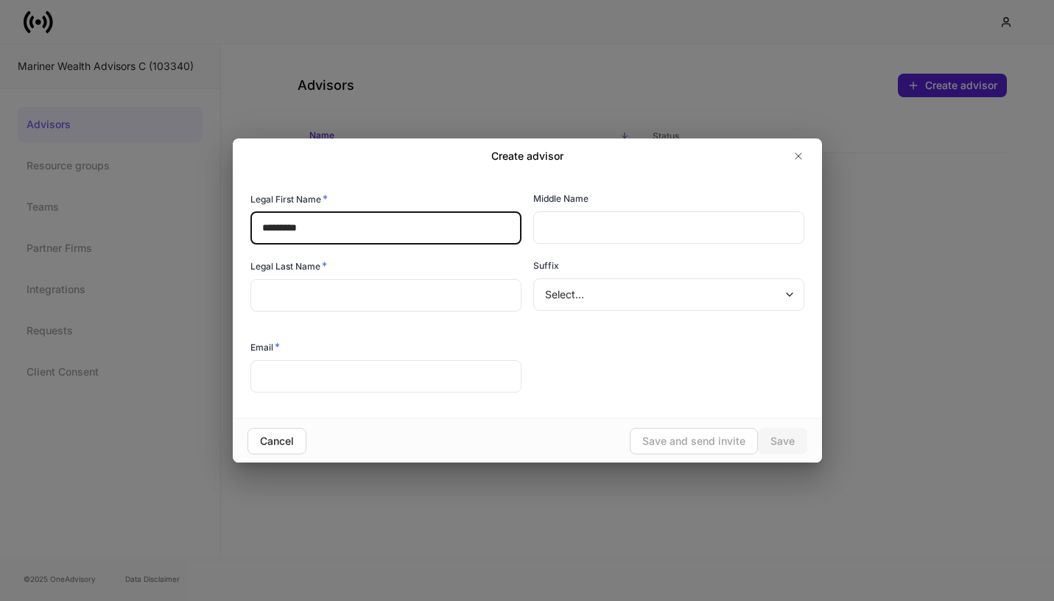
type input "********"
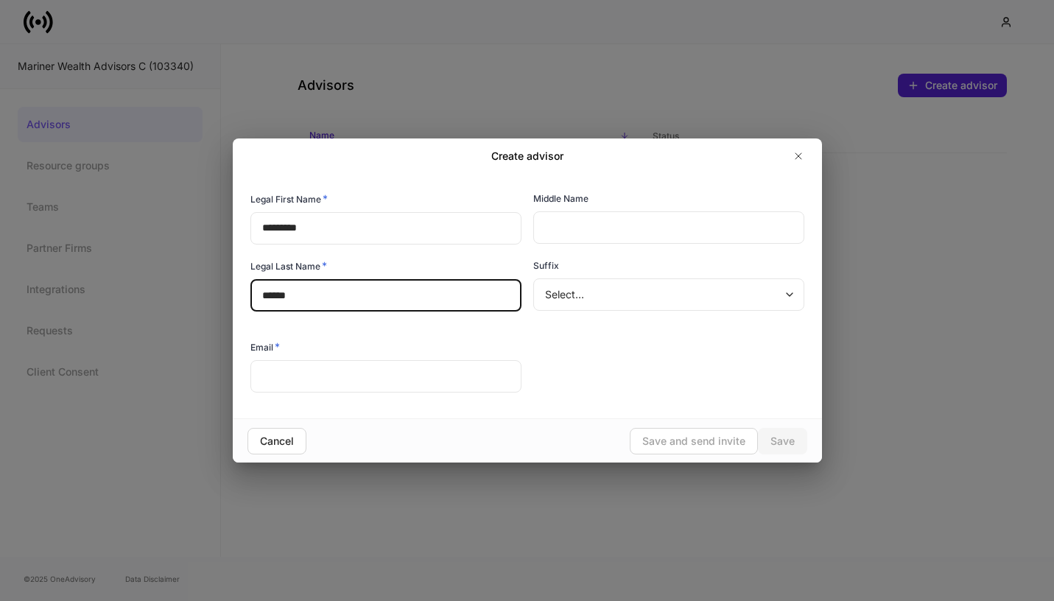
type input "*****"
click at [417, 373] on input "text" at bounding box center [385, 376] width 271 height 32
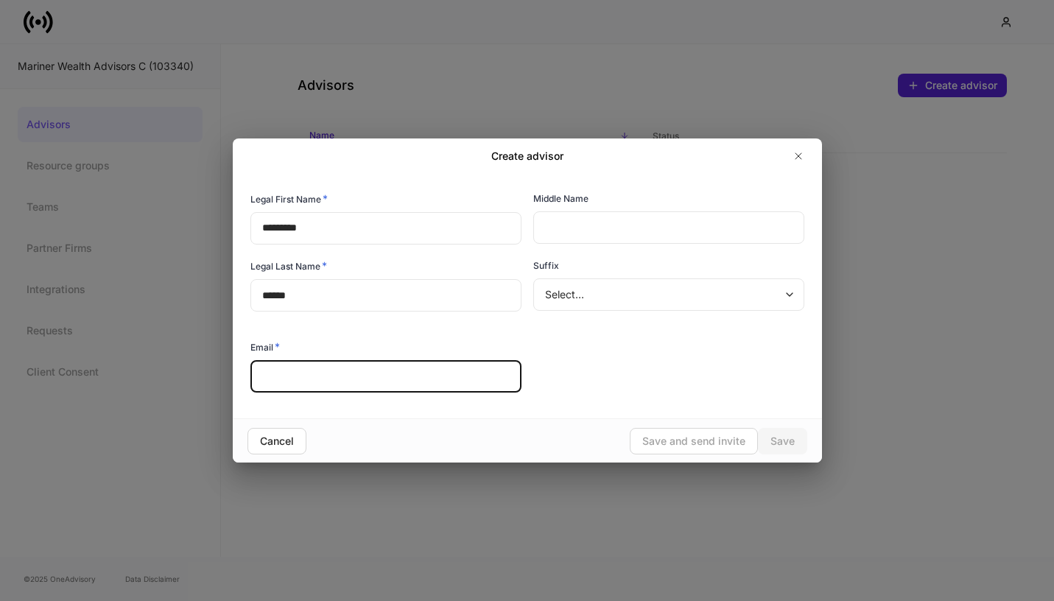
paste input "**********"
click at [345, 378] on input "**********" at bounding box center [385, 376] width 271 height 32
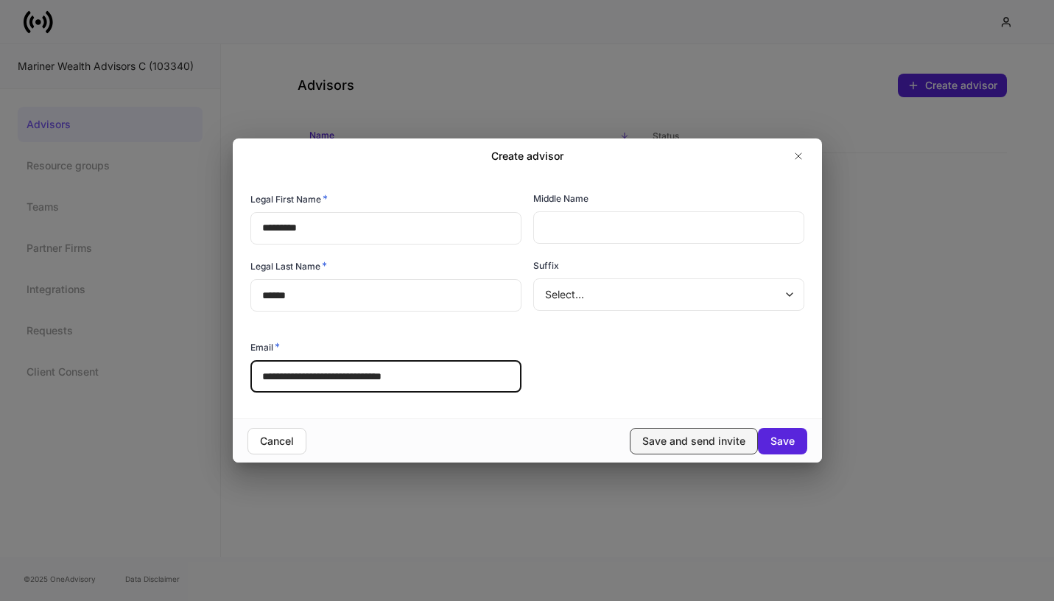
type input "**********"
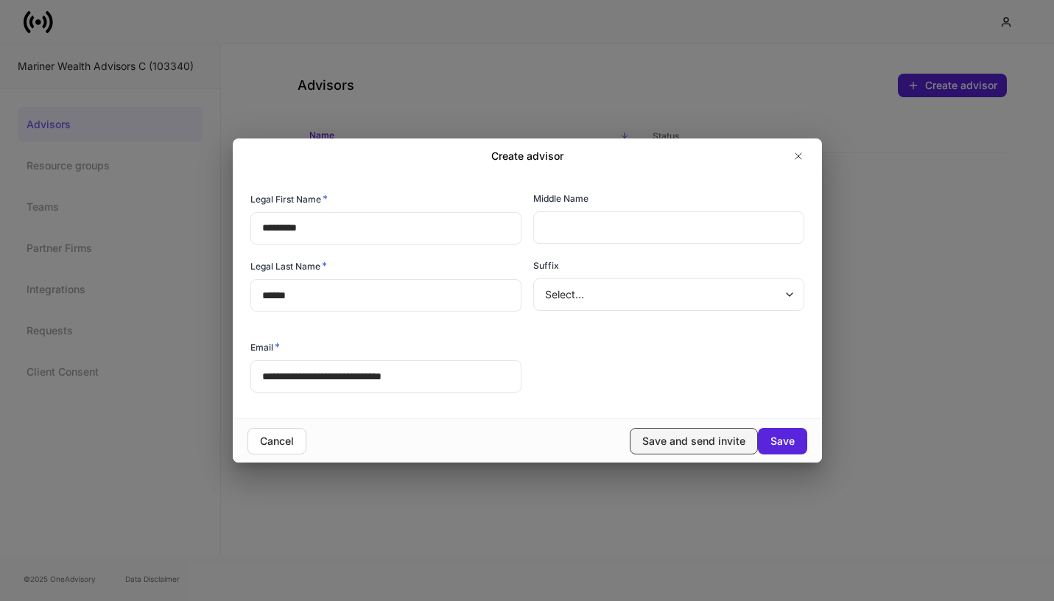
click at [697, 440] on div "Save and send invite" at bounding box center [693, 441] width 103 height 15
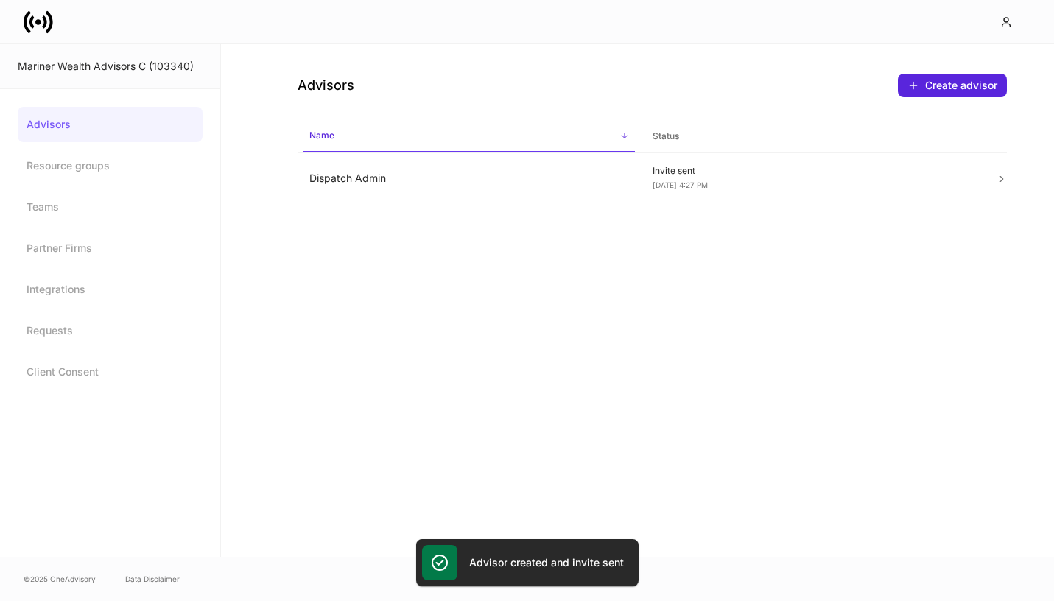
click at [35, 18] on icon at bounding box center [38, 21] width 29 height 29
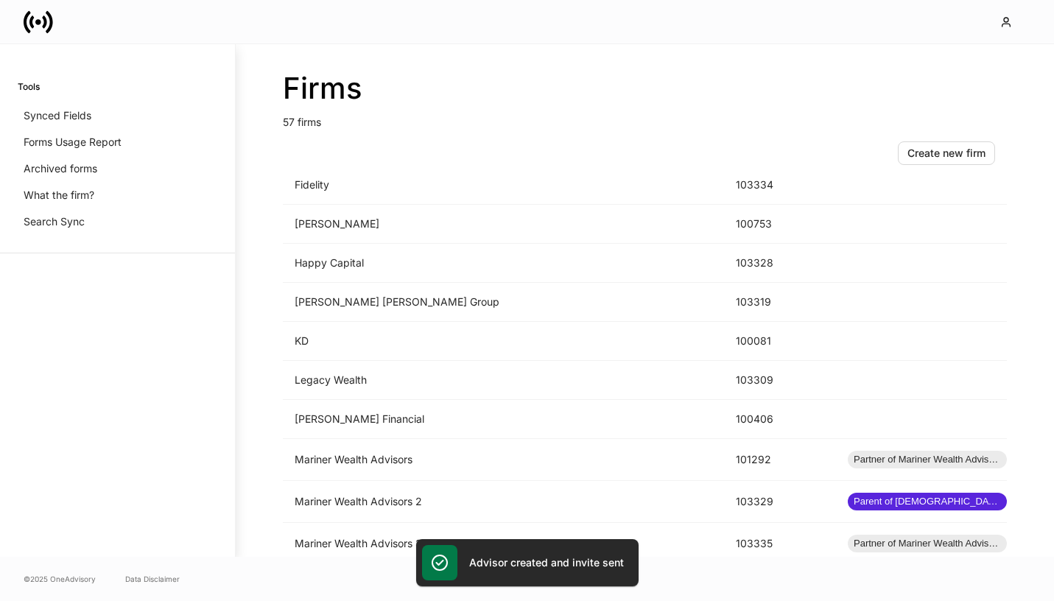
scroll to position [1246, 0]
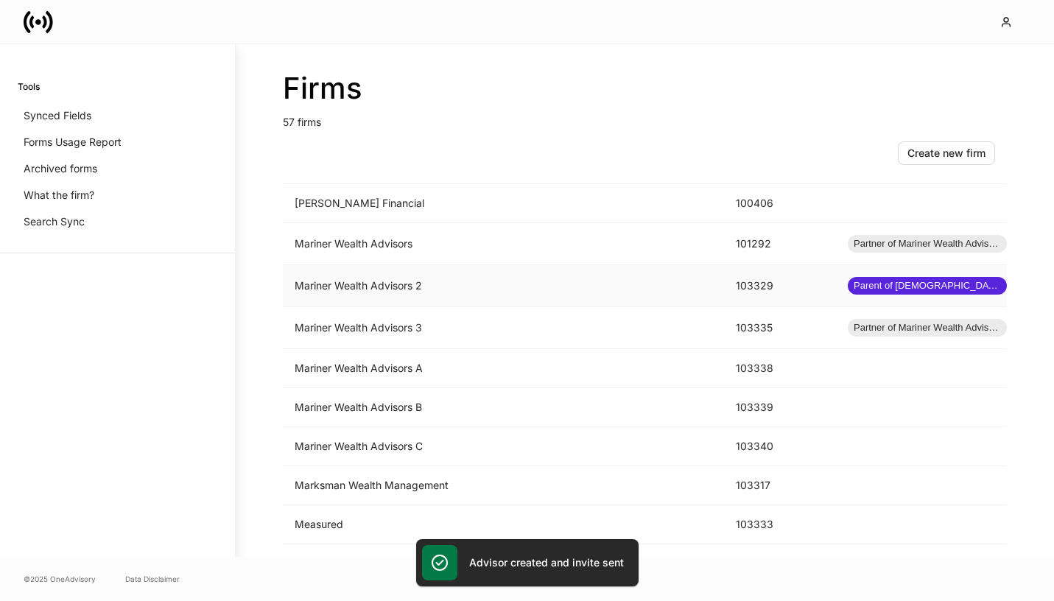
click at [513, 289] on td "Mariner Wealth Advisors 2" at bounding box center [503, 286] width 441 height 42
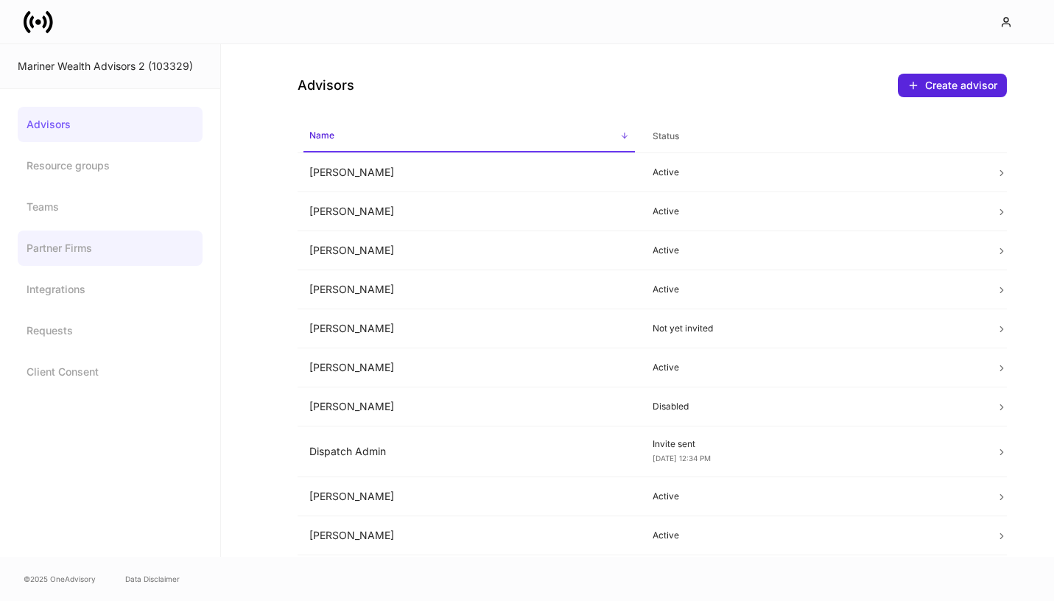
click at [144, 263] on link "Partner Firms" at bounding box center [110, 247] width 185 height 35
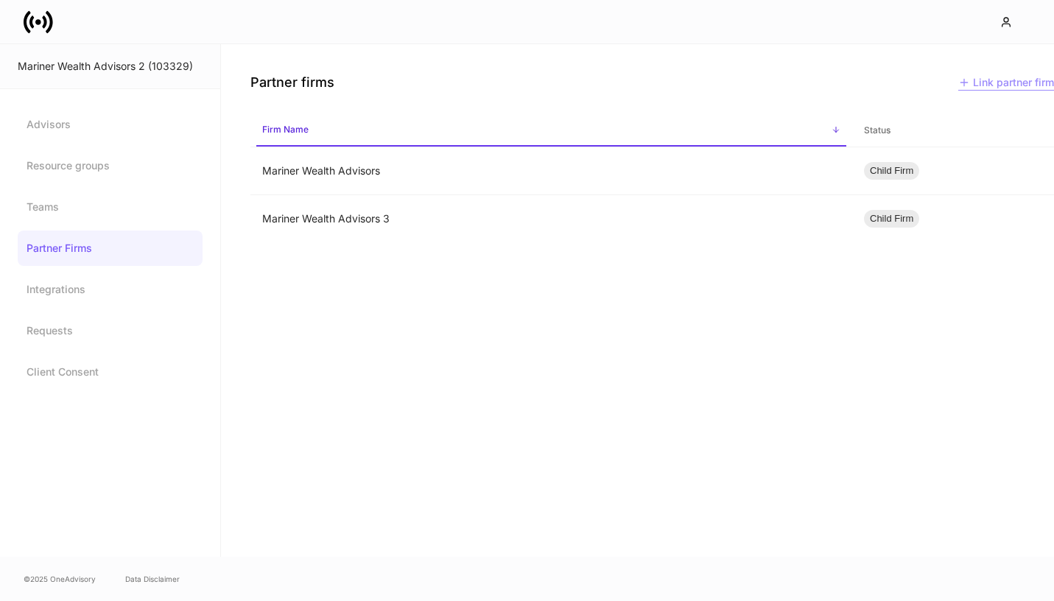
click at [987, 80] on div "Link partner firm" at bounding box center [1006, 82] width 96 height 15
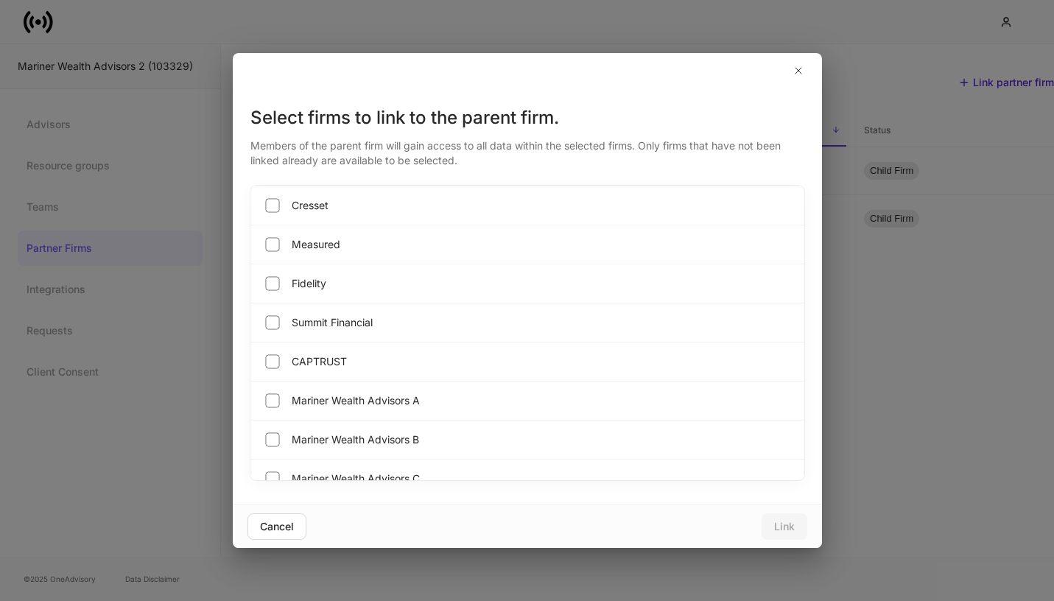
scroll to position [1734, 0]
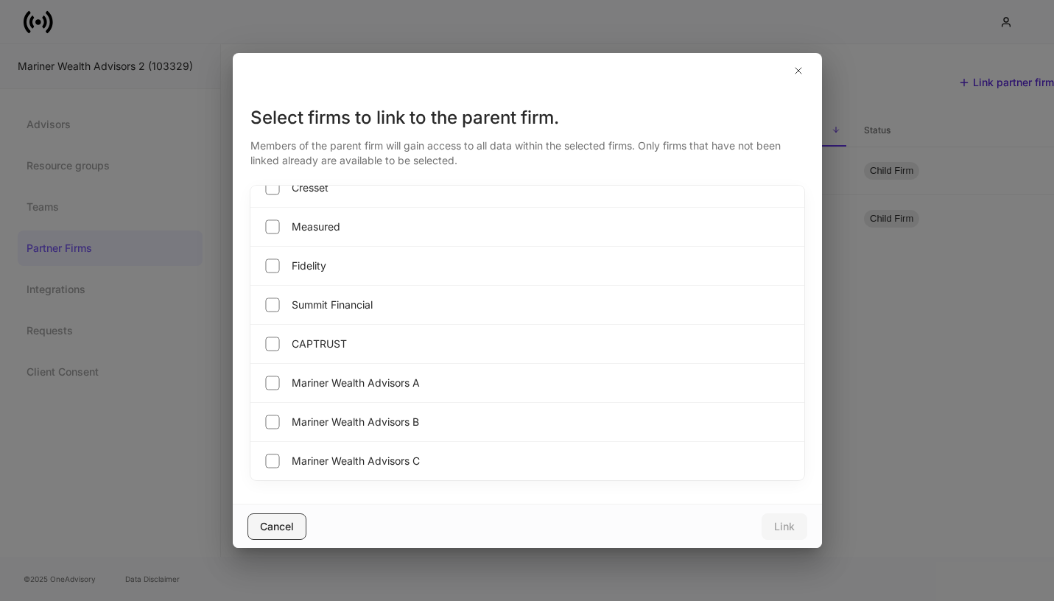
click at [276, 520] on div "Cancel" at bounding box center [277, 526] width 34 height 15
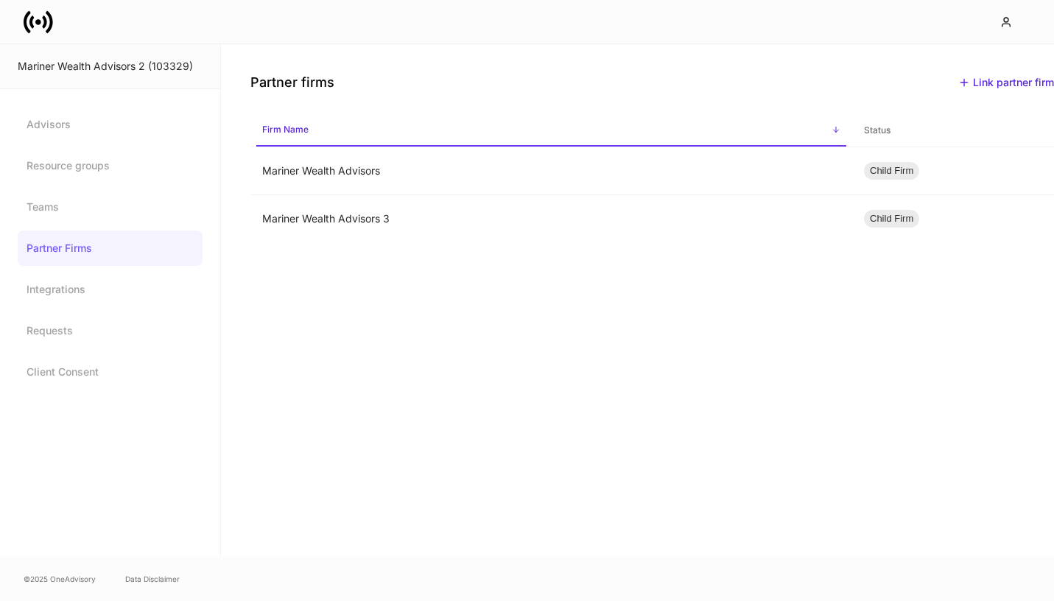
click at [39, 19] on icon at bounding box center [38, 22] width 6 height 6
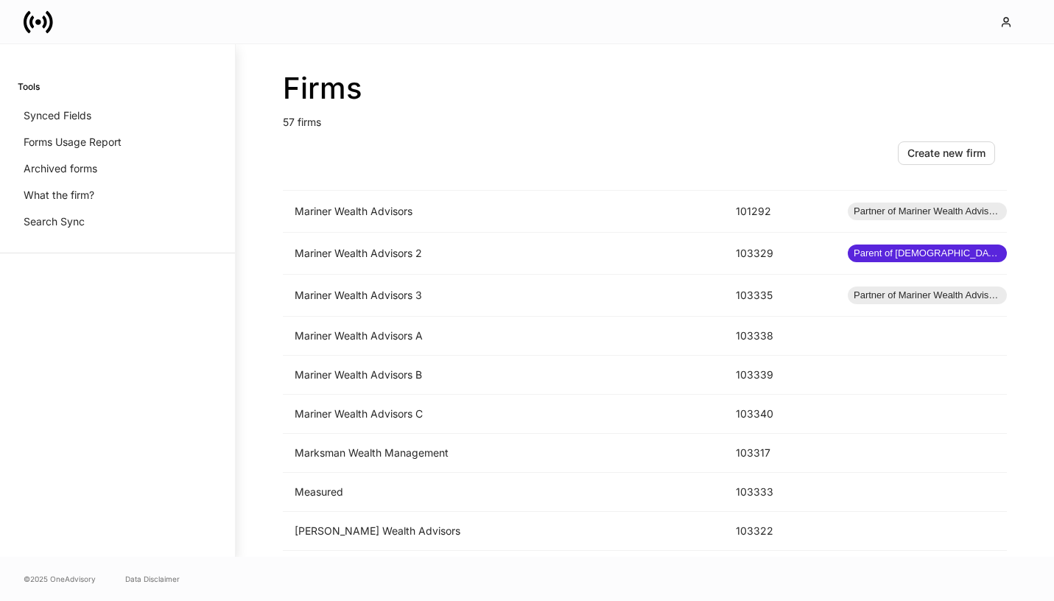
scroll to position [1157, 0]
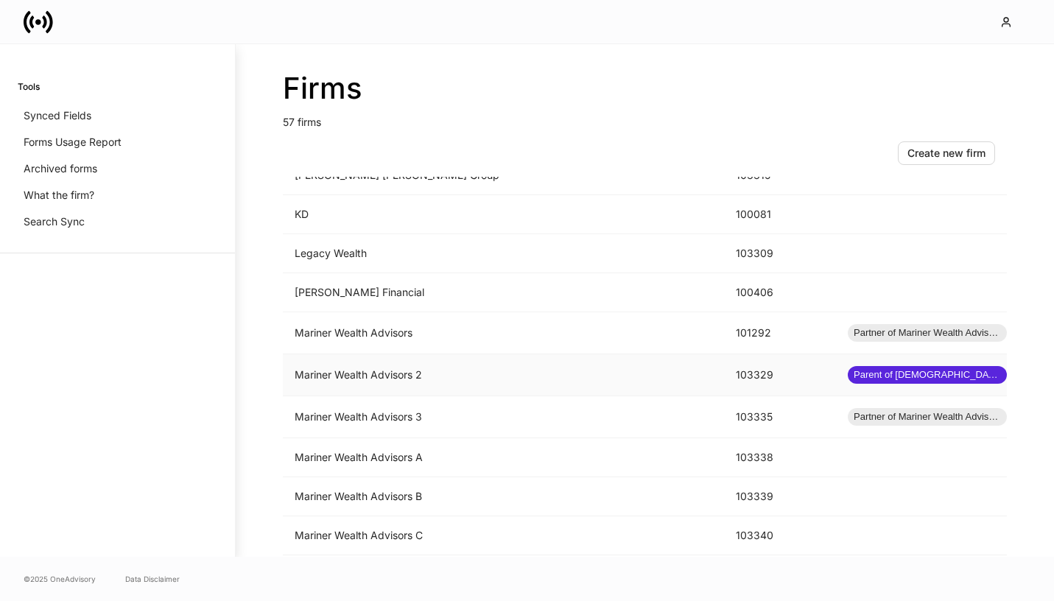
click at [378, 377] on td "Mariner Wealth Advisors 2" at bounding box center [503, 375] width 441 height 42
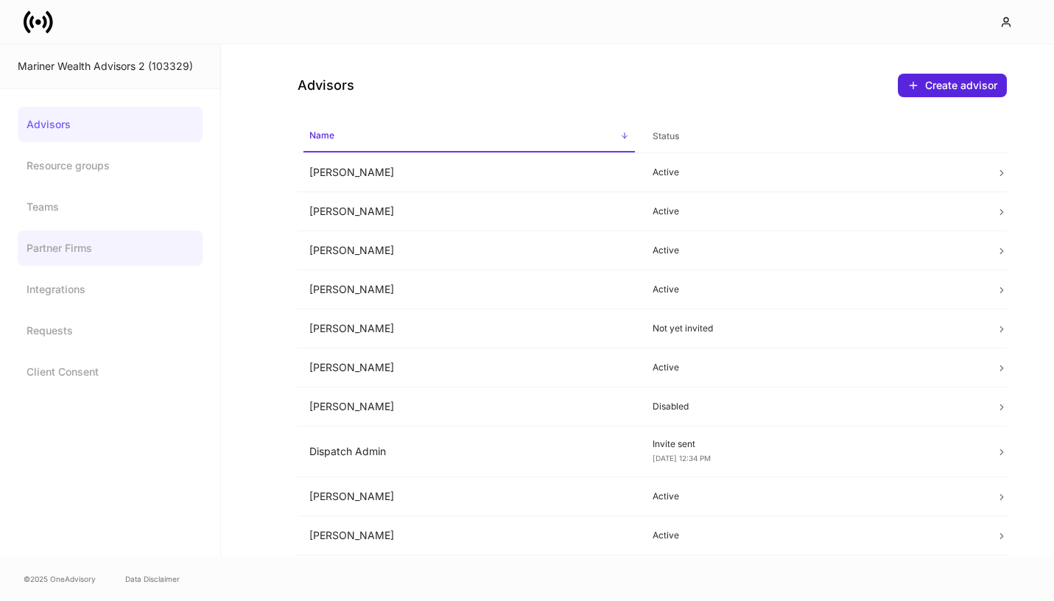
click at [115, 239] on link "Partner Firms" at bounding box center [110, 247] width 185 height 35
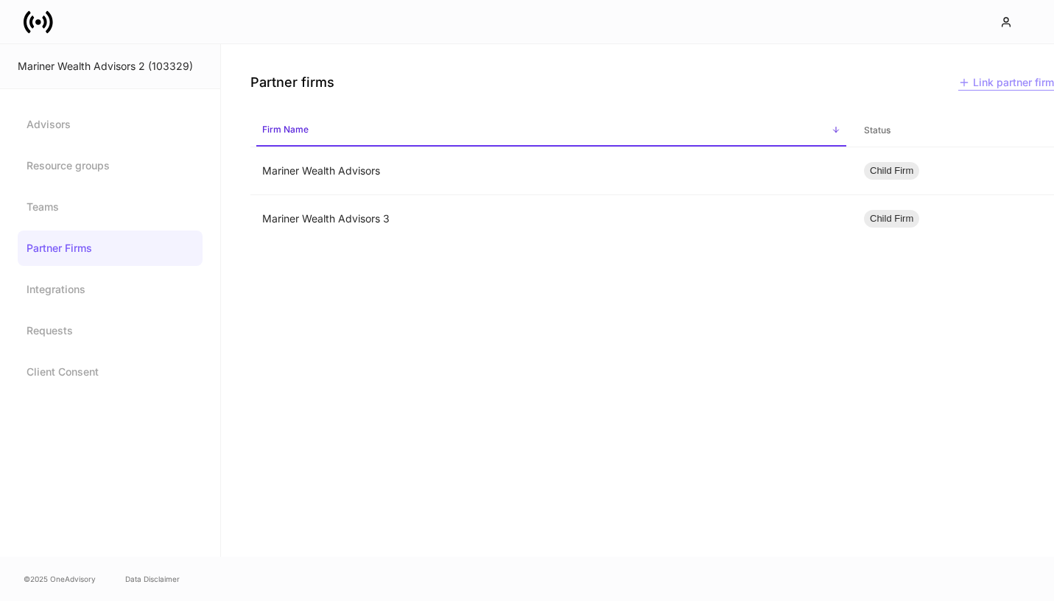
click at [1010, 85] on div "Link partner firm" at bounding box center [1006, 82] width 96 height 15
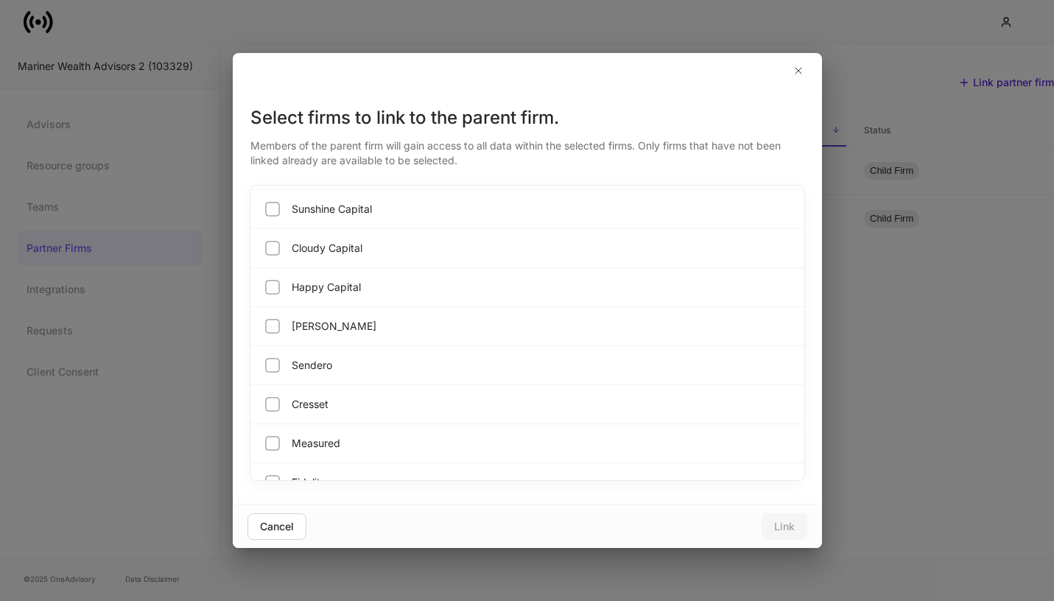
scroll to position [1729, 0]
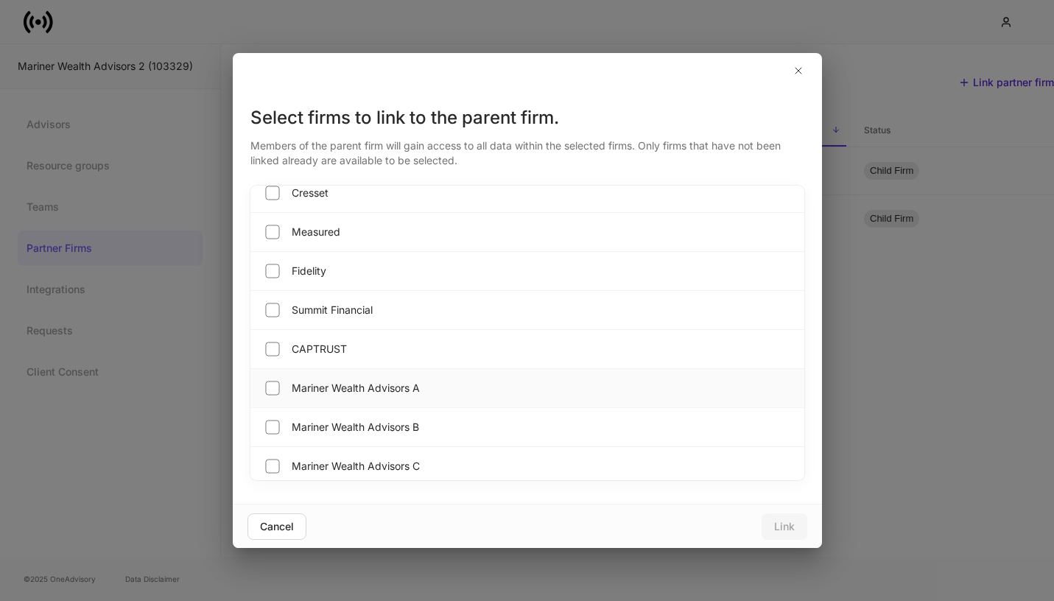
click at [342, 387] on span "Mariner Wealth Advisors A" at bounding box center [356, 388] width 128 height 15
click at [347, 423] on span "Mariner Wealth Advisors B" at bounding box center [355, 427] width 127 height 15
click at [347, 467] on span "Mariner Wealth Advisors C" at bounding box center [356, 466] width 128 height 15
click at [336, 466] on span "Mariner Wealth Advisors C" at bounding box center [356, 466] width 128 height 15
click at [337, 420] on span "Mariner Wealth Advisors B" at bounding box center [355, 427] width 127 height 15
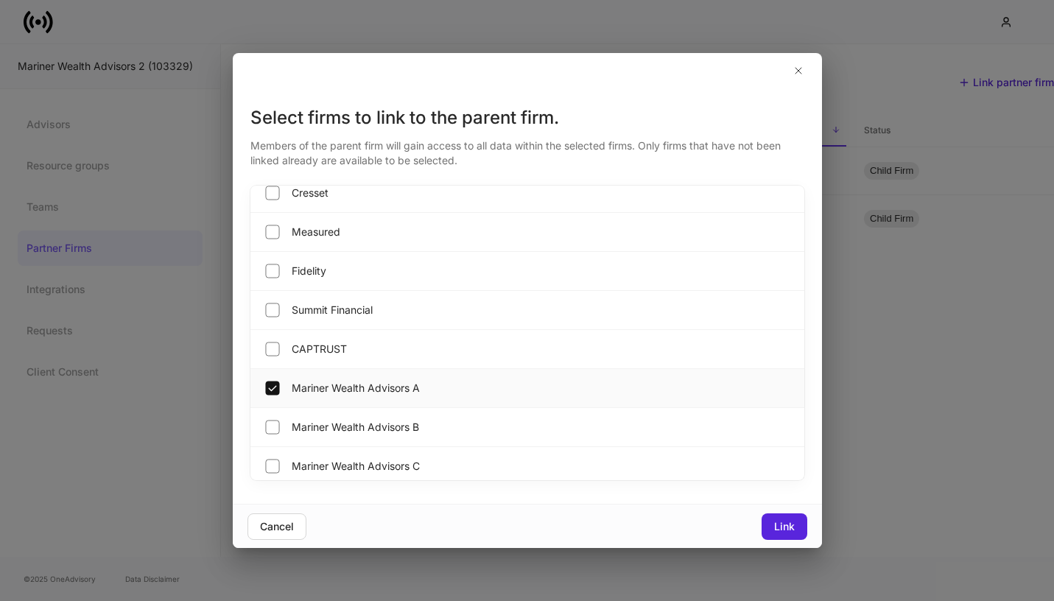
click at [339, 386] on span "Mariner Wealth Advisors A" at bounding box center [356, 388] width 128 height 15
click at [354, 467] on span "Mariner Wealth Advisors C" at bounding box center [356, 466] width 128 height 15
click at [353, 422] on span "Mariner Wealth Advisors B" at bounding box center [355, 427] width 127 height 15
click at [353, 387] on span "Mariner Wealth Advisors A" at bounding box center [356, 388] width 128 height 15
click at [779, 529] on div "Link" at bounding box center [784, 526] width 21 height 15
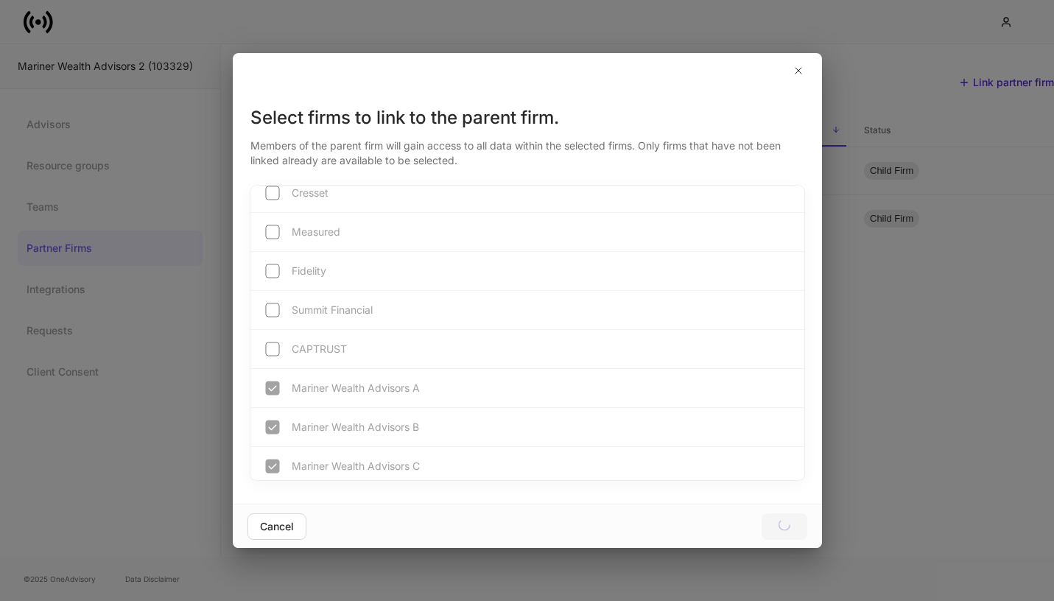
scroll to position [1617, 0]
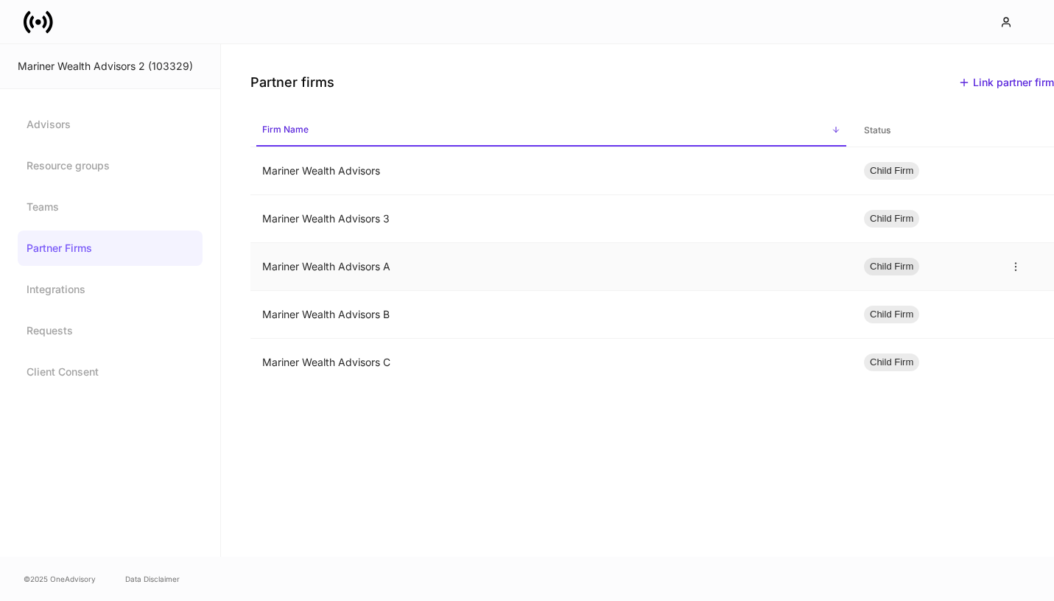
click at [440, 278] on td "Mariner Wealth Advisors A" at bounding box center [550, 267] width 601 height 48
click at [61, 127] on link "Advisors" at bounding box center [110, 124] width 185 height 35
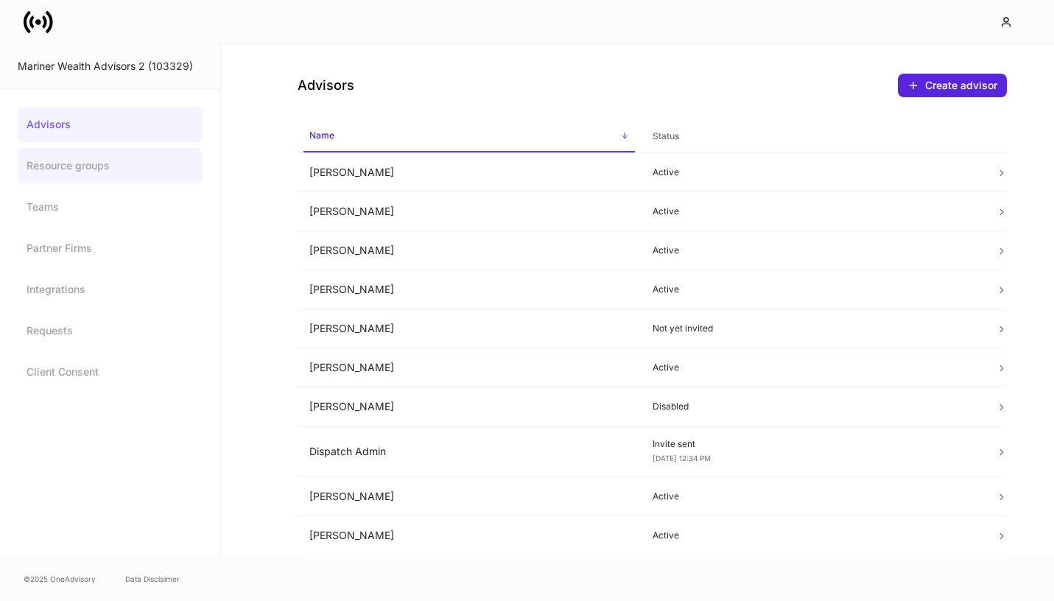
click at [61, 170] on link "Resource groups" at bounding box center [110, 165] width 185 height 35
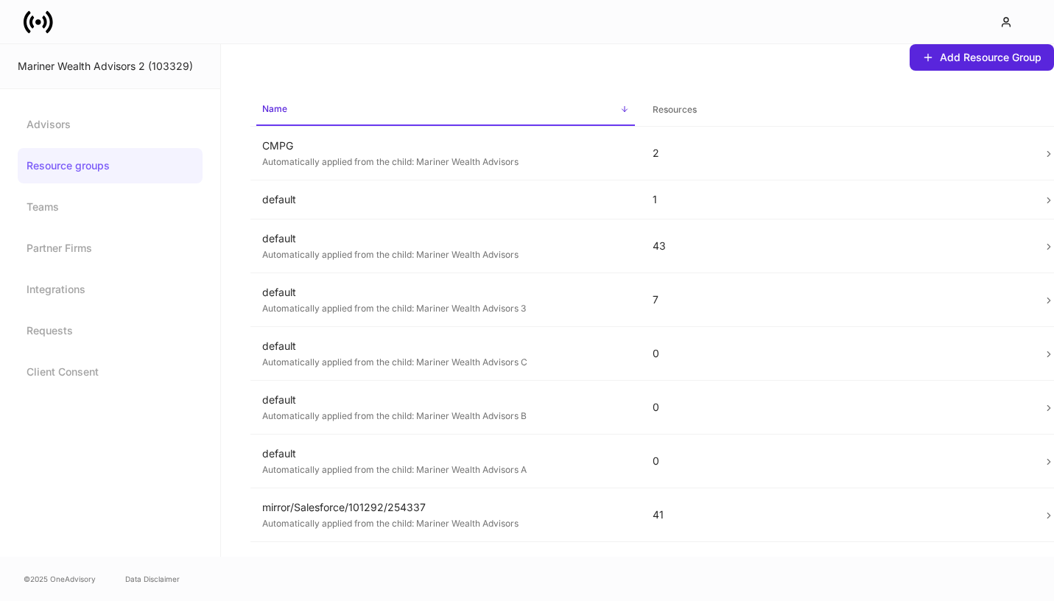
click at [38, 17] on icon at bounding box center [38, 21] width 29 height 29
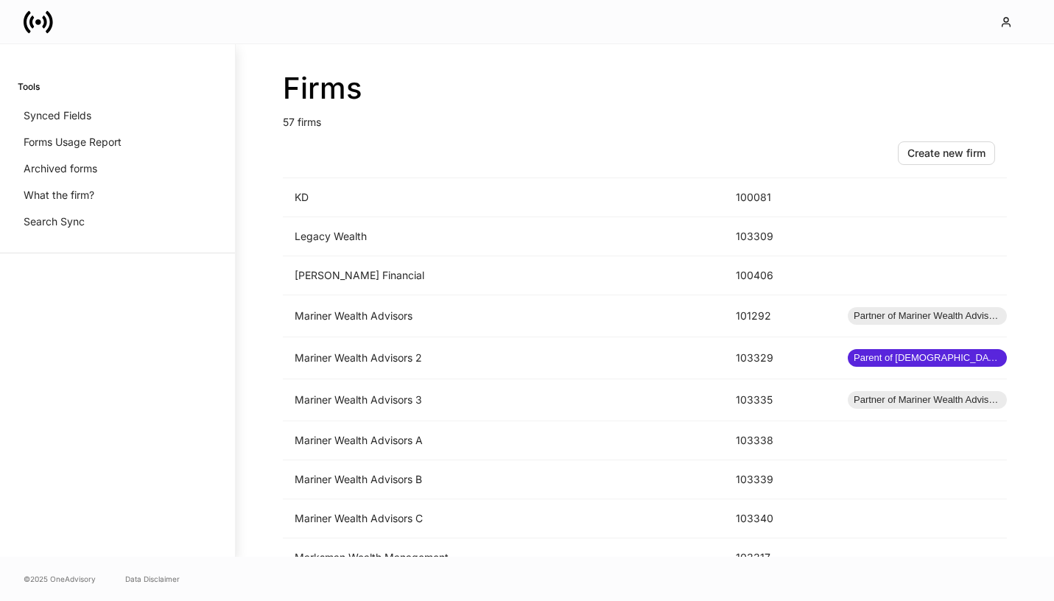
scroll to position [1148, 0]
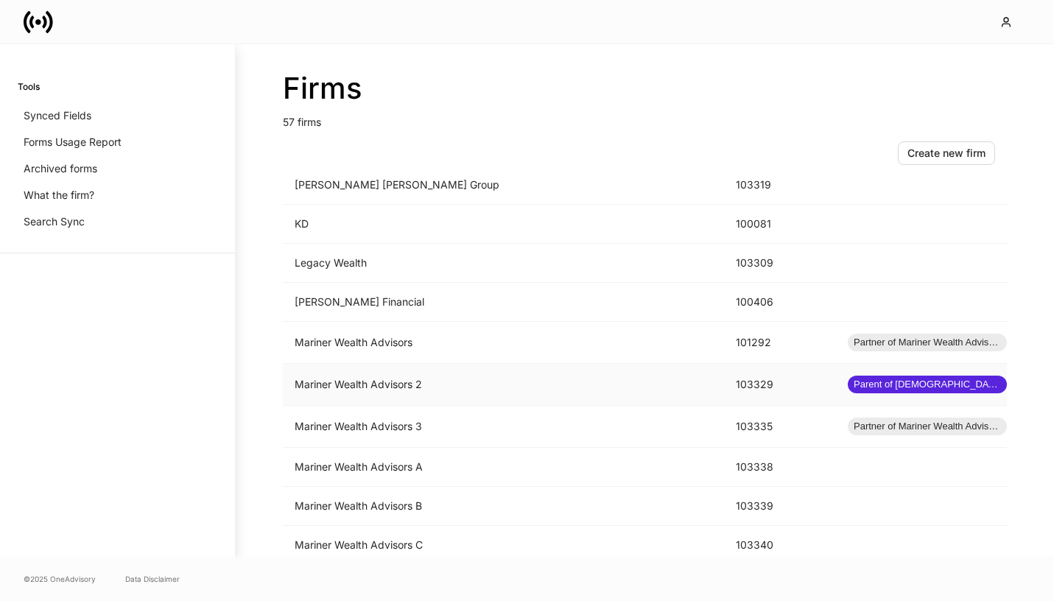
click at [370, 381] on td "Mariner Wealth Advisors 2" at bounding box center [503, 385] width 441 height 42
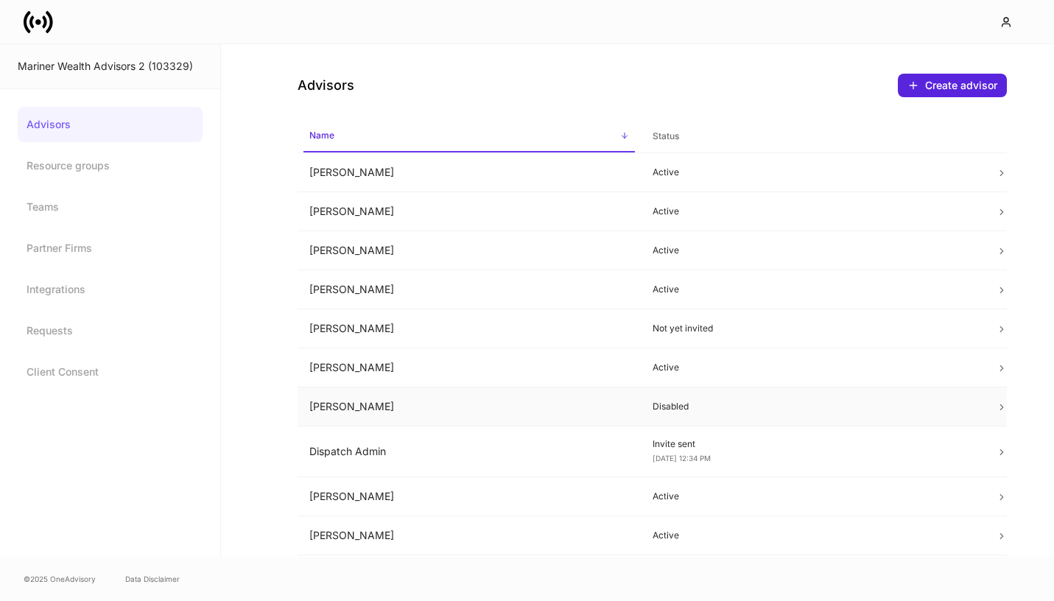
scroll to position [7, 0]
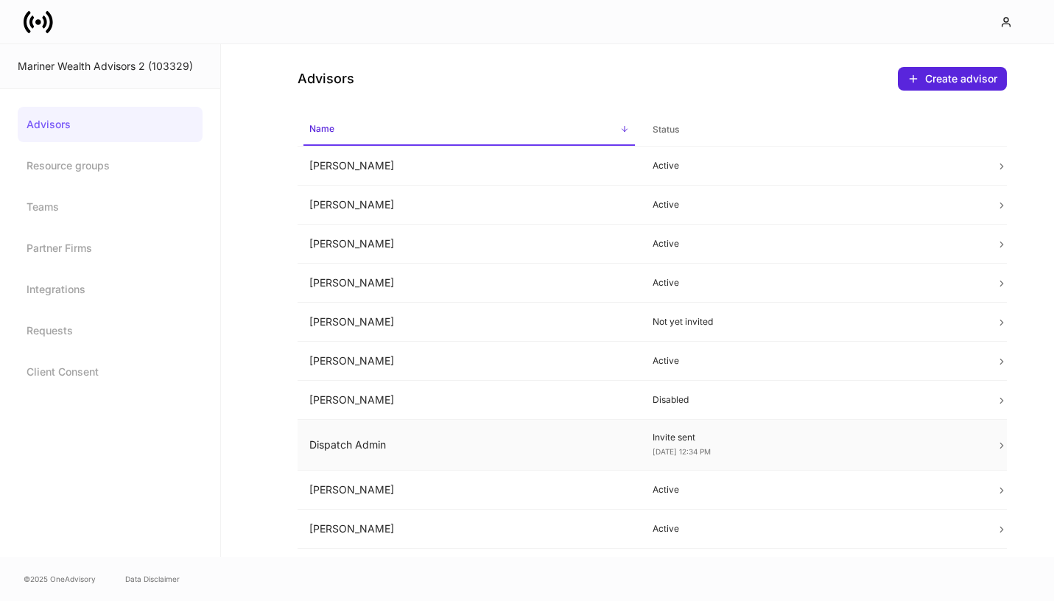
click at [535, 426] on td "Dispatch Admin" at bounding box center [468, 445] width 343 height 51
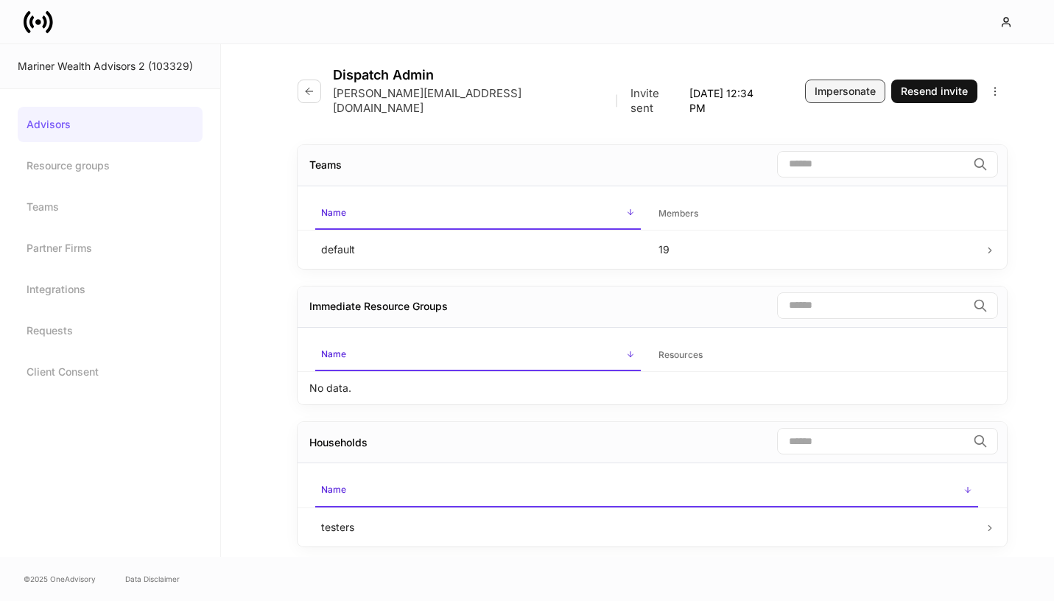
click at [825, 85] on div "Impersonate" at bounding box center [844, 91] width 61 height 15
